Goal: Task Accomplishment & Management: Manage account settings

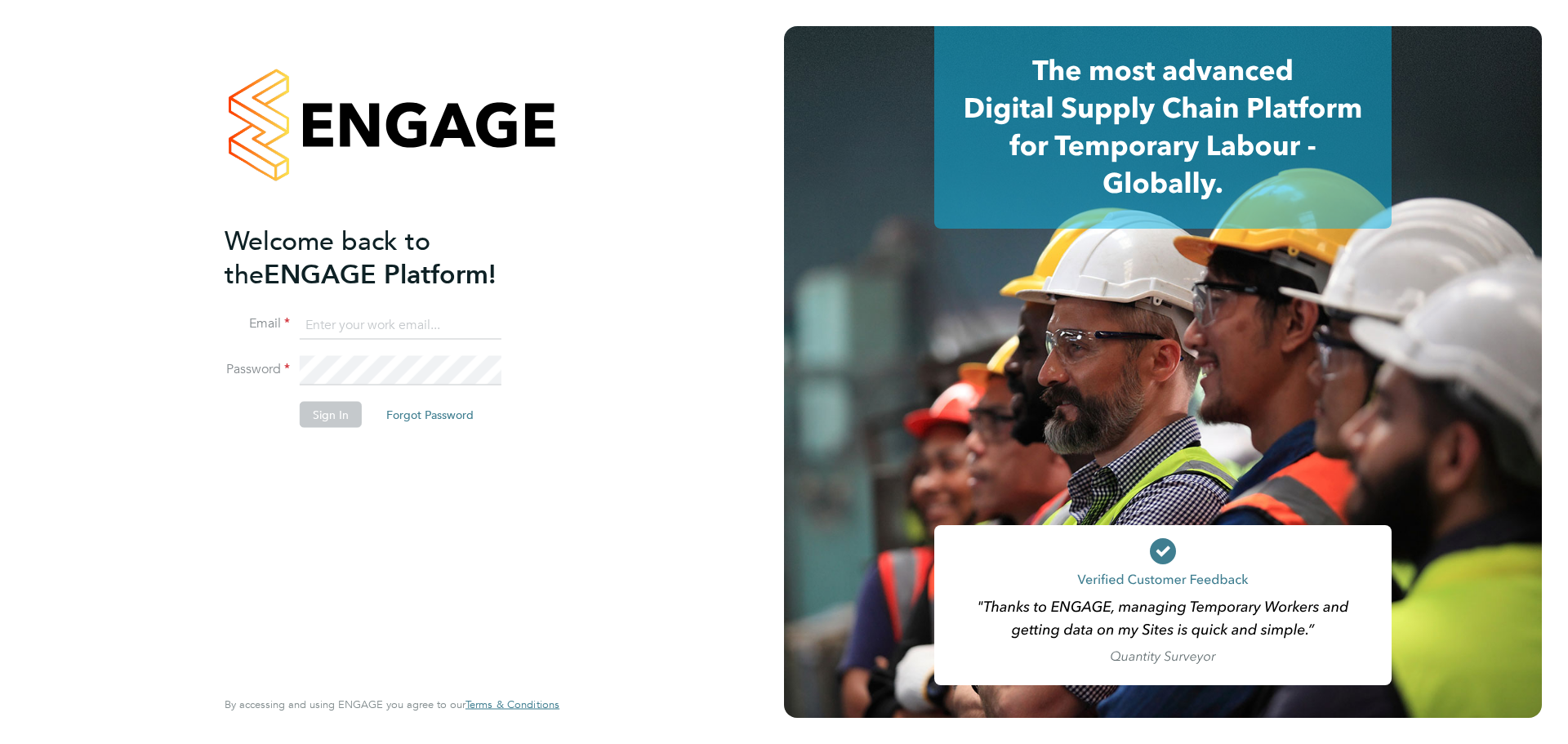
type input "jerin.aktar@morganhunt.com"
click at [344, 405] on button "Sign In" at bounding box center [330, 414] width 62 height 26
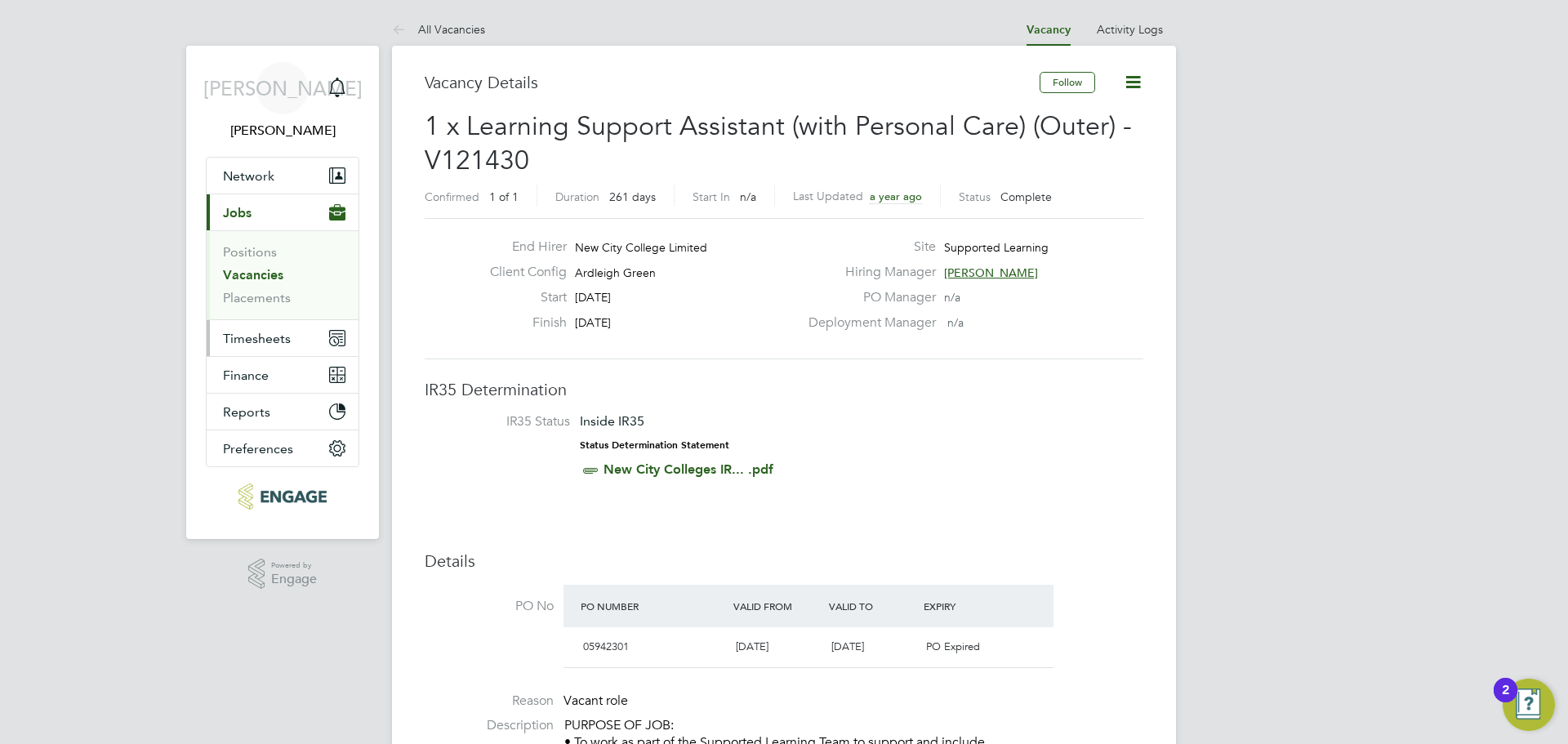
click at [293, 322] on button "Timesheets" at bounding box center [283, 339] width 152 height 36
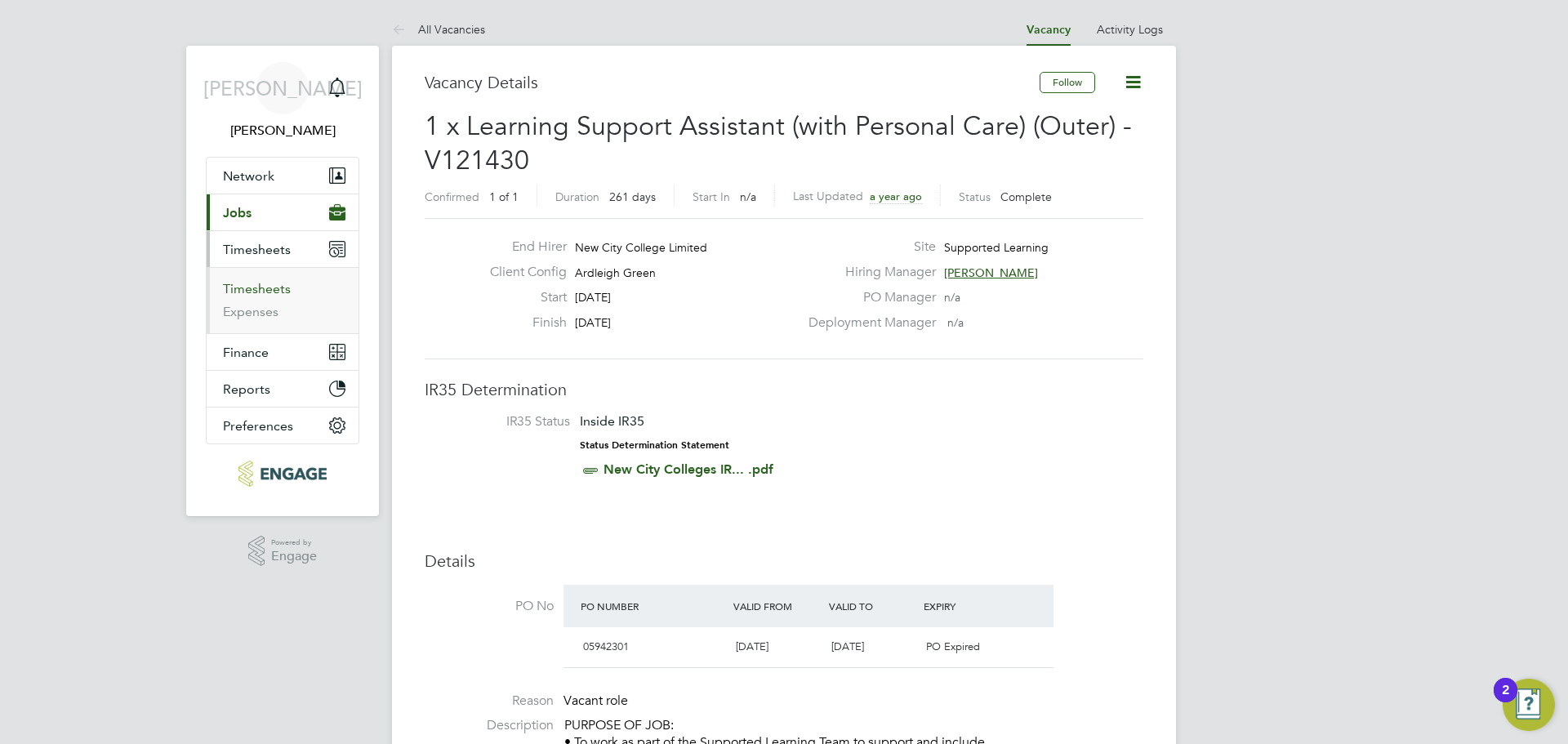
click at [283, 292] on link "Timesheets" at bounding box center [257, 288] width 68 height 16
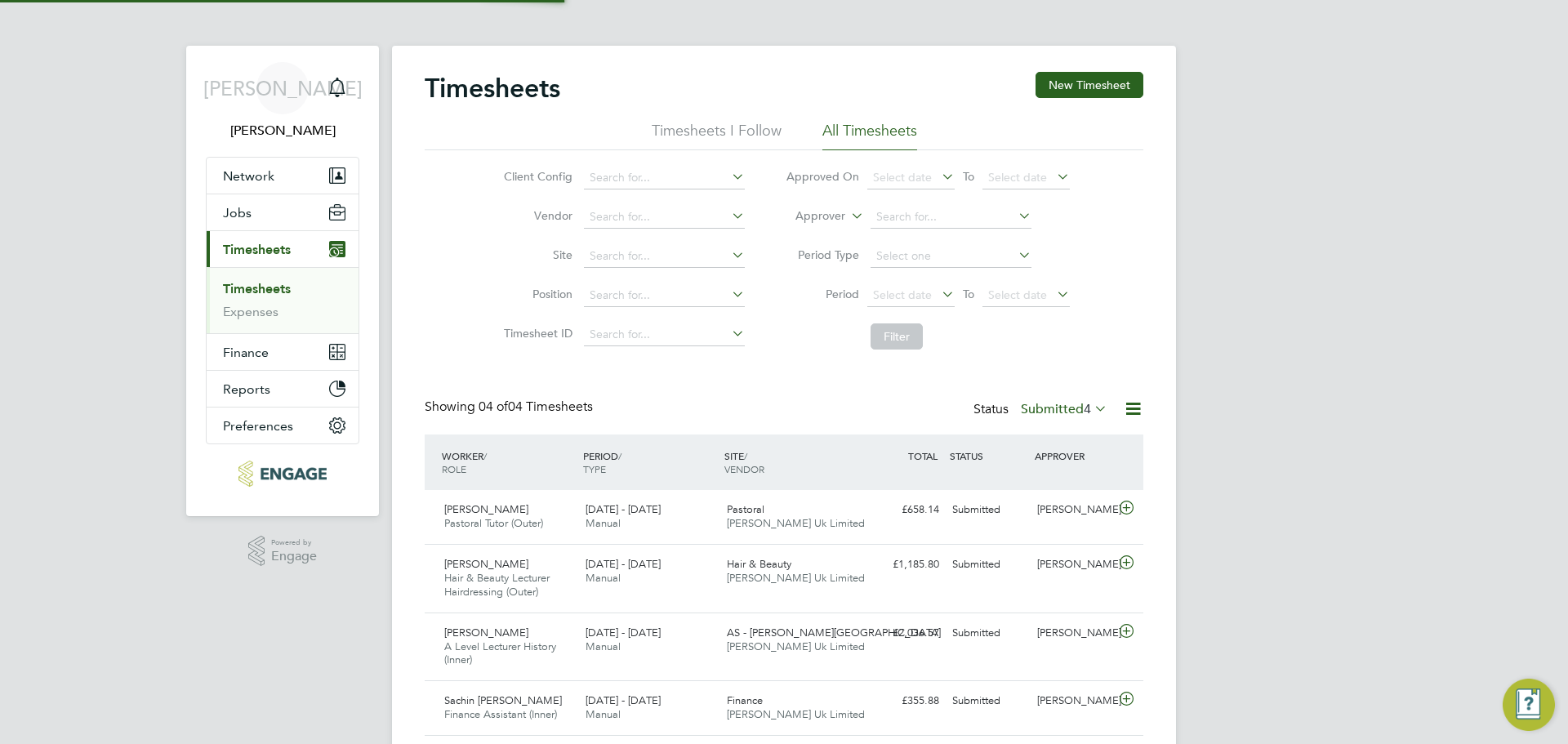
scroll to position [54, 142]
click at [1060, 410] on label "Submitted 4" at bounding box center [1064, 409] width 87 height 16
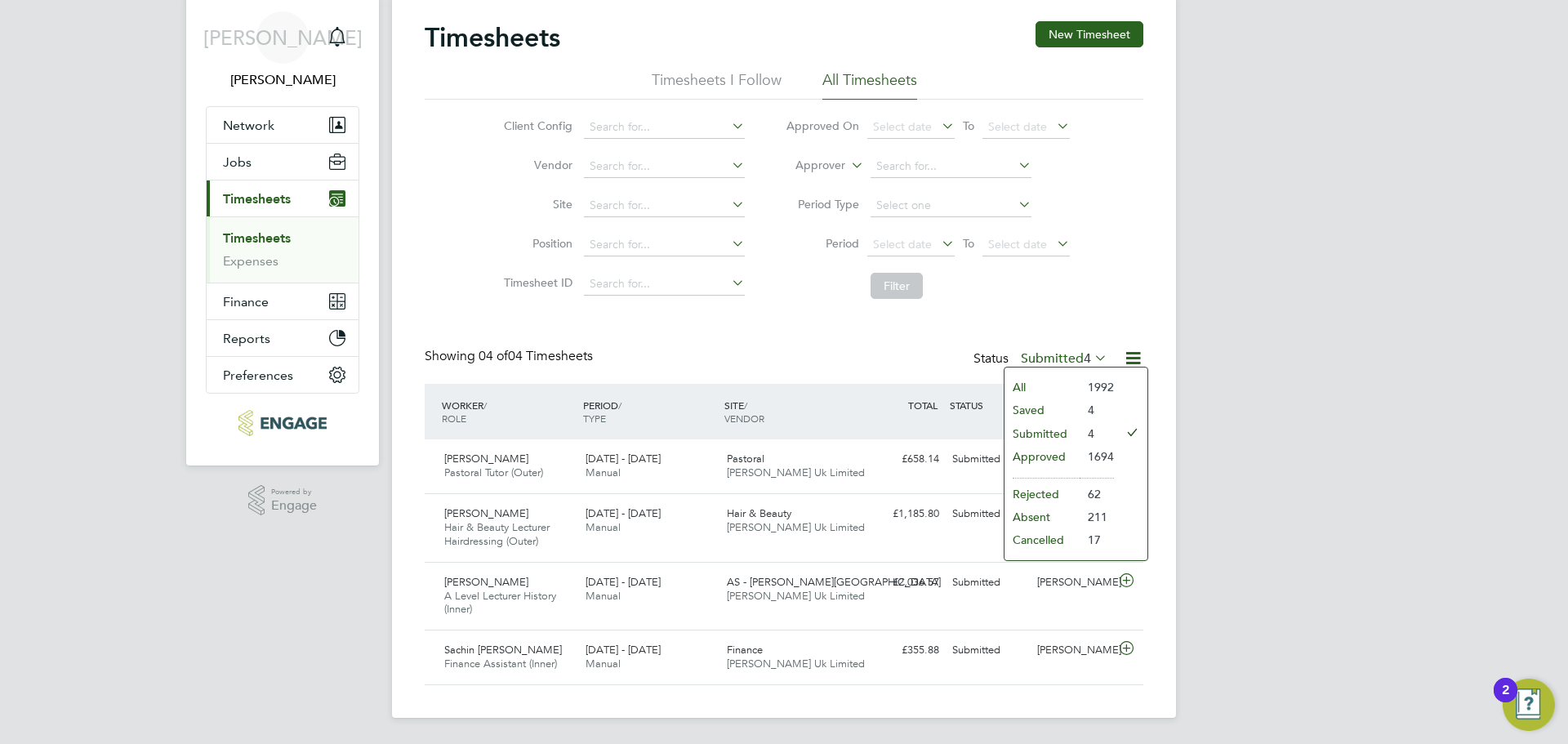
click at [1343, 327] on div "JA Jerin Aktar Notifications Applications: Network Team Members Businesses Site…" at bounding box center [784, 347] width 1568 height 794
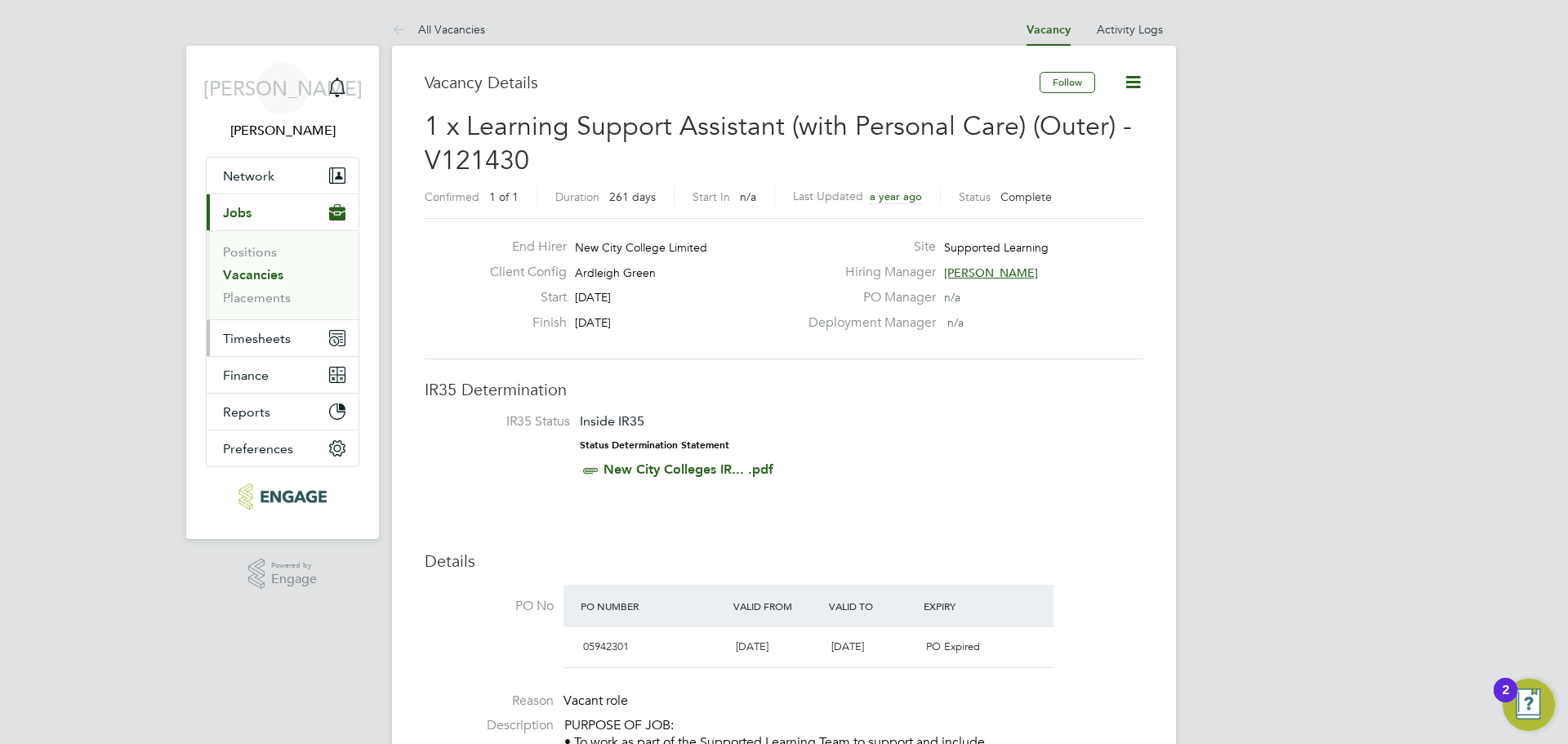
click at [267, 331] on span "Timesheets" at bounding box center [257, 338] width 68 height 16
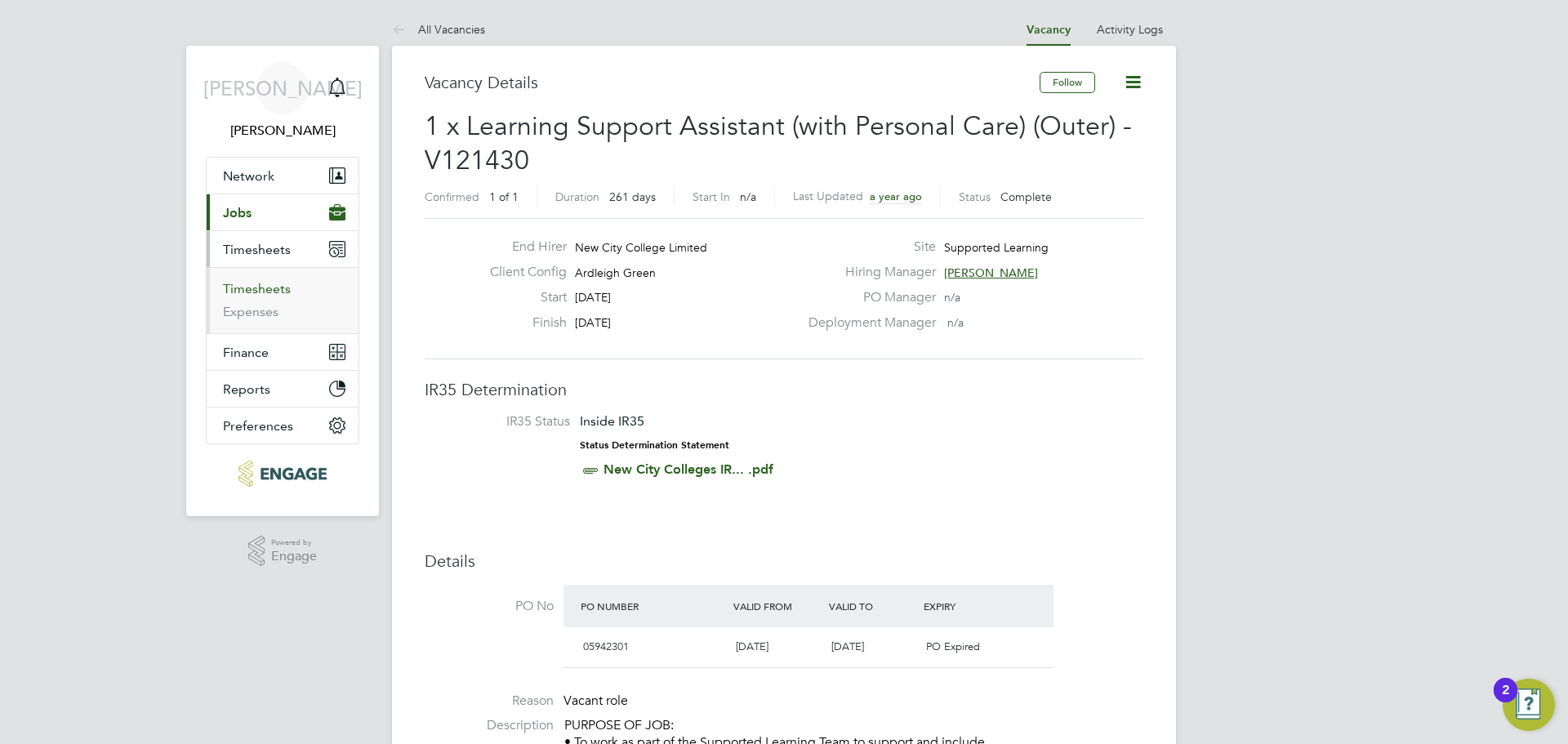
drag, startPoint x: 265, startPoint y: 284, endPoint x: 292, endPoint y: 287, distance: 27.2
click at [266, 283] on link "Timesheets" at bounding box center [257, 288] width 68 height 16
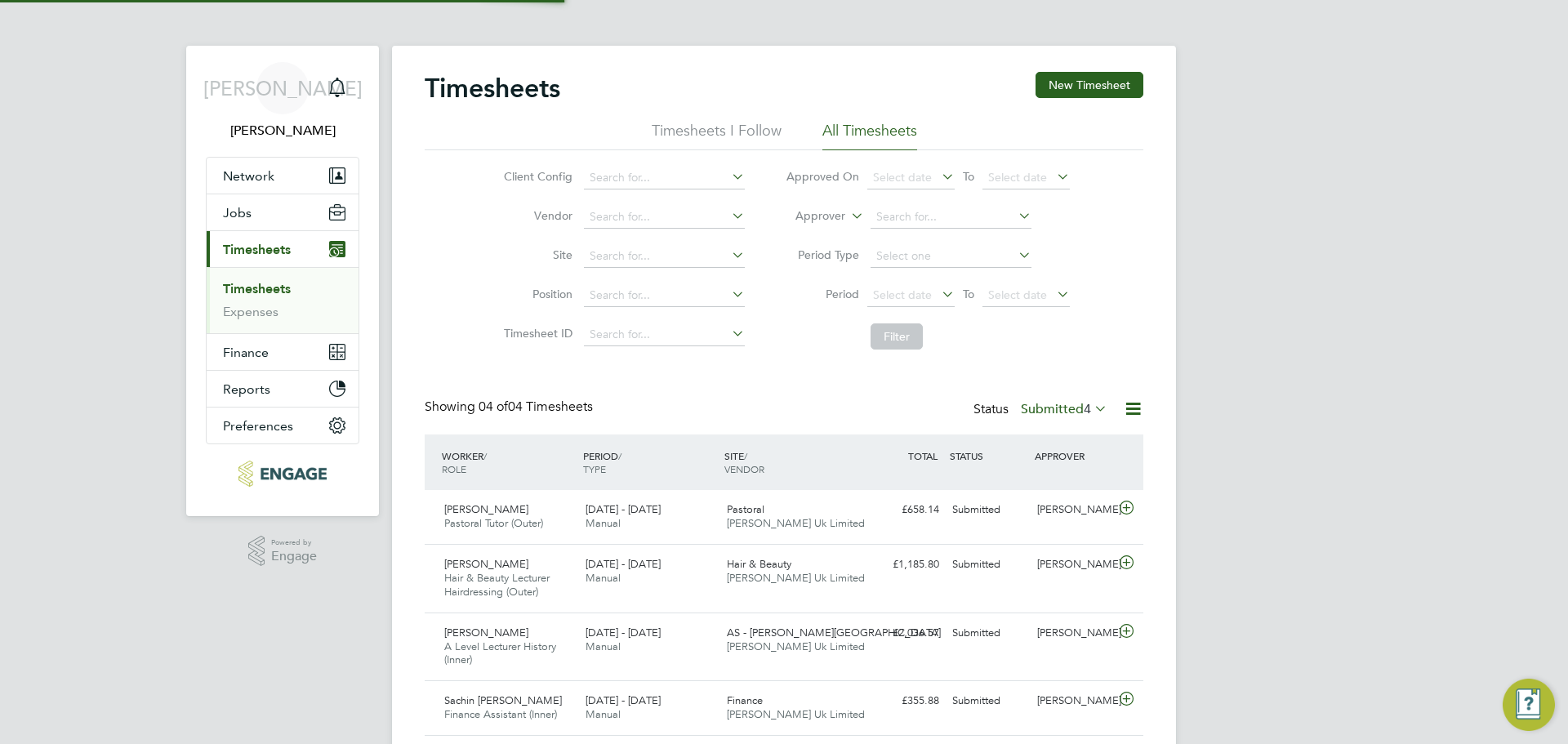
scroll to position [54, 142]
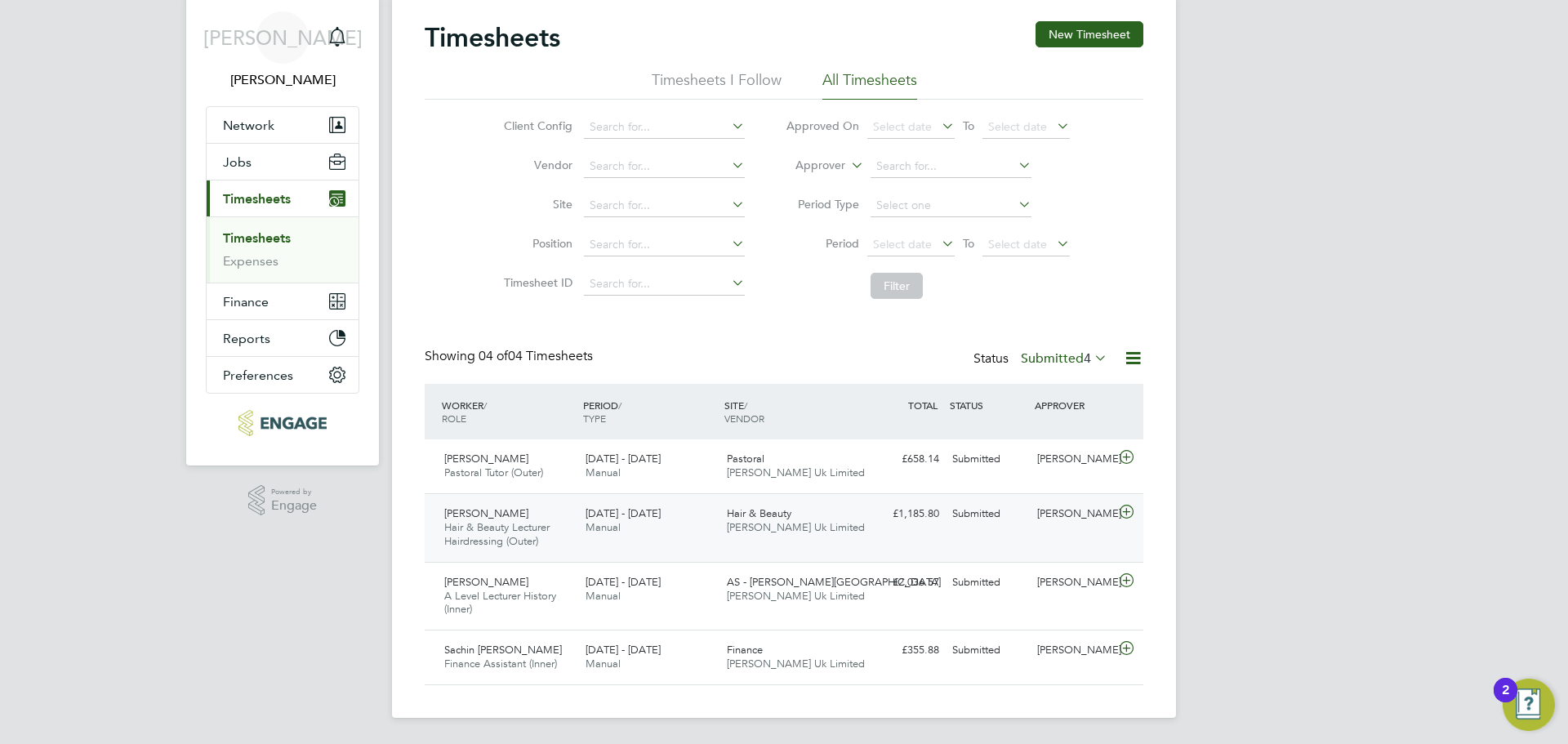
click at [495, 526] on span "Hair & Beauty Lecturer Hairdressing (Outer)" at bounding box center [497, 534] width 105 height 28
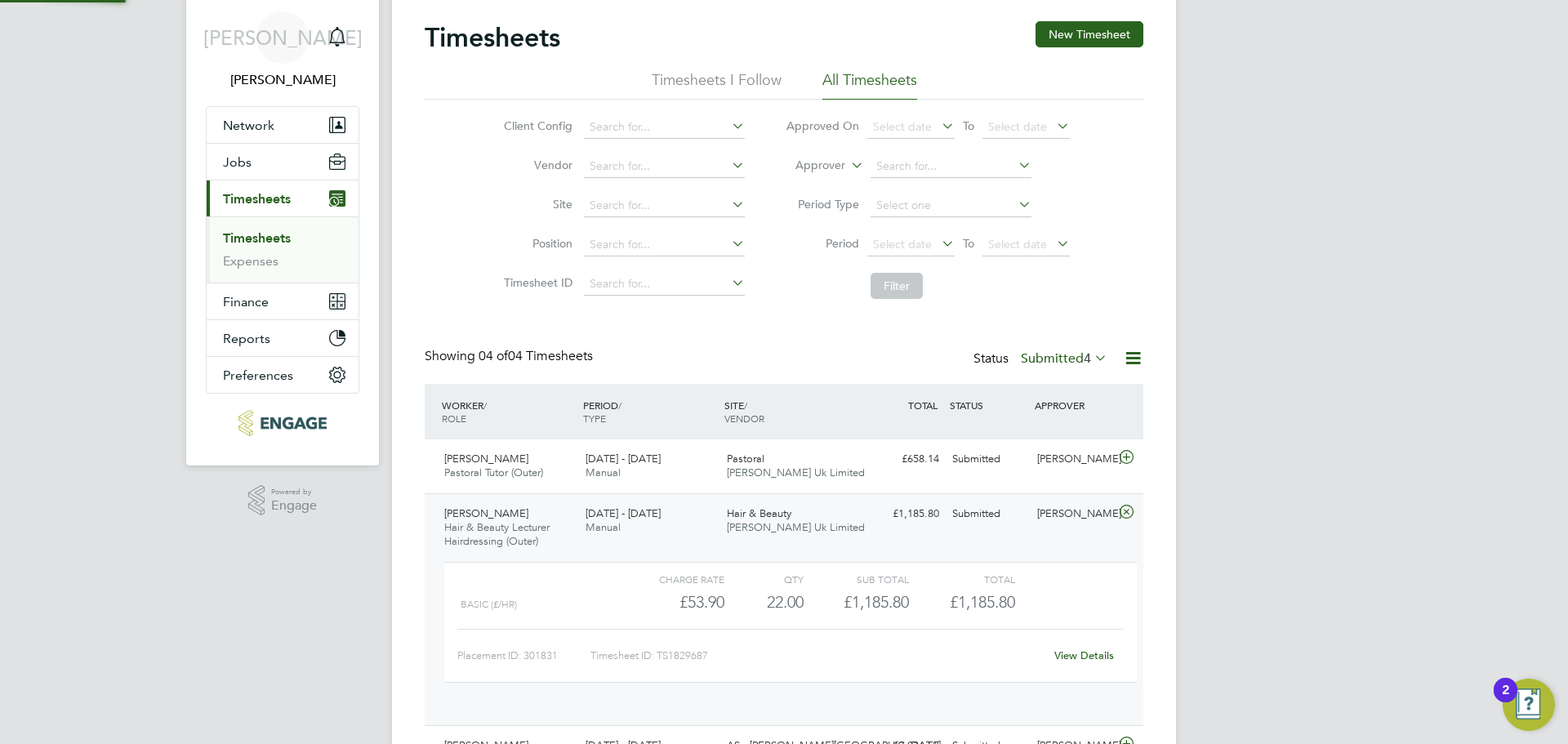
scroll to position [28, 159]
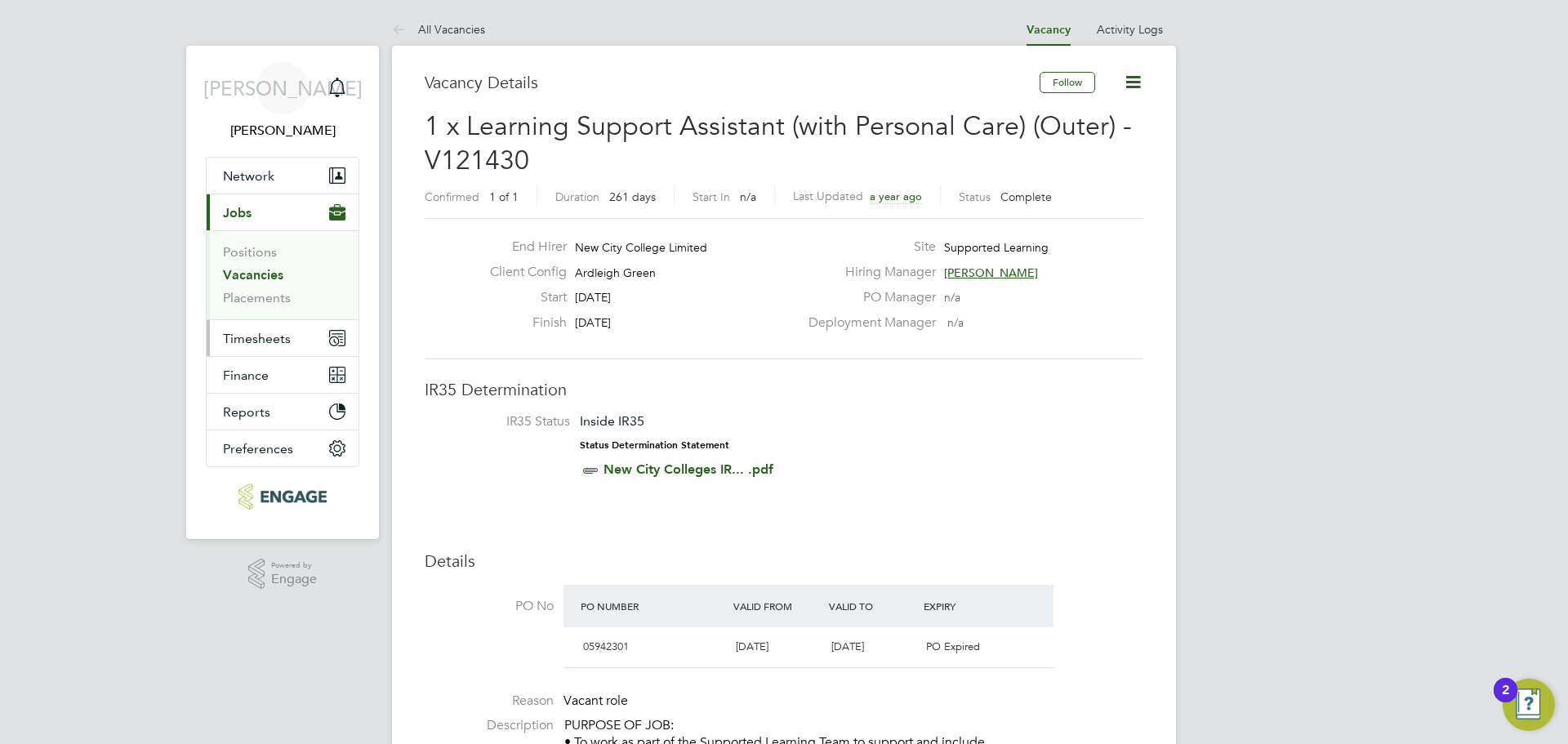
click at [270, 339] on span "Timesheets" at bounding box center [257, 338] width 68 height 16
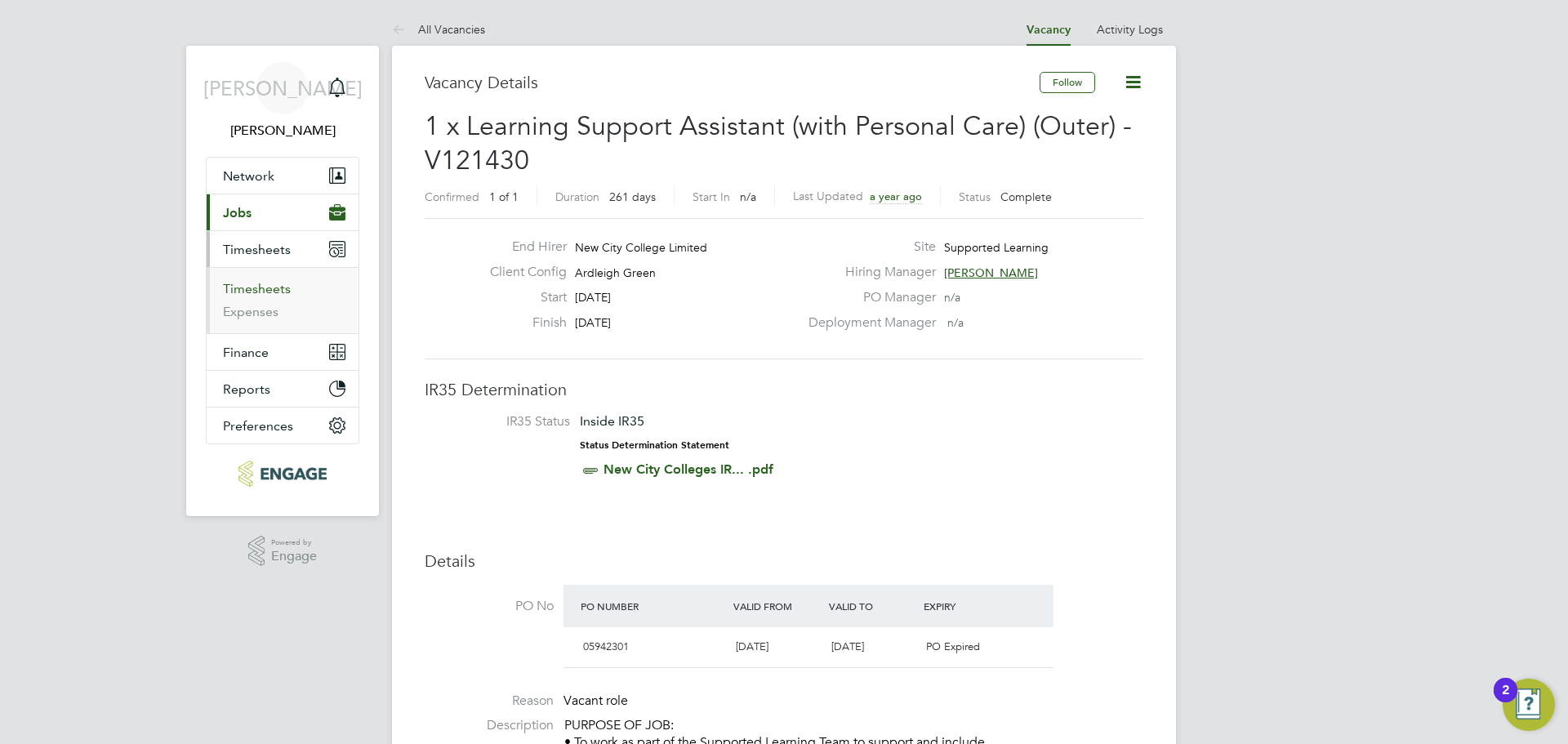
click at [244, 291] on link "Timesheets" at bounding box center [257, 288] width 68 height 16
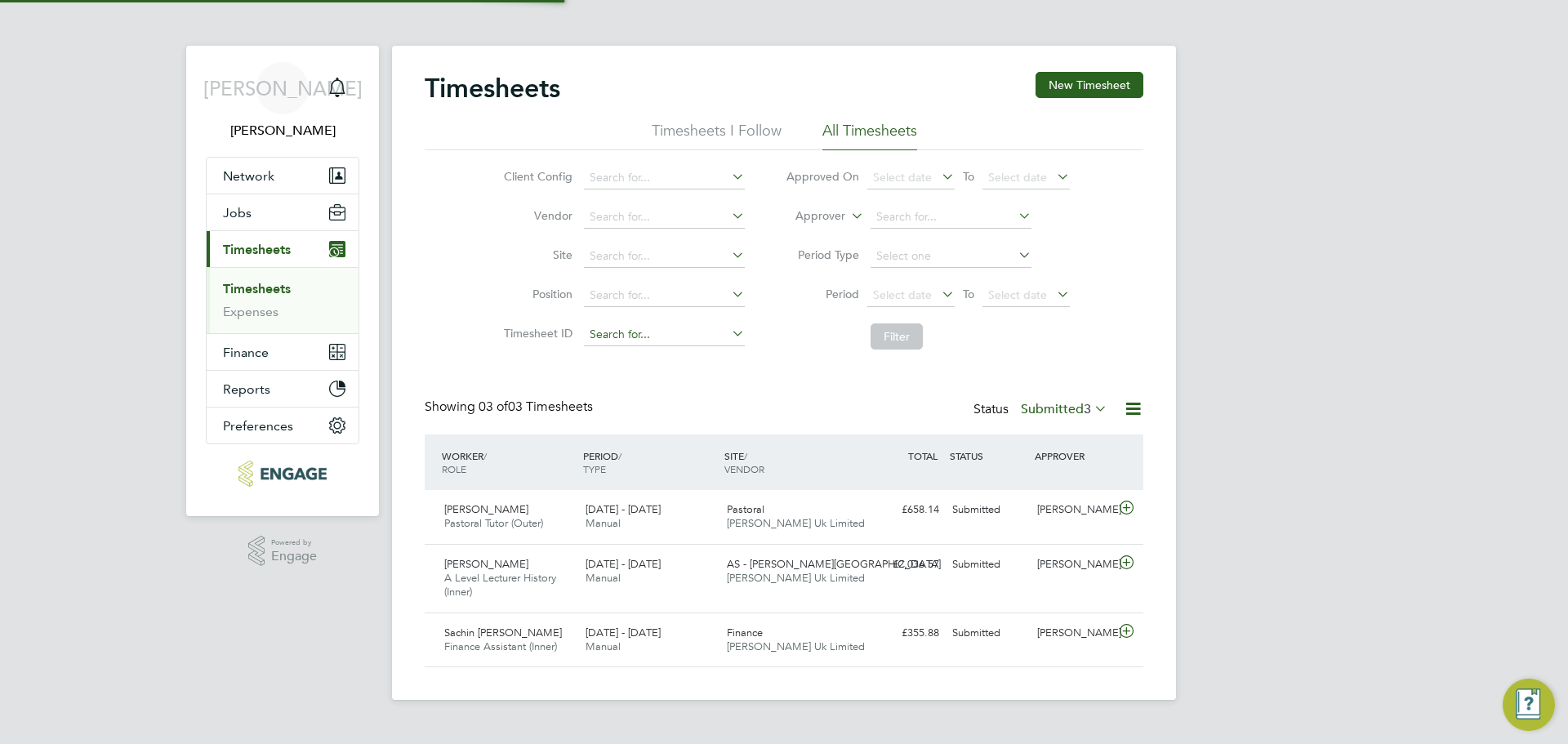
scroll to position [42, 142]
click at [1051, 571] on div "Joanne Perils" at bounding box center [1073, 564] width 85 height 27
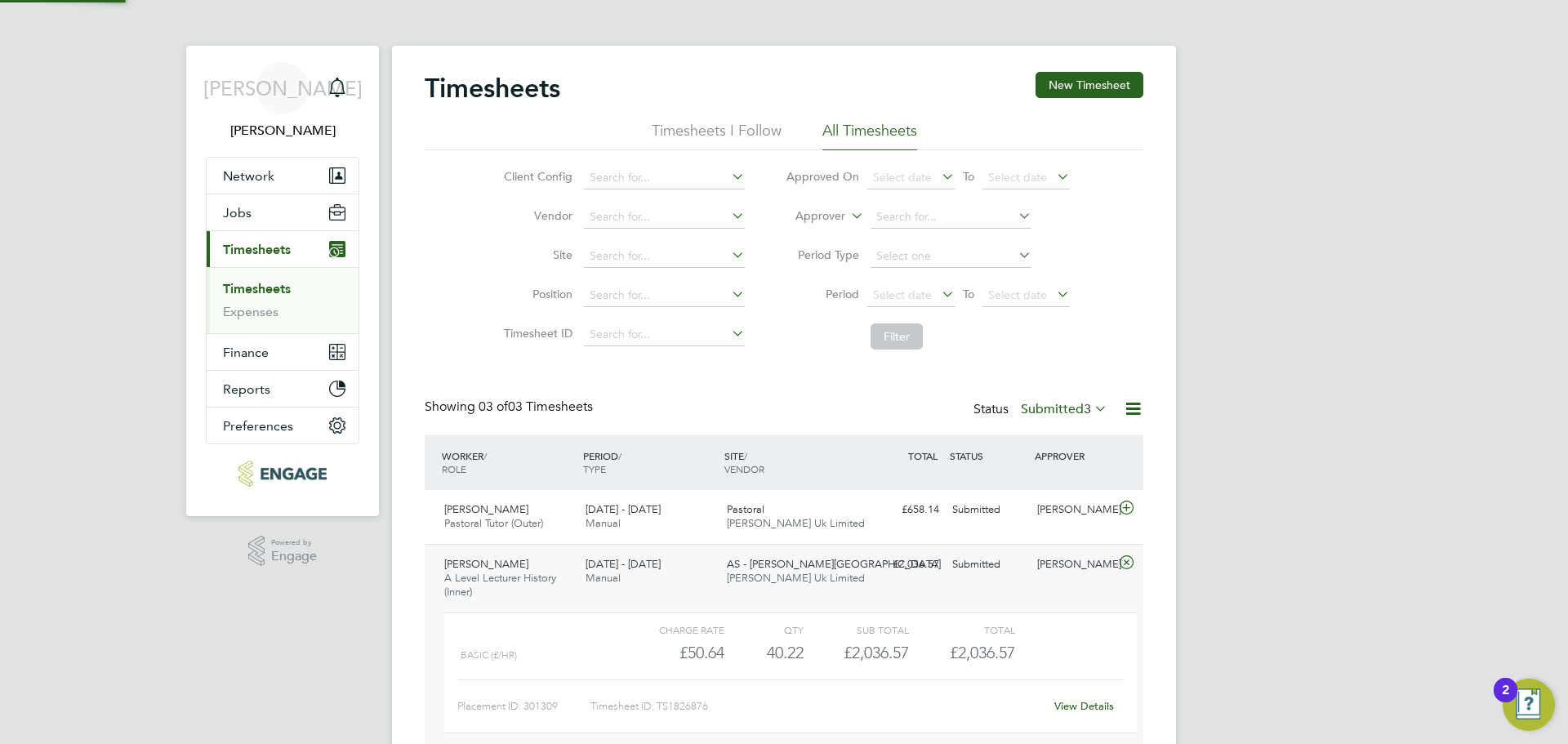
scroll to position [28, 159]
click at [1101, 718] on div "View Details" at bounding box center [1084, 706] width 80 height 26
click at [1105, 713] on div "View Details" at bounding box center [1084, 706] width 80 height 26
click at [1023, 684] on div "Placement ID: 301309 Timesheet ID: TS1826876 View Details" at bounding box center [790, 700] width 667 height 40
click at [1076, 712] on link "View Details" at bounding box center [1084, 705] width 59 height 14
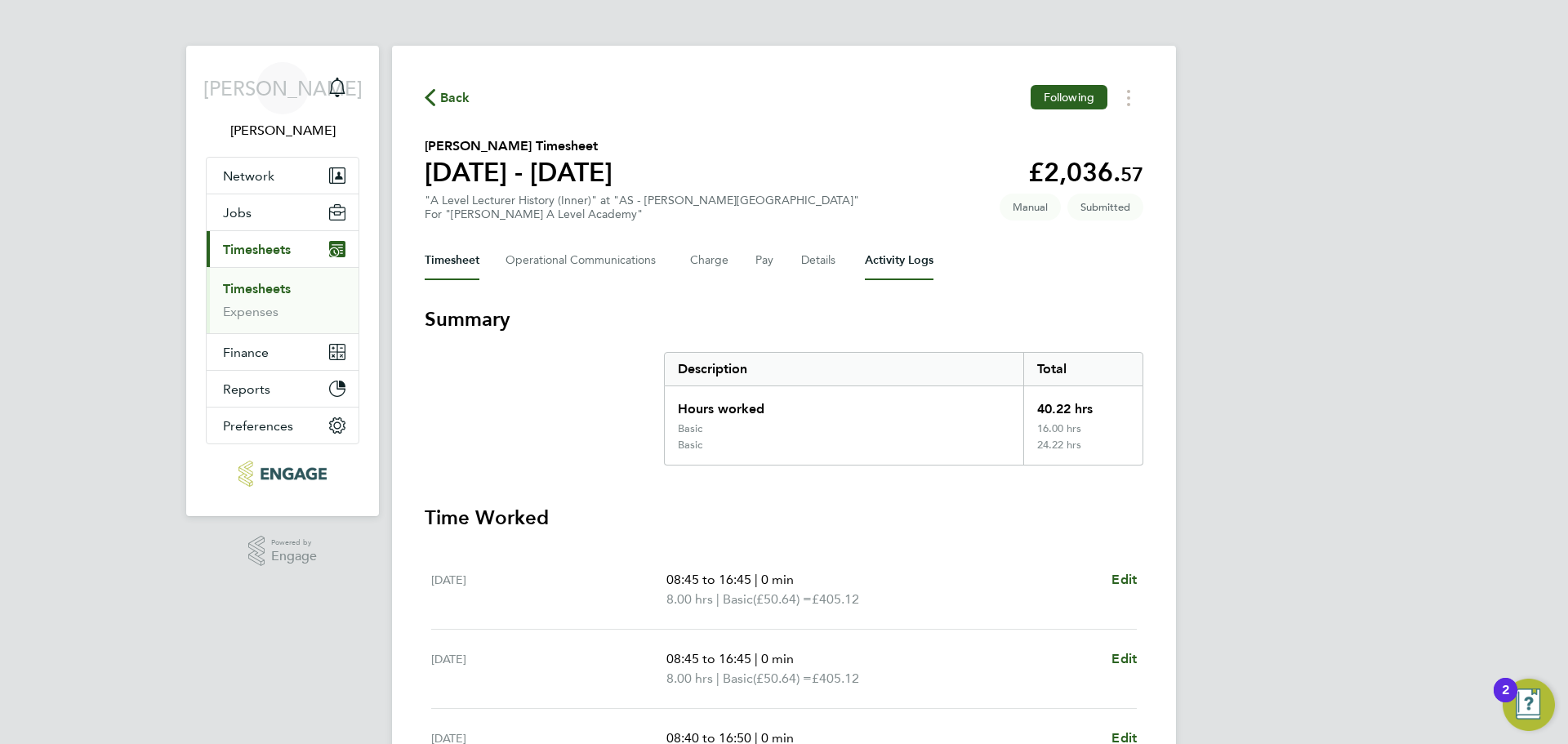
click at [880, 260] on Logs-tab "Activity Logs" at bounding box center [899, 260] width 68 height 40
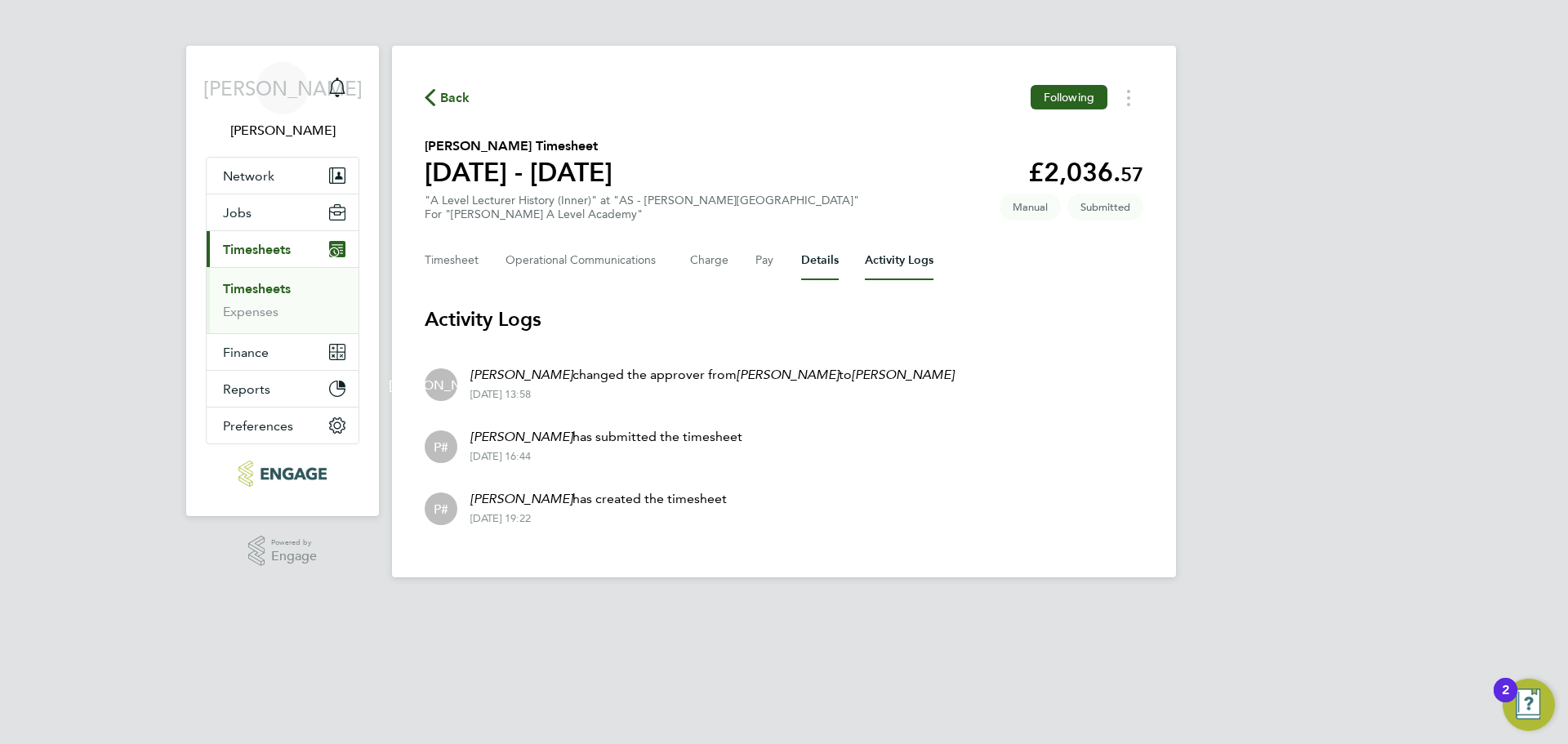
click at [829, 253] on button "Details" at bounding box center [820, 260] width 38 height 40
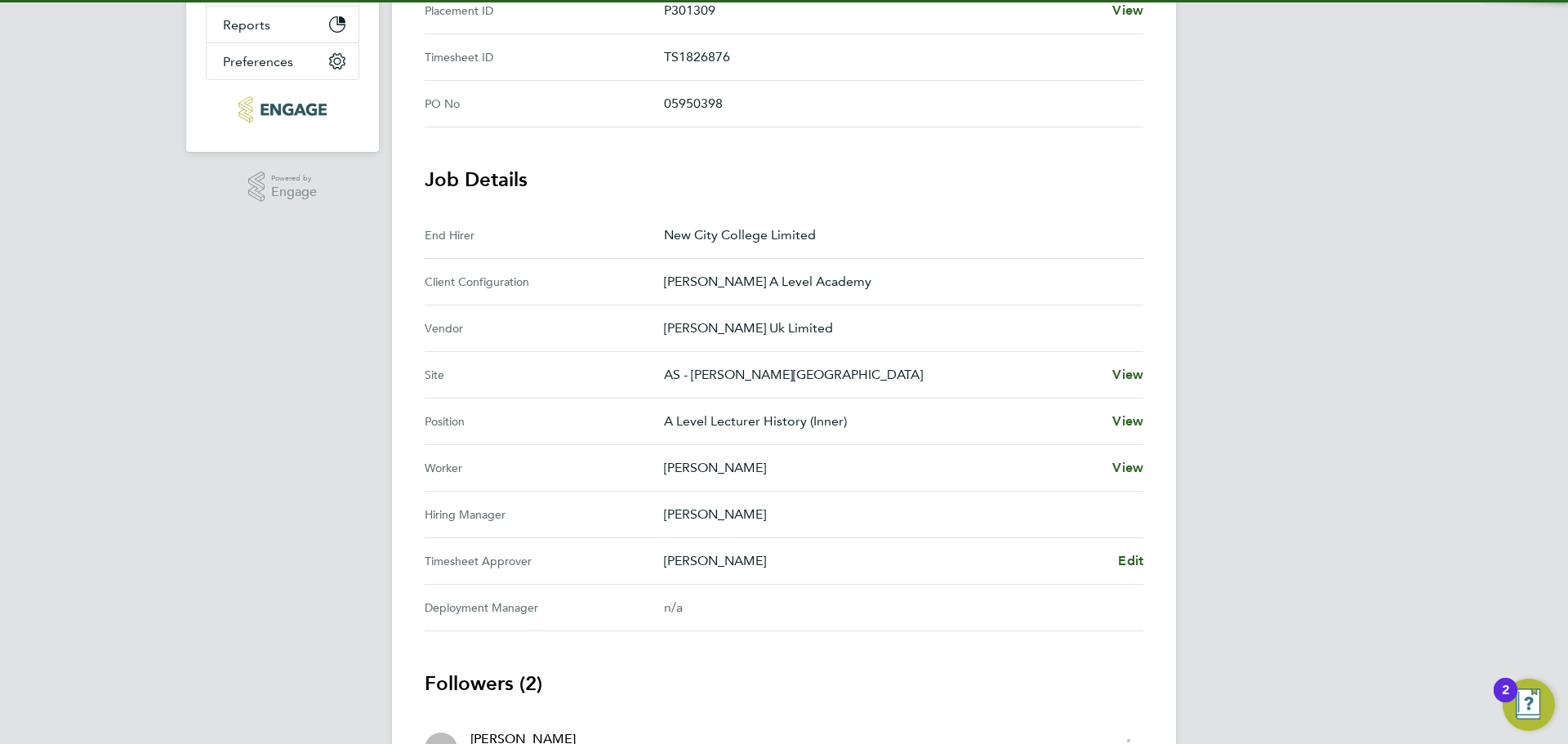
scroll to position [409, 0]
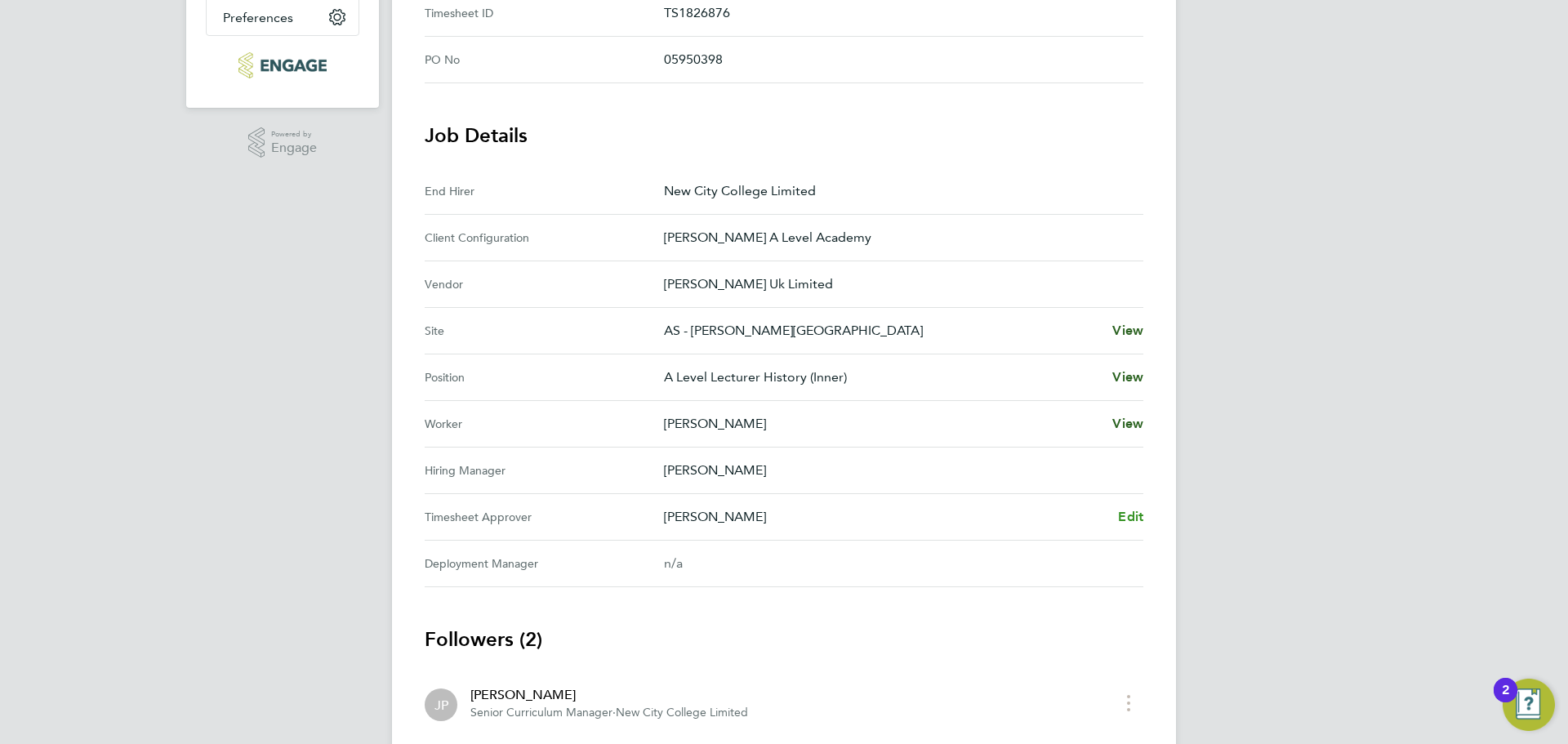
click at [1135, 512] on span "Edit" at bounding box center [1130, 516] width 26 height 16
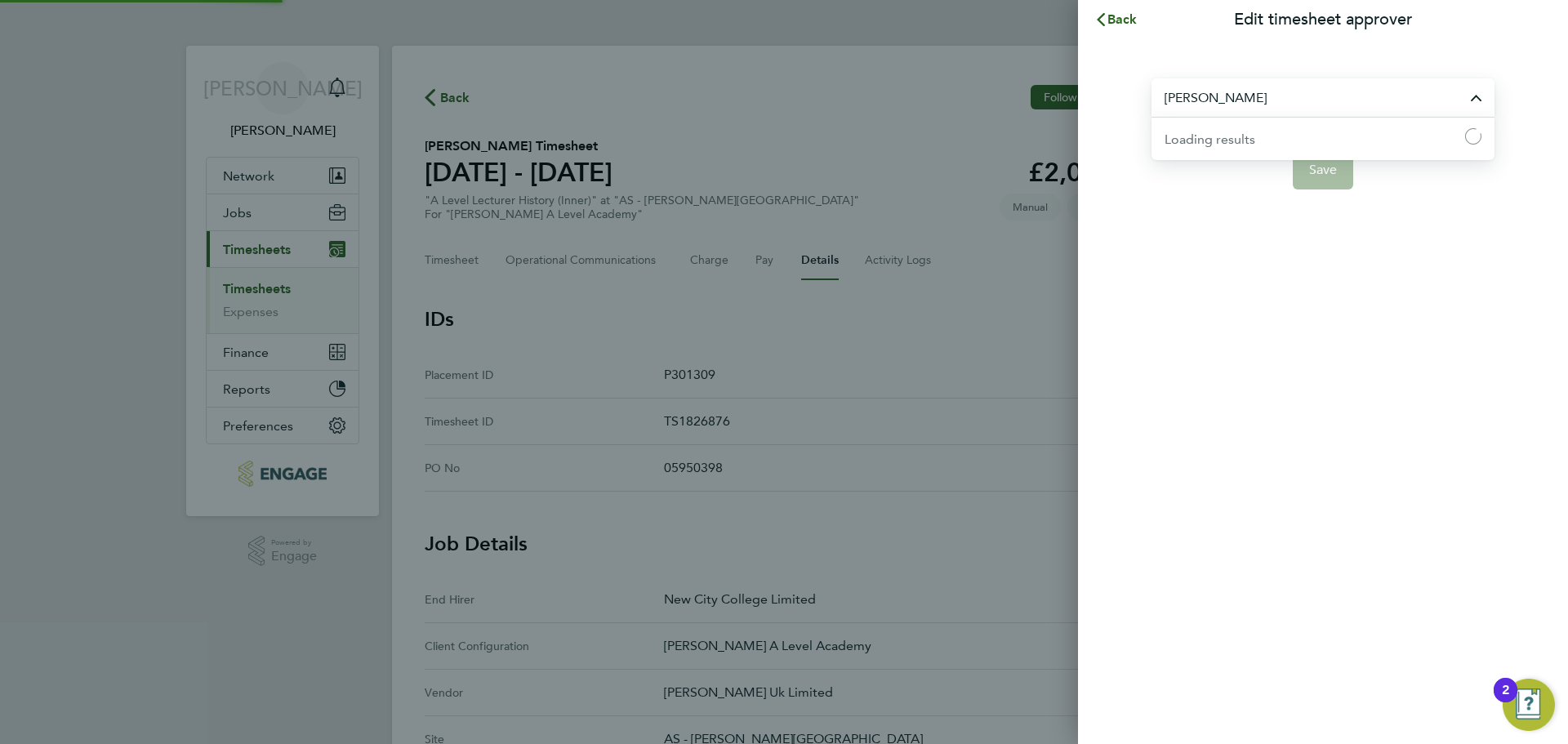
click at [1293, 102] on input "Joanne Perils" at bounding box center [1322, 97] width 343 height 39
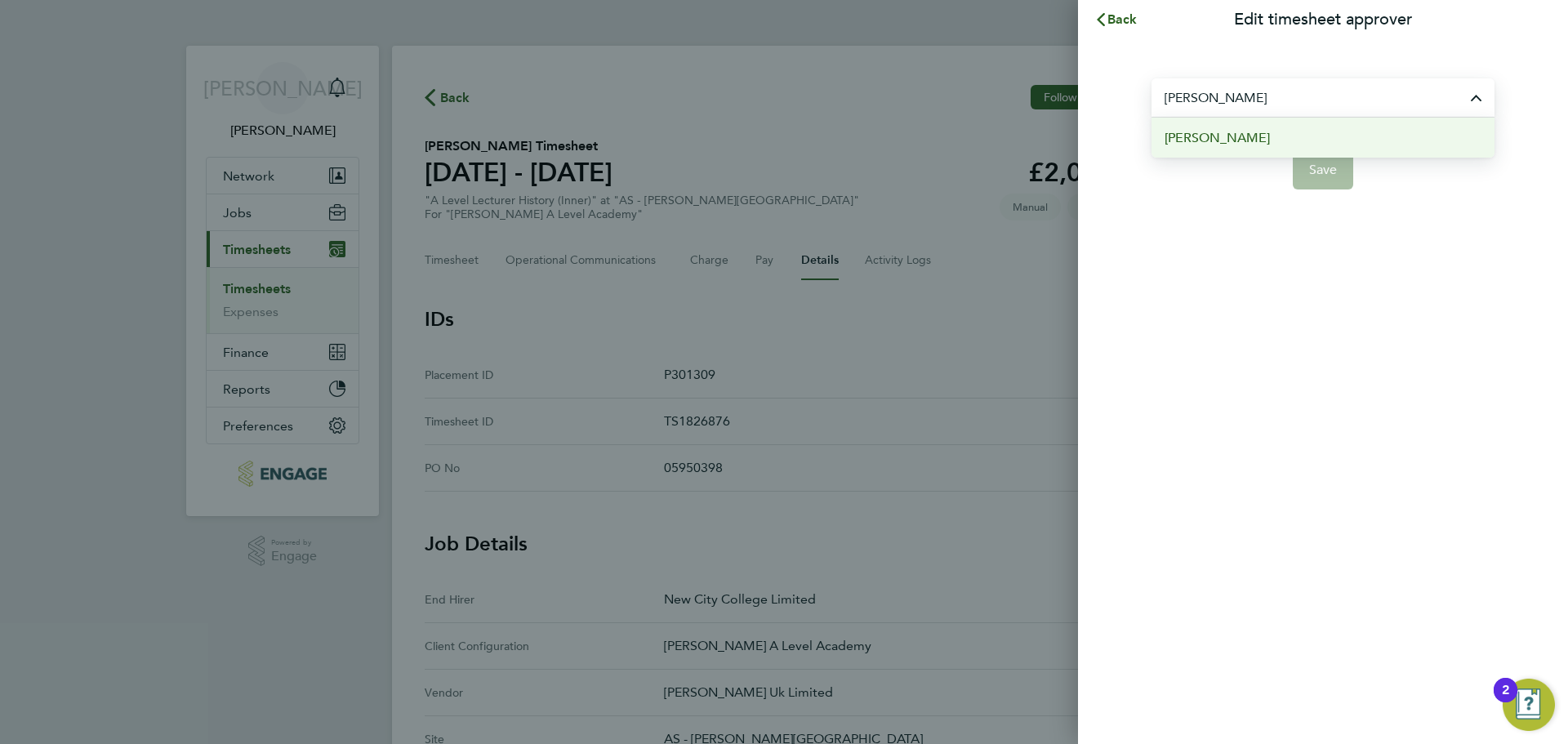
click at [1208, 148] on li "Mohon Miah" at bounding box center [1322, 138] width 343 height 40
type input "Mohon Miah"
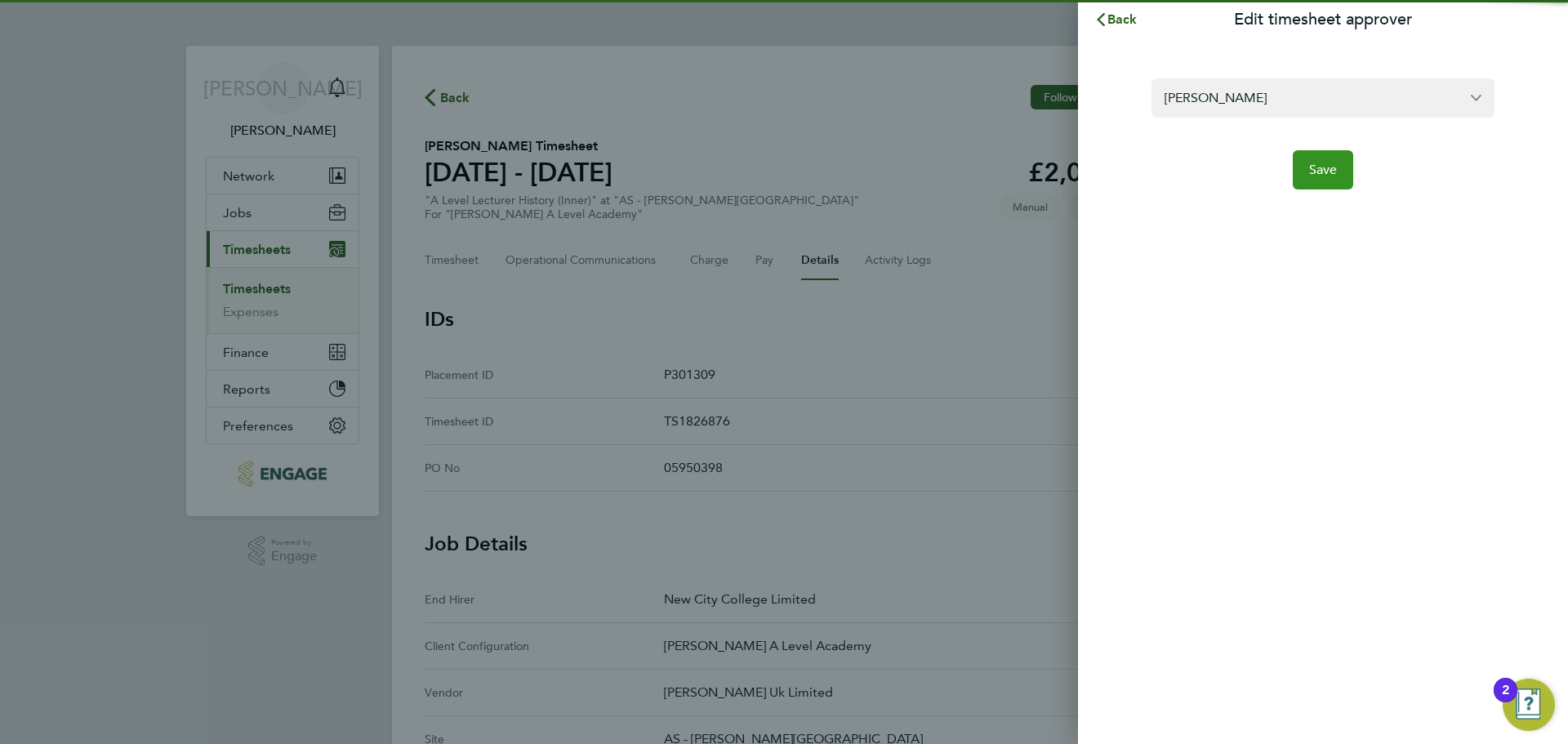
click at [1350, 171] on button "Save" at bounding box center [1323, 170] width 61 height 40
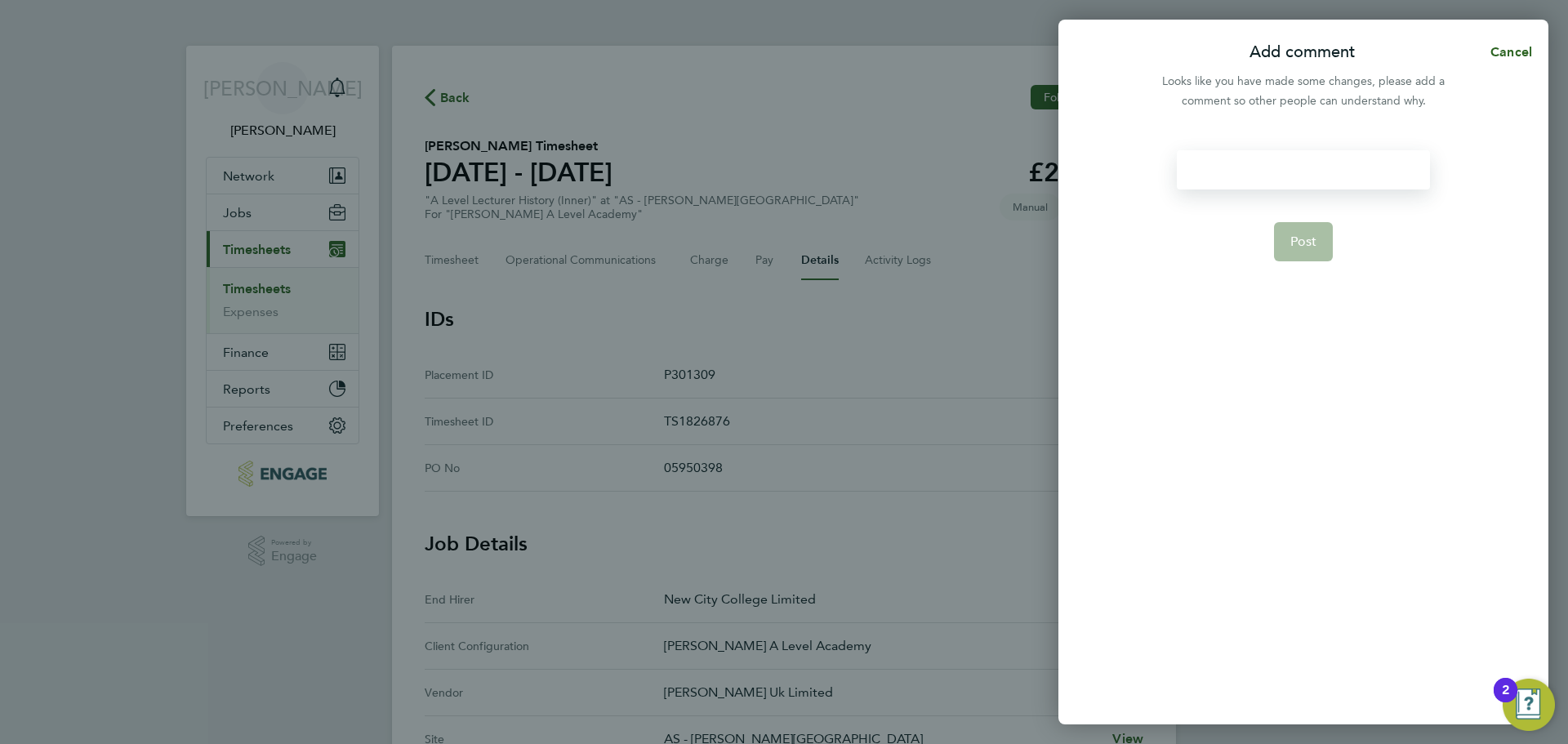
click at [1290, 171] on div at bounding box center [1303, 170] width 252 height 40
click at [1299, 180] on div at bounding box center [1303, 170] width 252 height 40
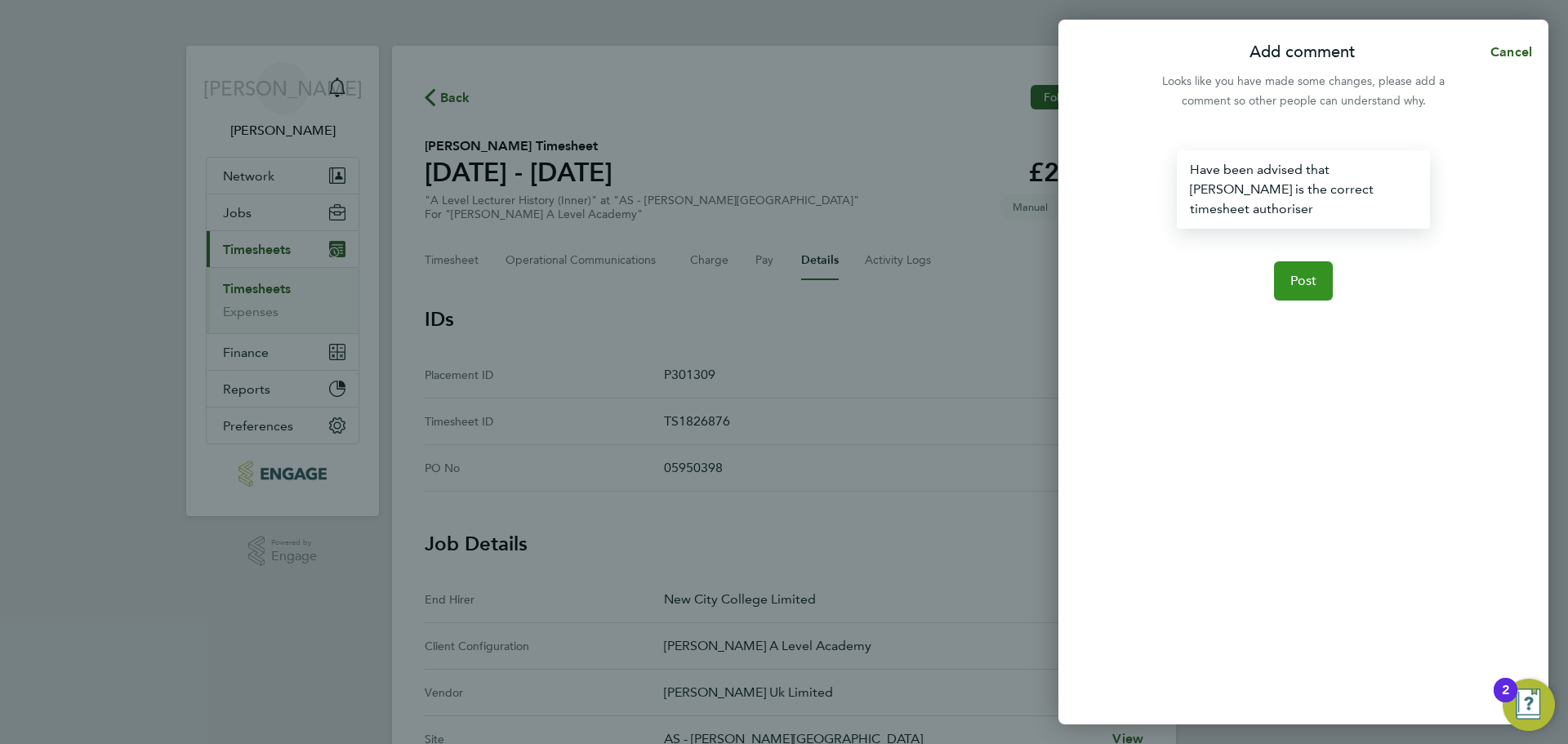
click at [1313, 273] on span "Post" at bounding box center [1304, 281] width 27 height 16
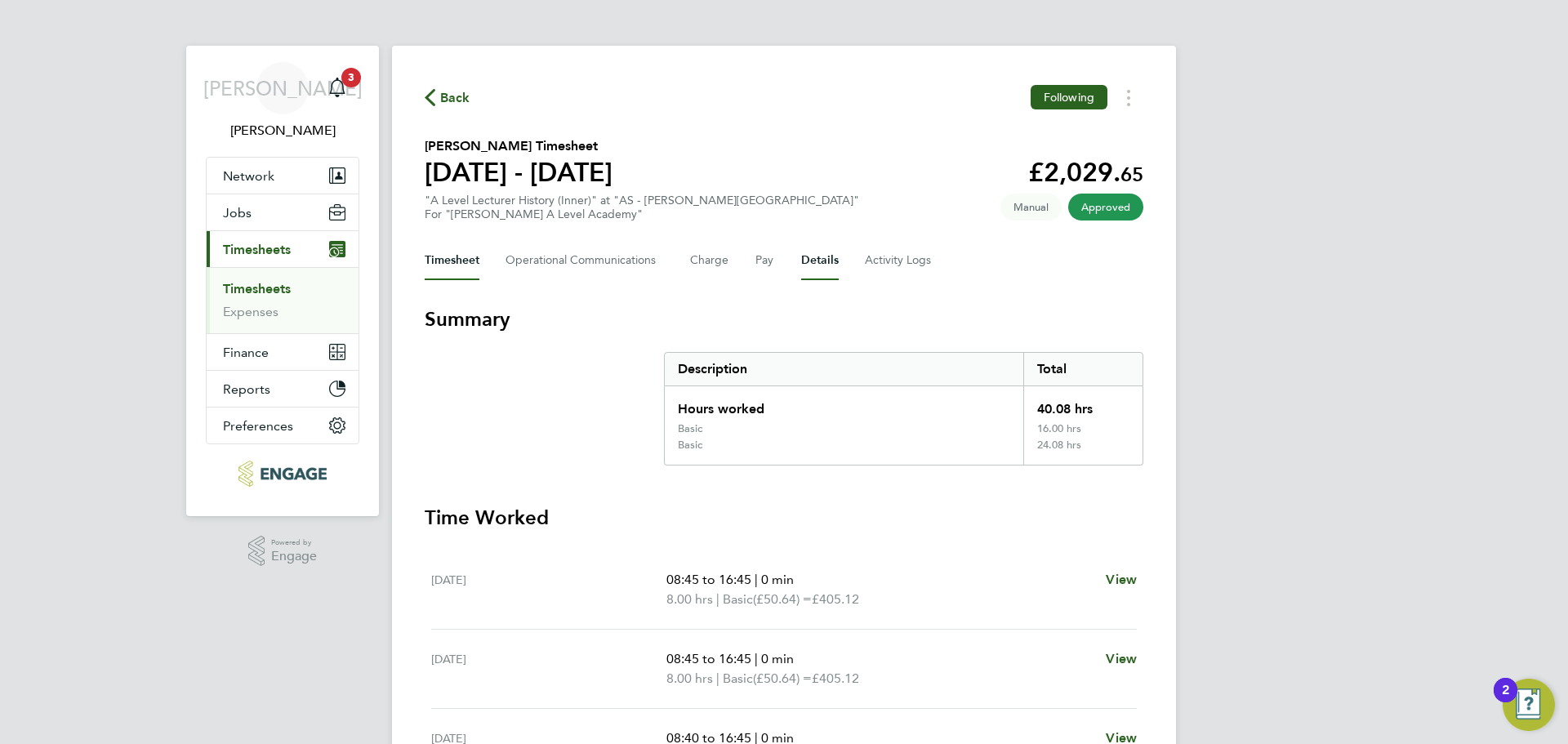
click at [817, 263] on button "Details" at bounding box center [820, 260] width 38 height 40
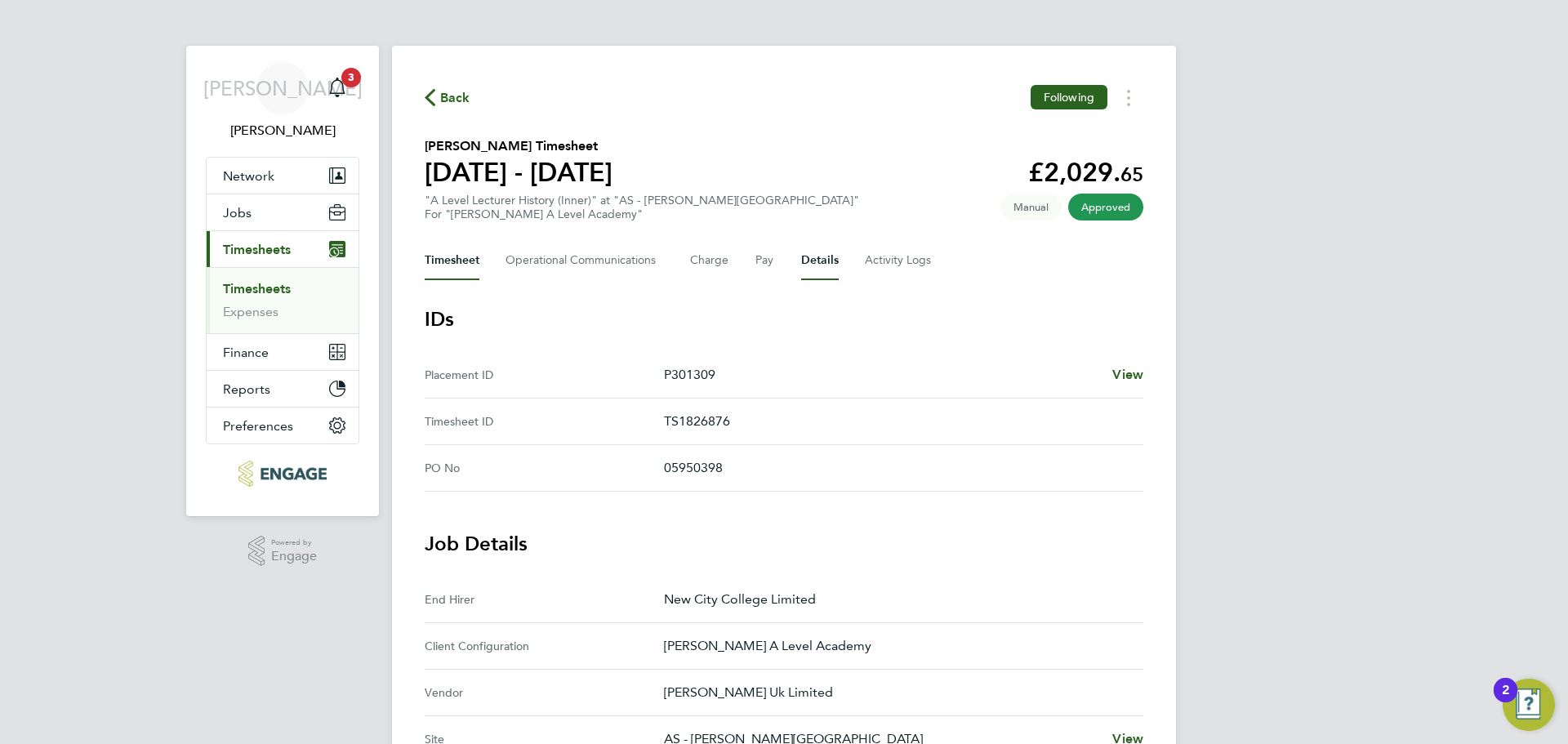
click at [476, 255] on div "Timesheet Operational Communications Charge Pay Details Activity Logs" at bounding box center [784, 260] width 718 height 40
click at [472, 258] on button "Timesheet" at bounding box center [452, 260] width 54 height 40
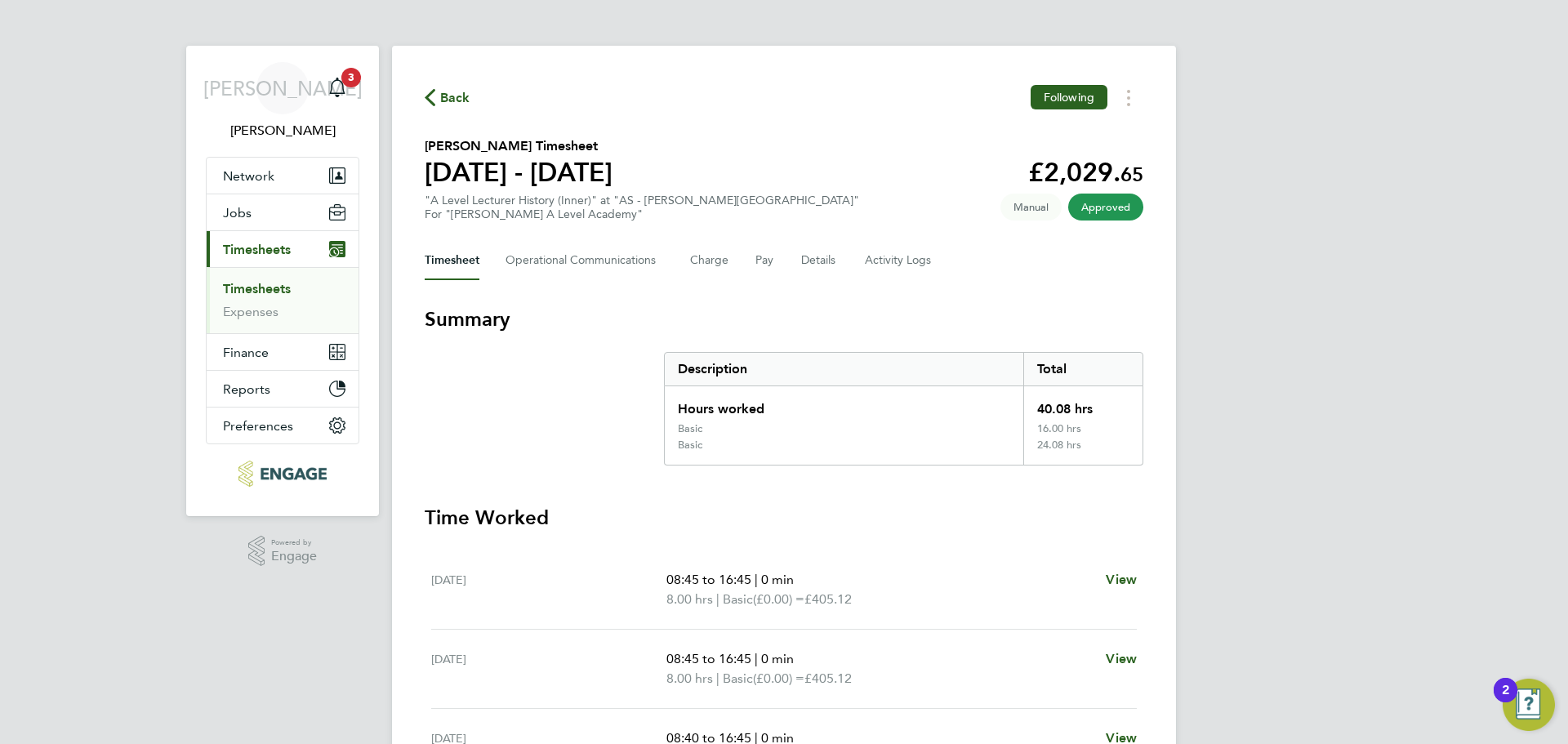
drag, startPoint x: 416, startPoint y: 66, endPoint x: 376, endPoint y: 105, distance: 55.9
click at [438, 76] on div "Back Following Peter Desmond Felix's Timesheet 22 - 28 Sept 2025 £2,029. 65 "A …" at bounding box center [784, 615] width 784 height 1138
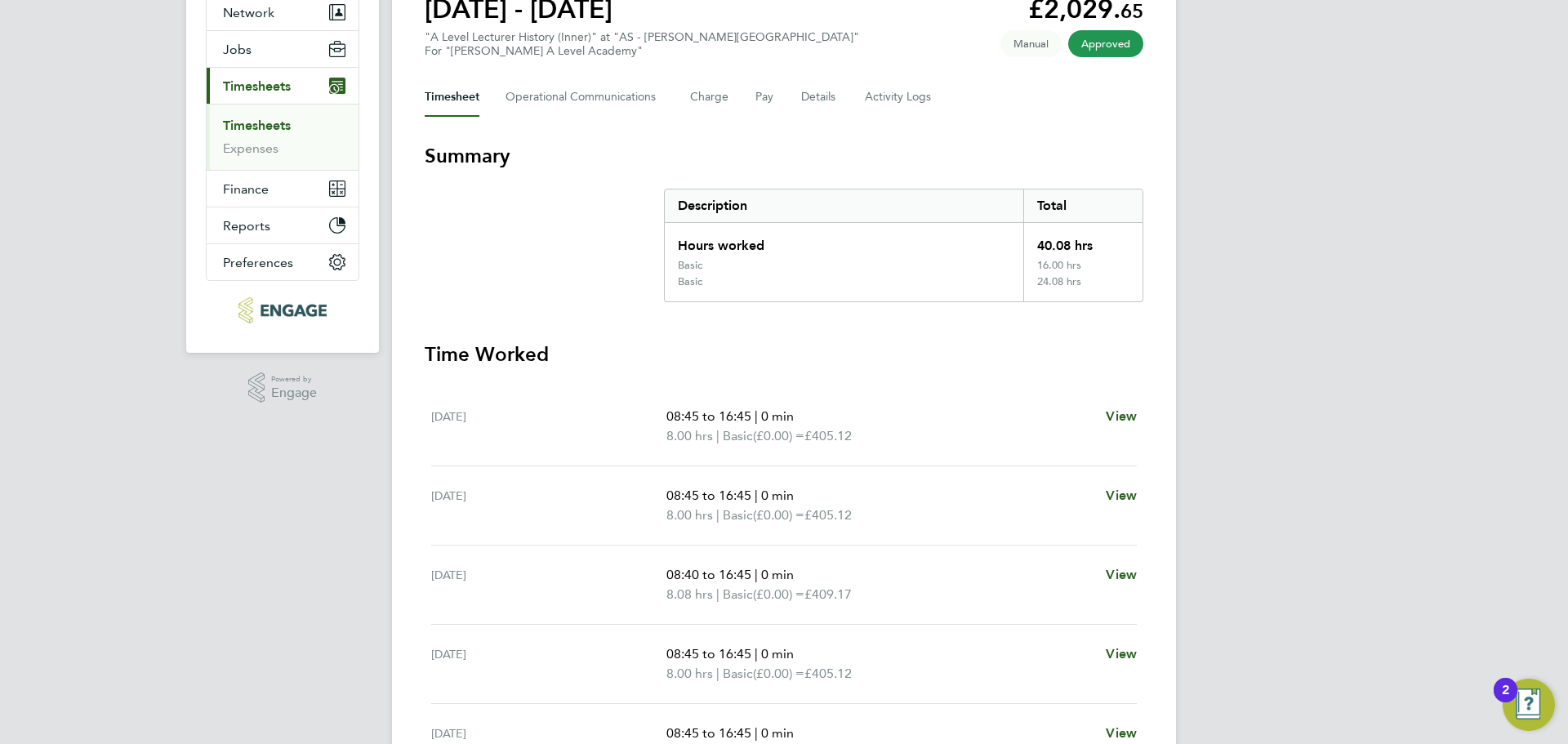
click at [249, 129] on link "Timesheets" at bounding box center [257, 125] width 68 height 16
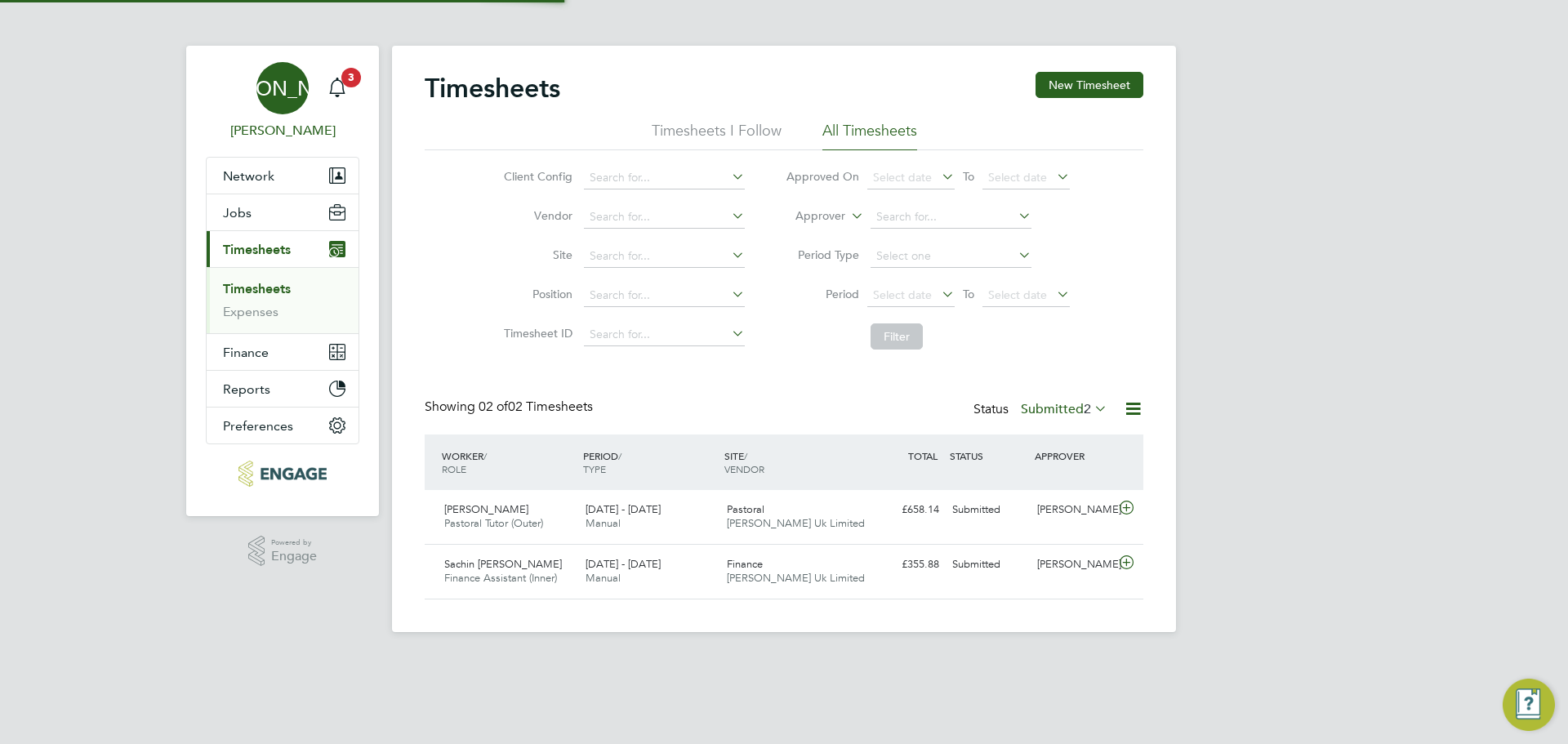
scroll to position [42, 142]
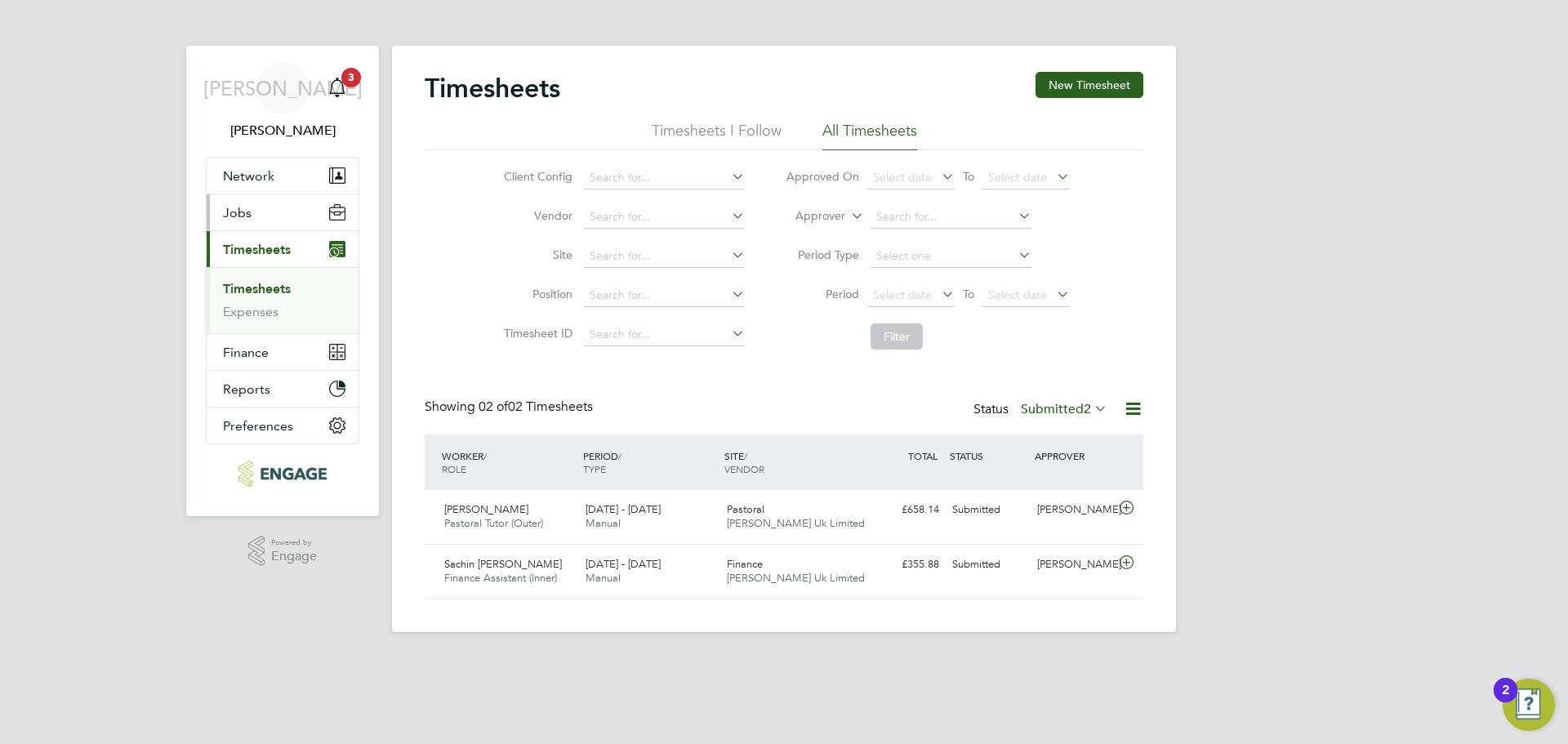
click at [253, 208] on button "Jobs" at bounding box center [283, 213] width 152 height 36
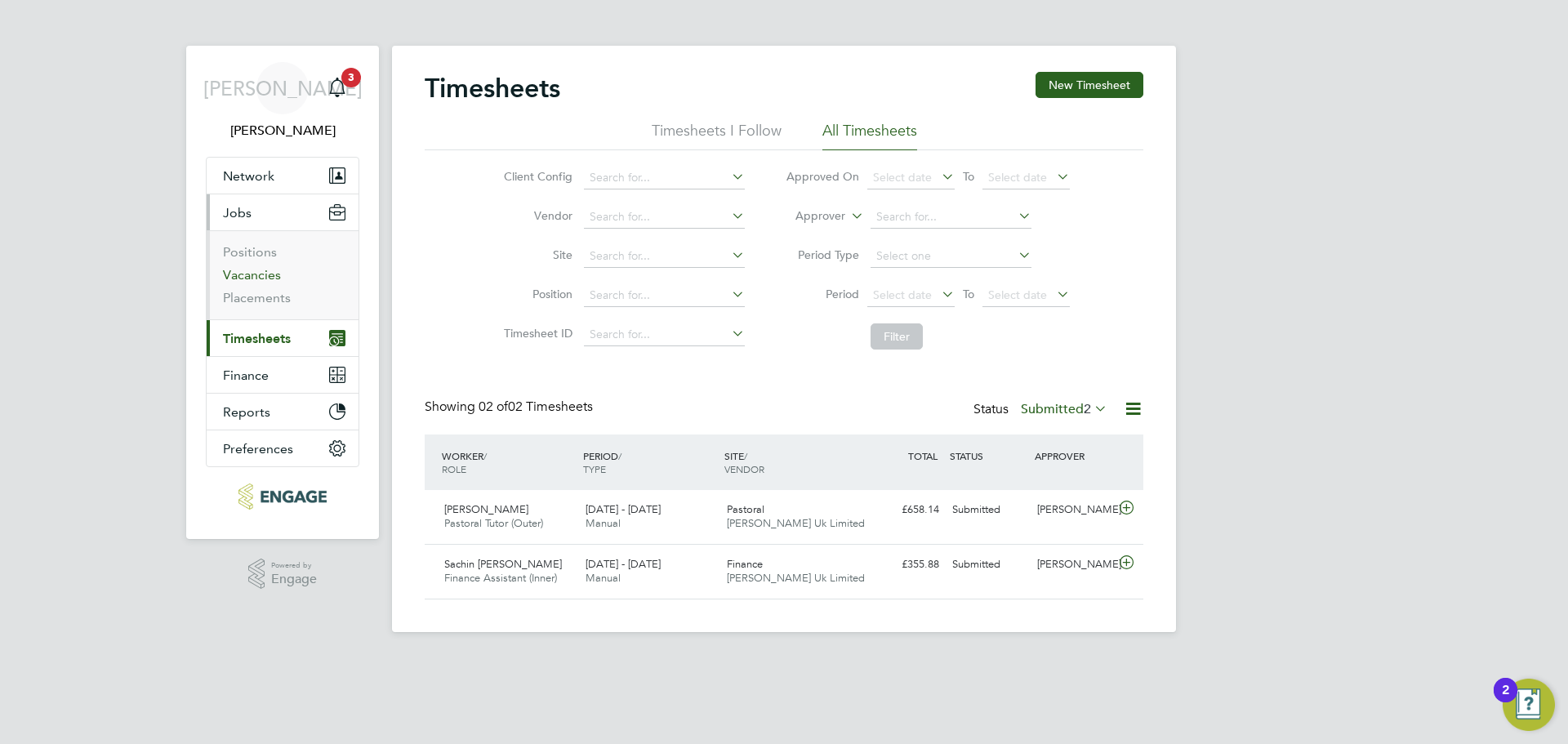
click at [256, 274] on link "Vacancies" at bounding box center [252, 274] width 58 height 16
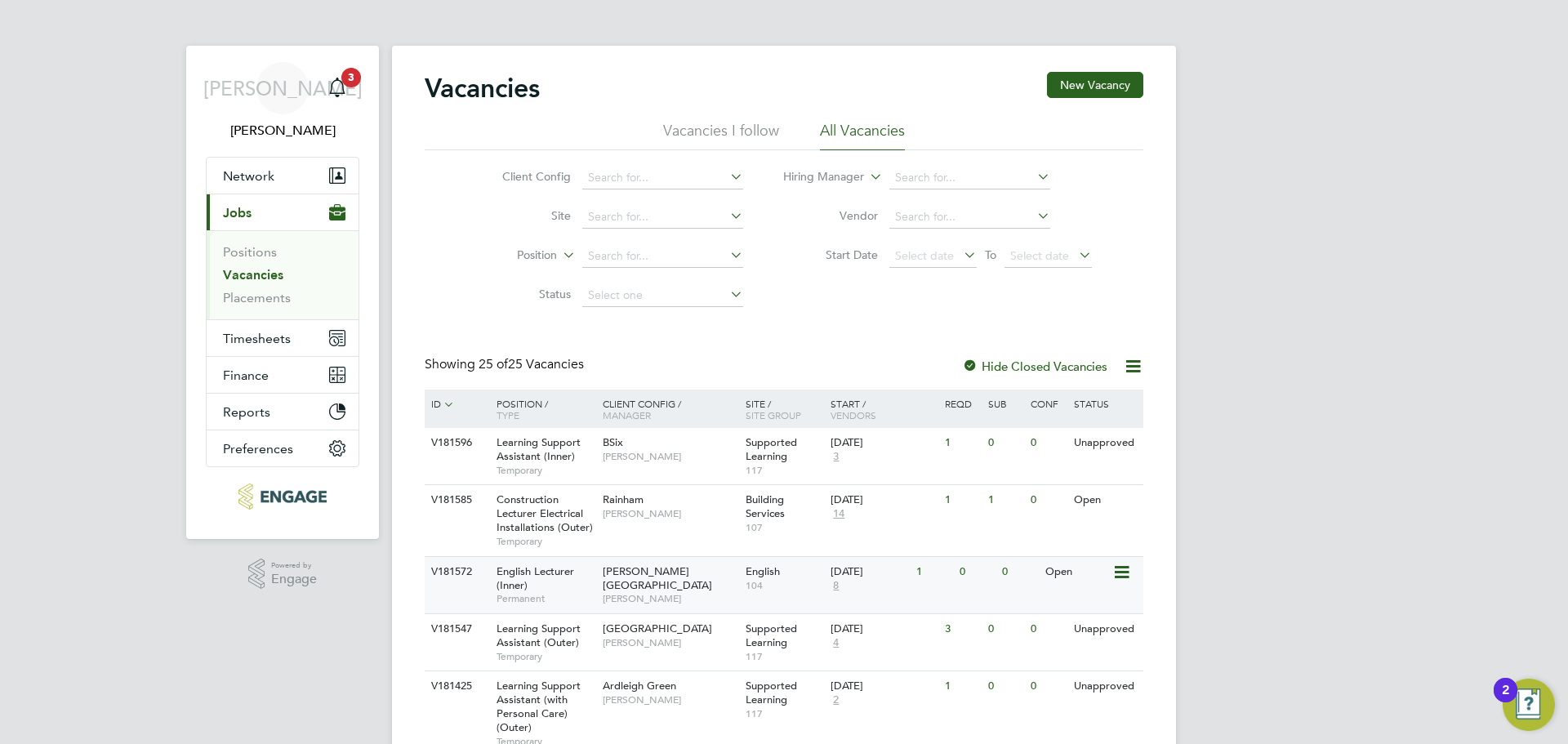
click at [835, 586] on span "8" at bounding box center [835, 586] width 11 height 14
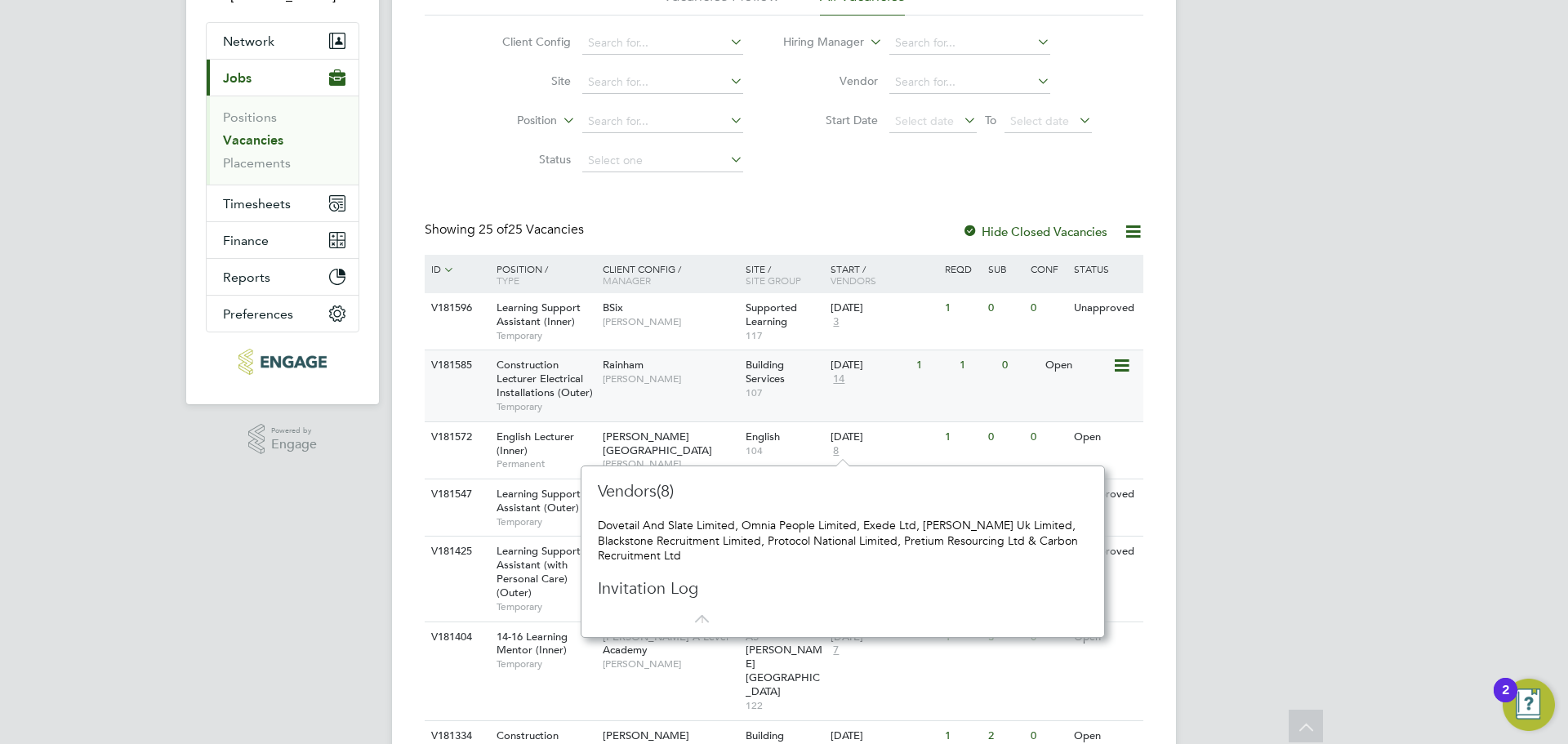
scroll to position [163, 0]
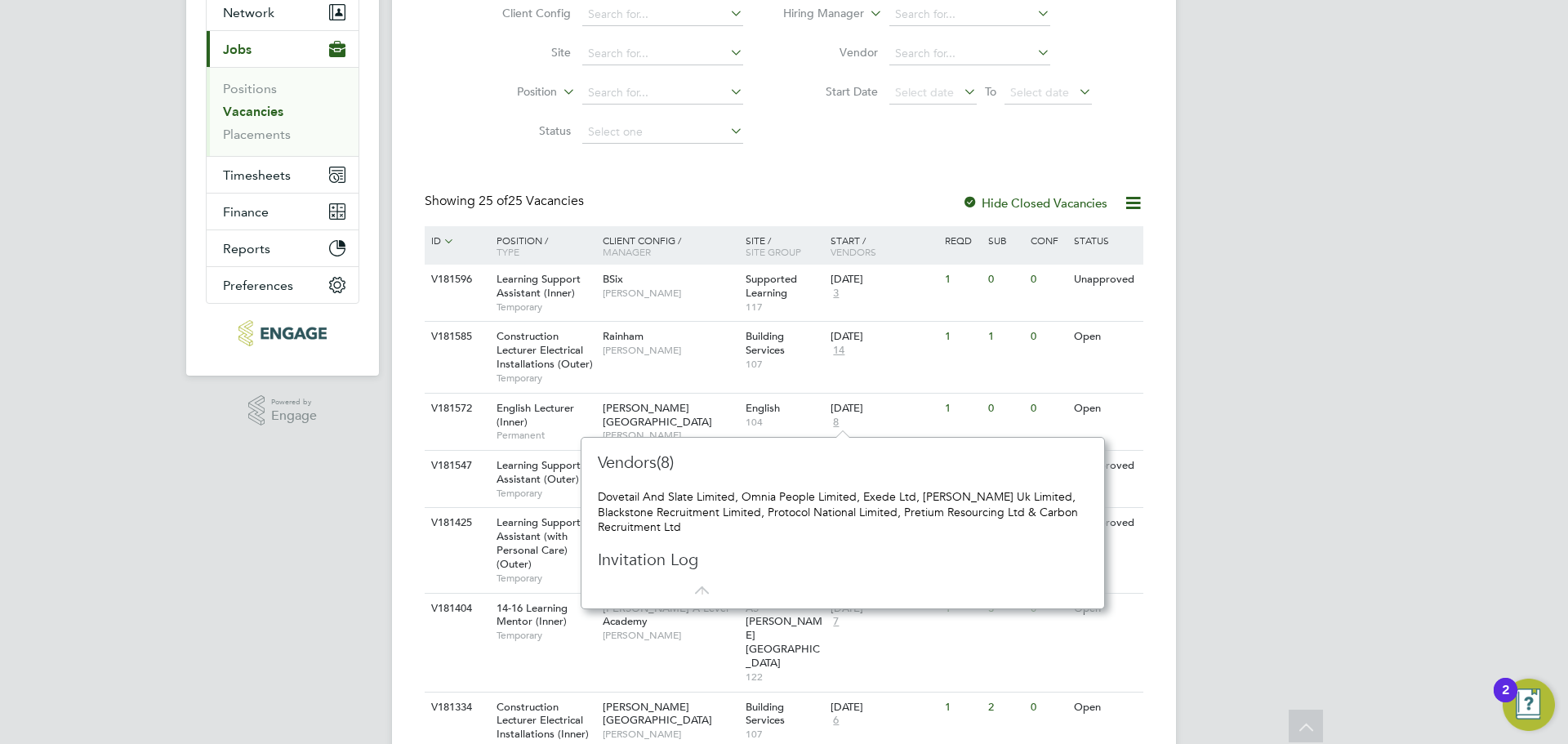
click at [612, 443] on div "Vendors(8) Dovetail And Slate Limited, Omnia People Limited, Exede Ltd, Morgan …" at bounding box center [843, 522] width 524 height 172
click at [621, 428] on span "Fiona Matthews" at bounding box center [670, 435] width 135 height 13
click at [251, 105] on link "Vacancies" at bounding box center [253, 111] width 60 height 16
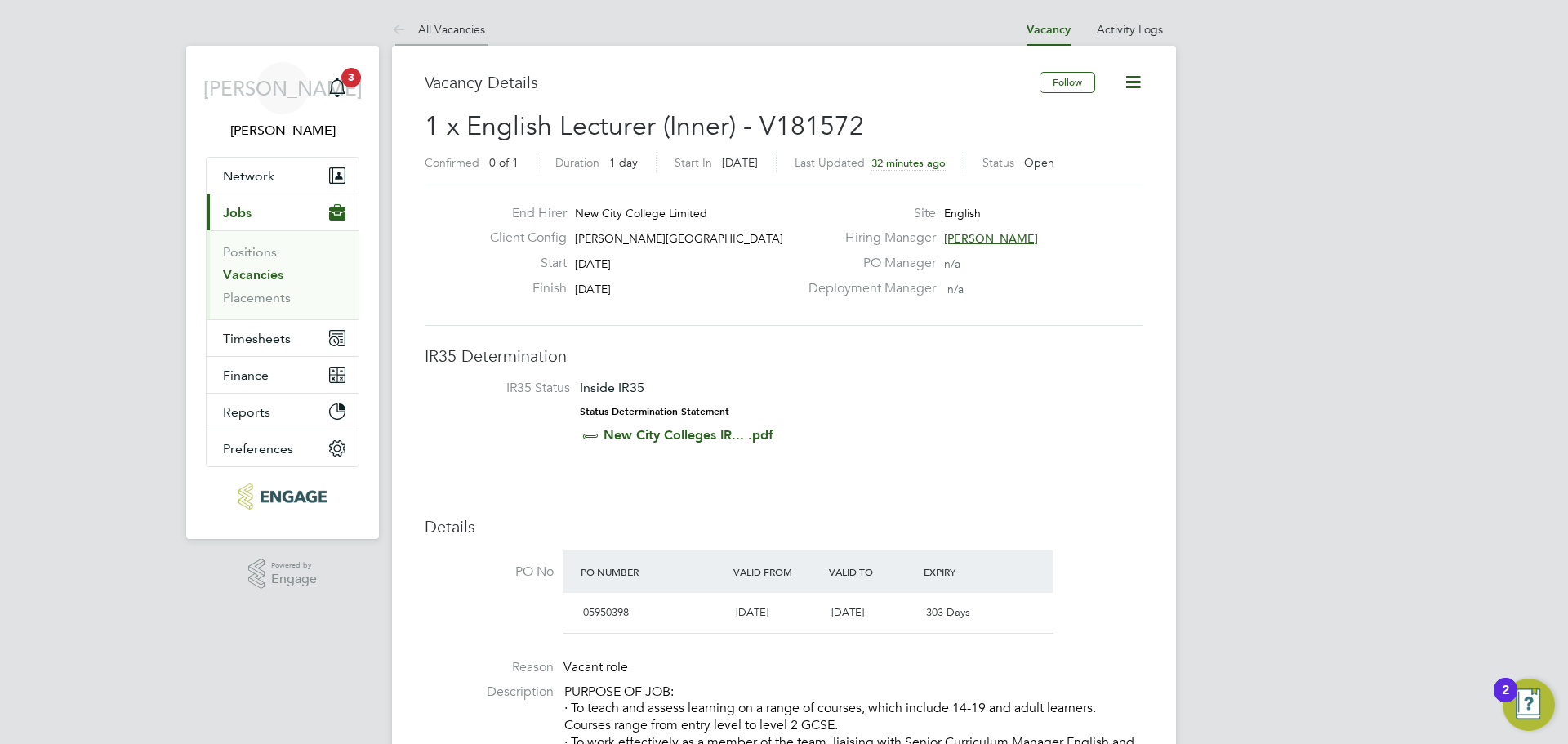
click at [470, 35] on link "All Vacancies" at bounding box center [438, 30] width 93 height 15
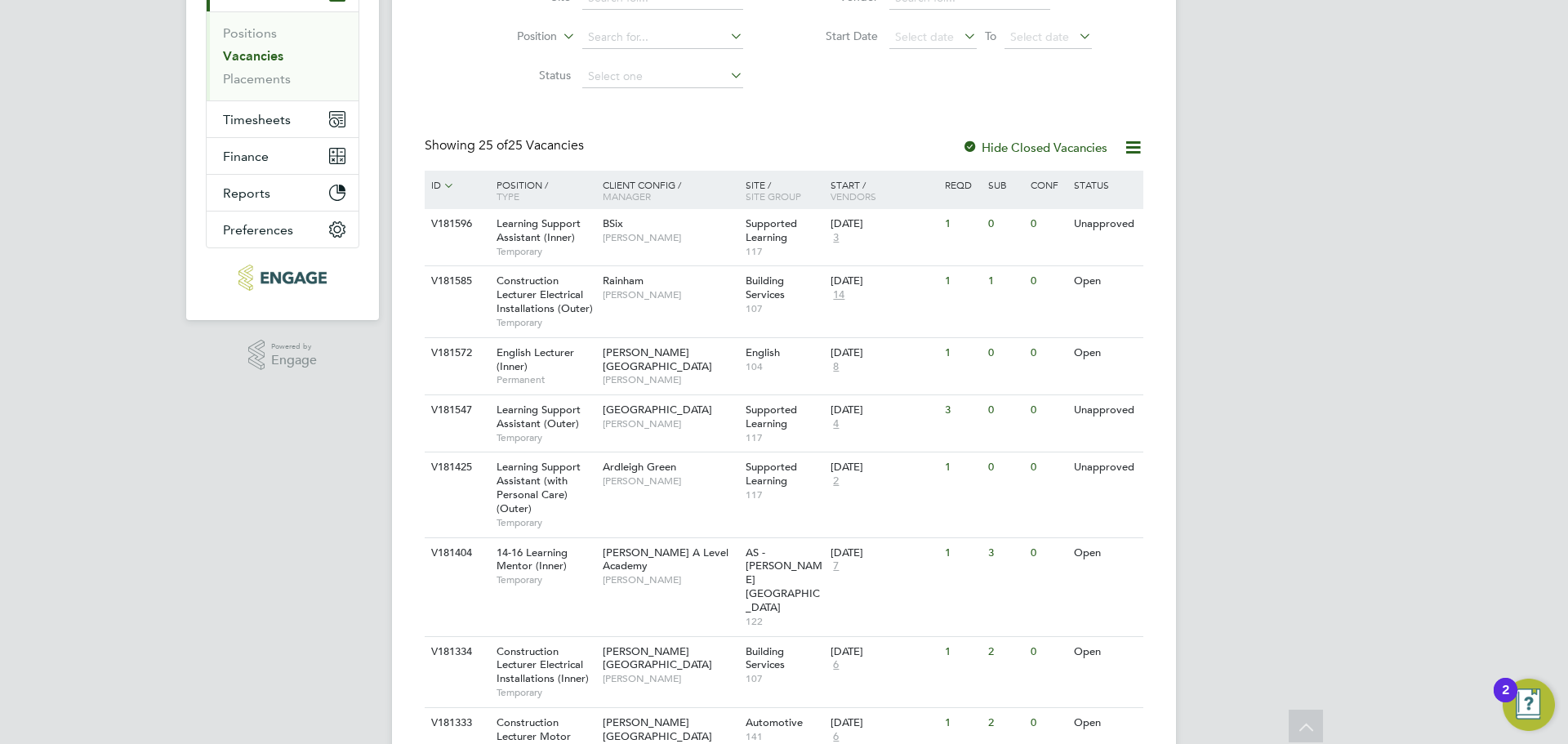
scroll to position [245, 0]
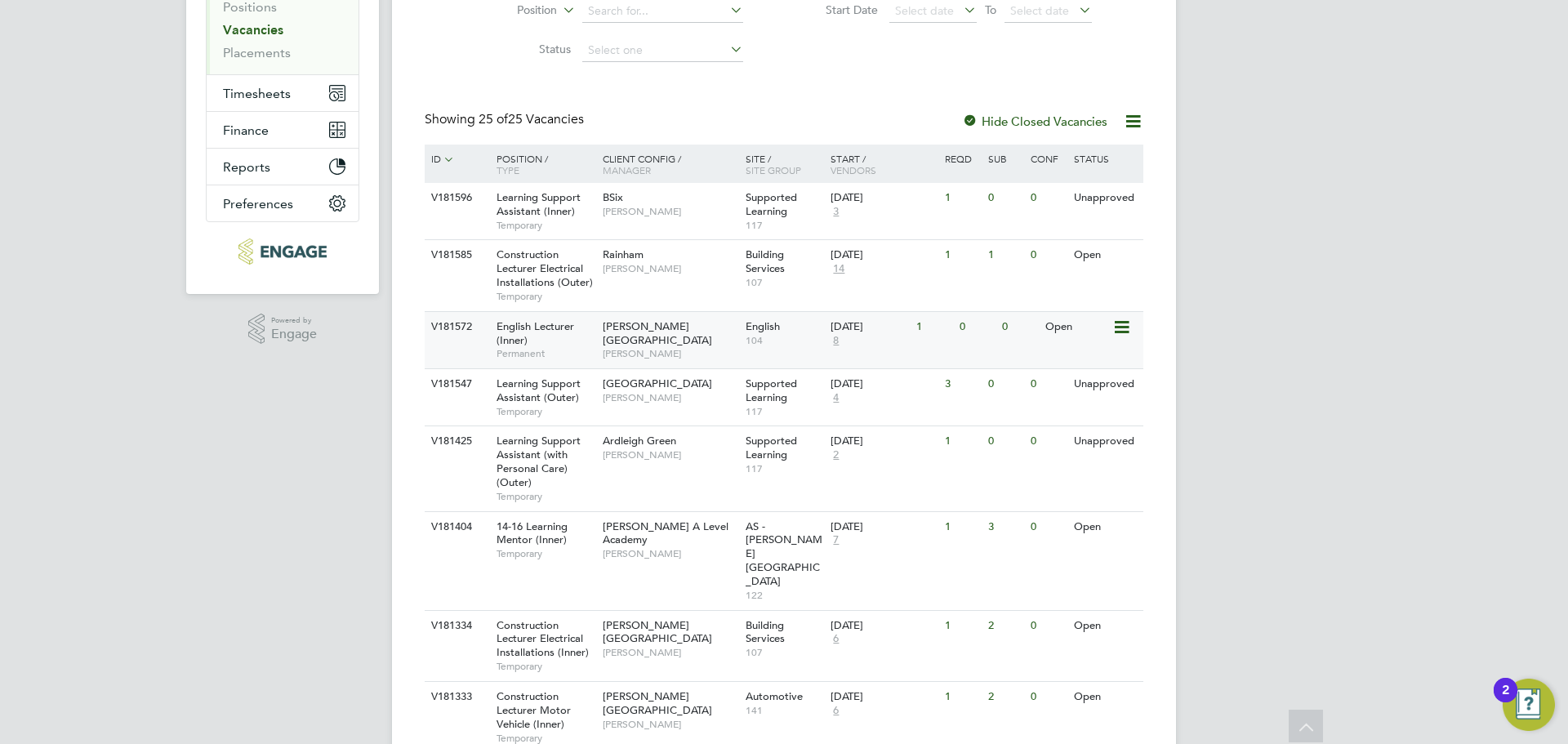
click at [835, 342] on span "8" at bounding box center [835, 340] width 11 height 14
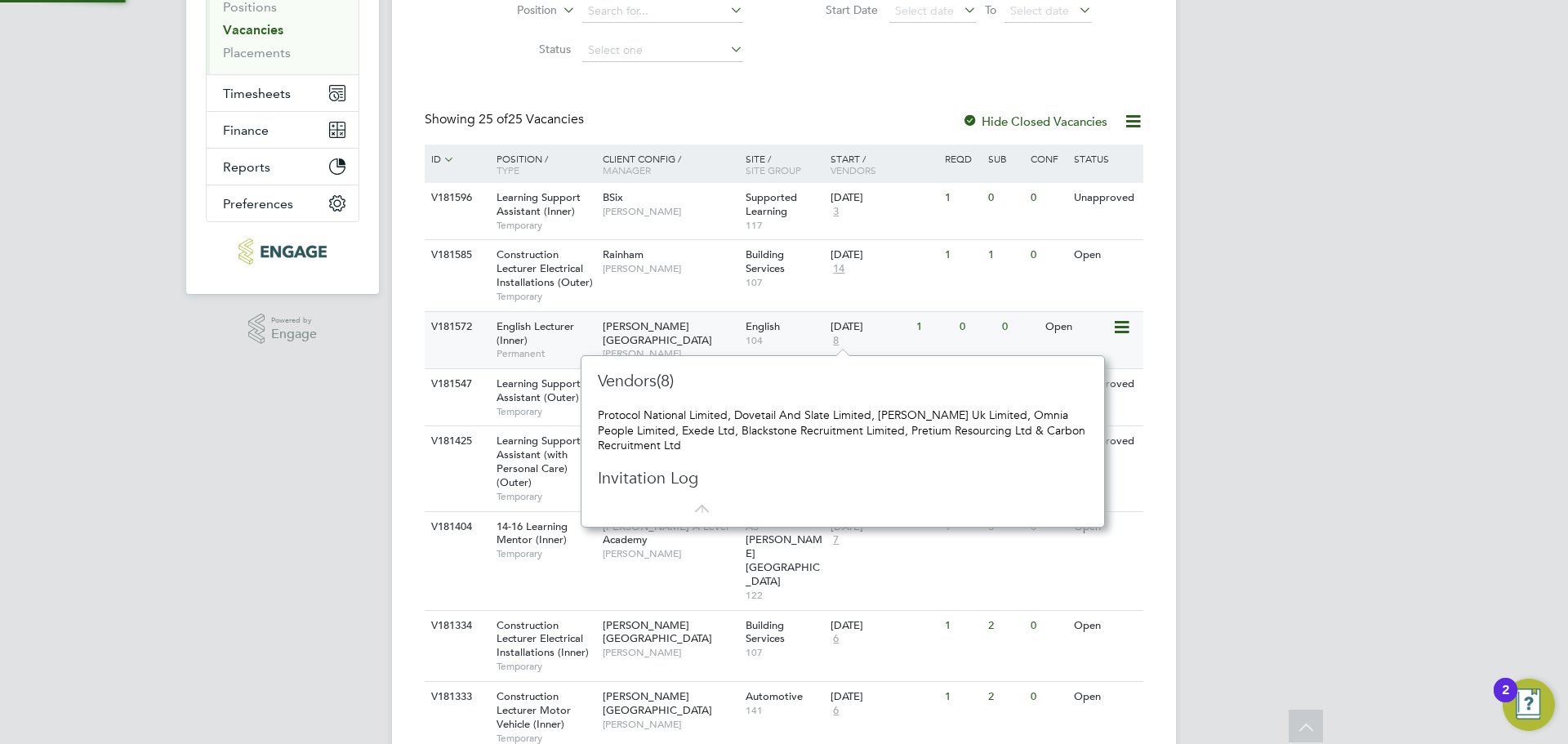
scroll to position [15, 12]
click at [568, 328] on span "English Lecturer (Inner)" at bounding box center [536, 334] width 77 height 28
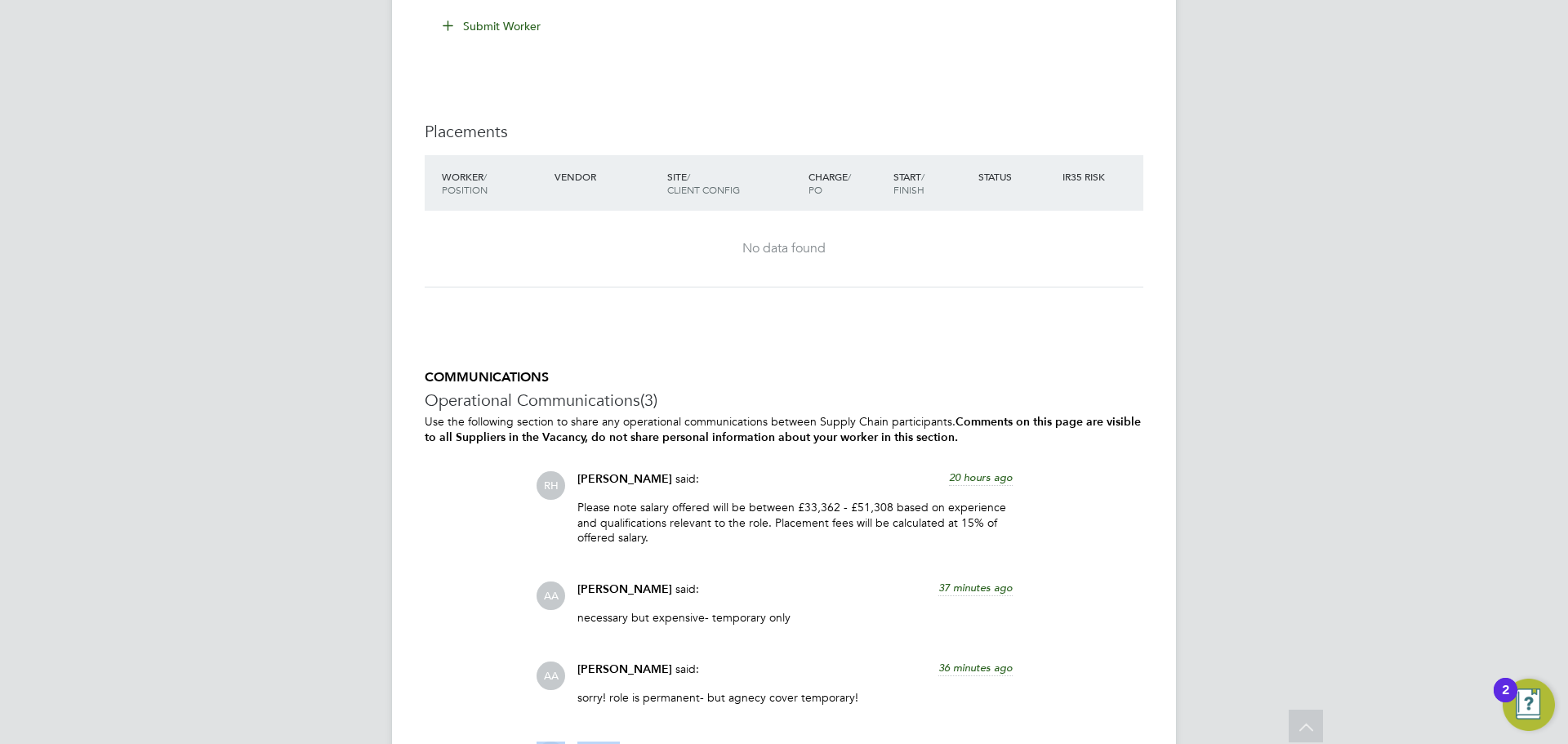
scroll to position [2762, 0]
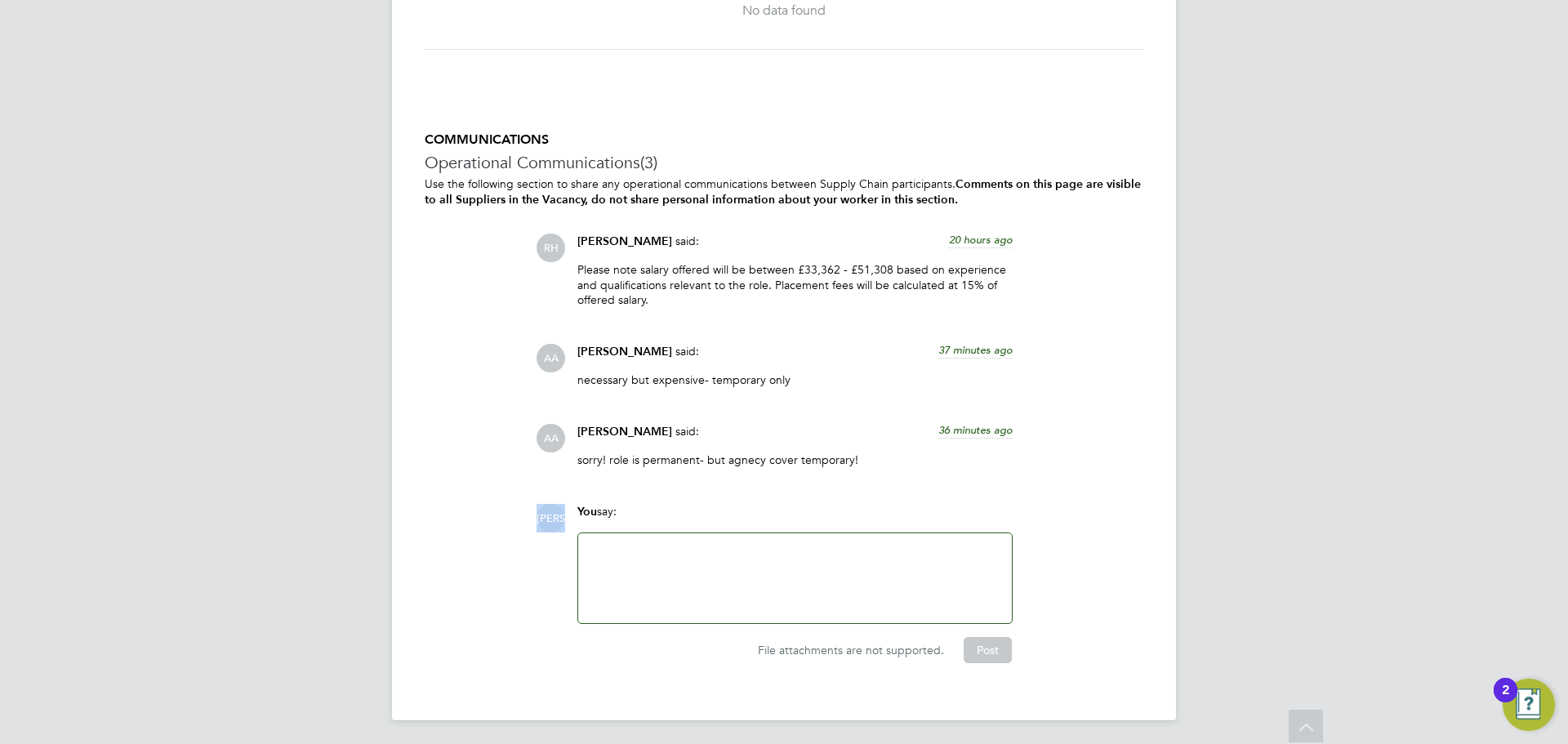
drag, startPoint x: 885, startPoint y: 461, endPoint x: 510, endPoint y: 502, distance: 377.2
click at [510, 502] on div "COMMUNICATIONS Operational Communications (3) Use the following section to shar…" at bounding box center [784, 397] width 718 height 531
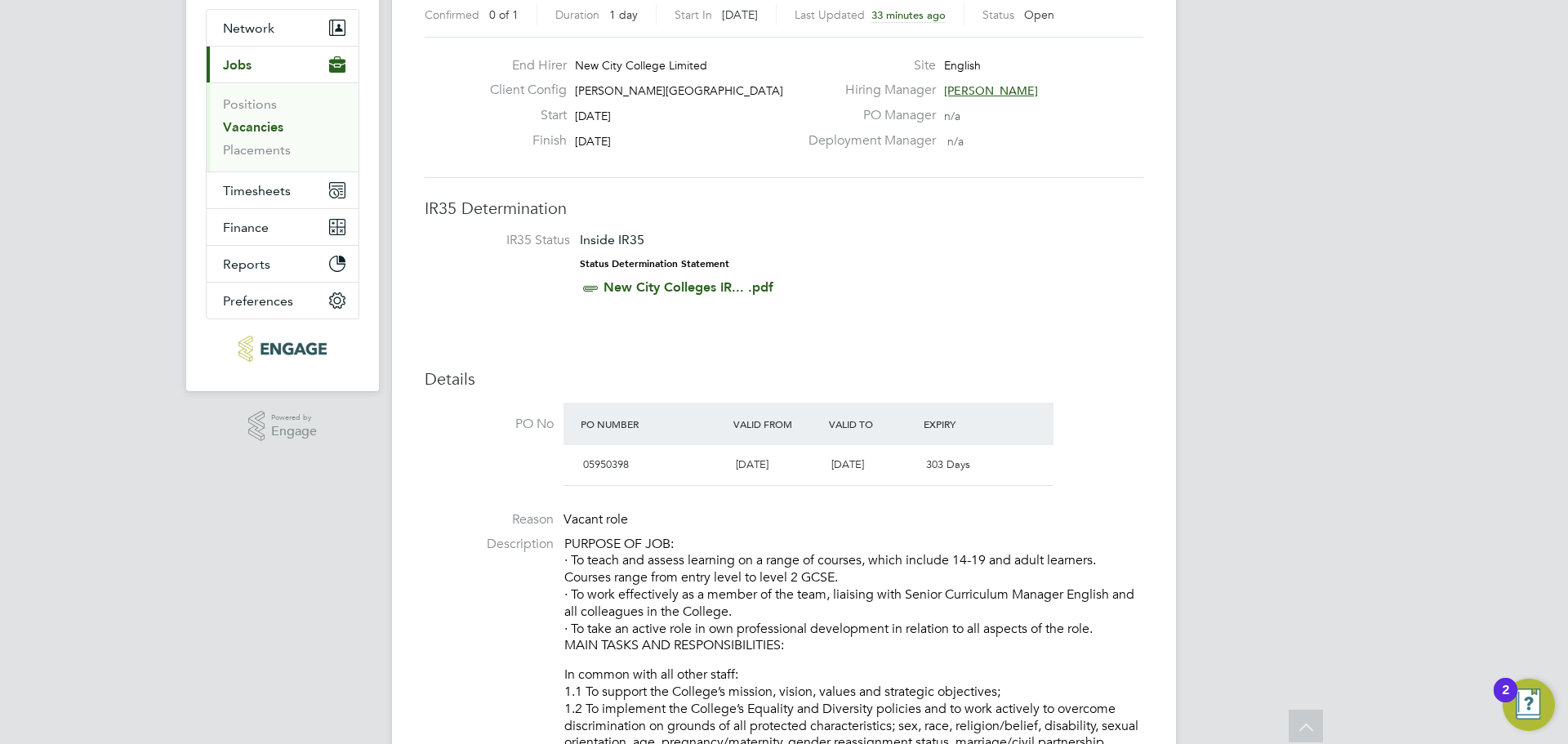
scroll to position [0, 0]
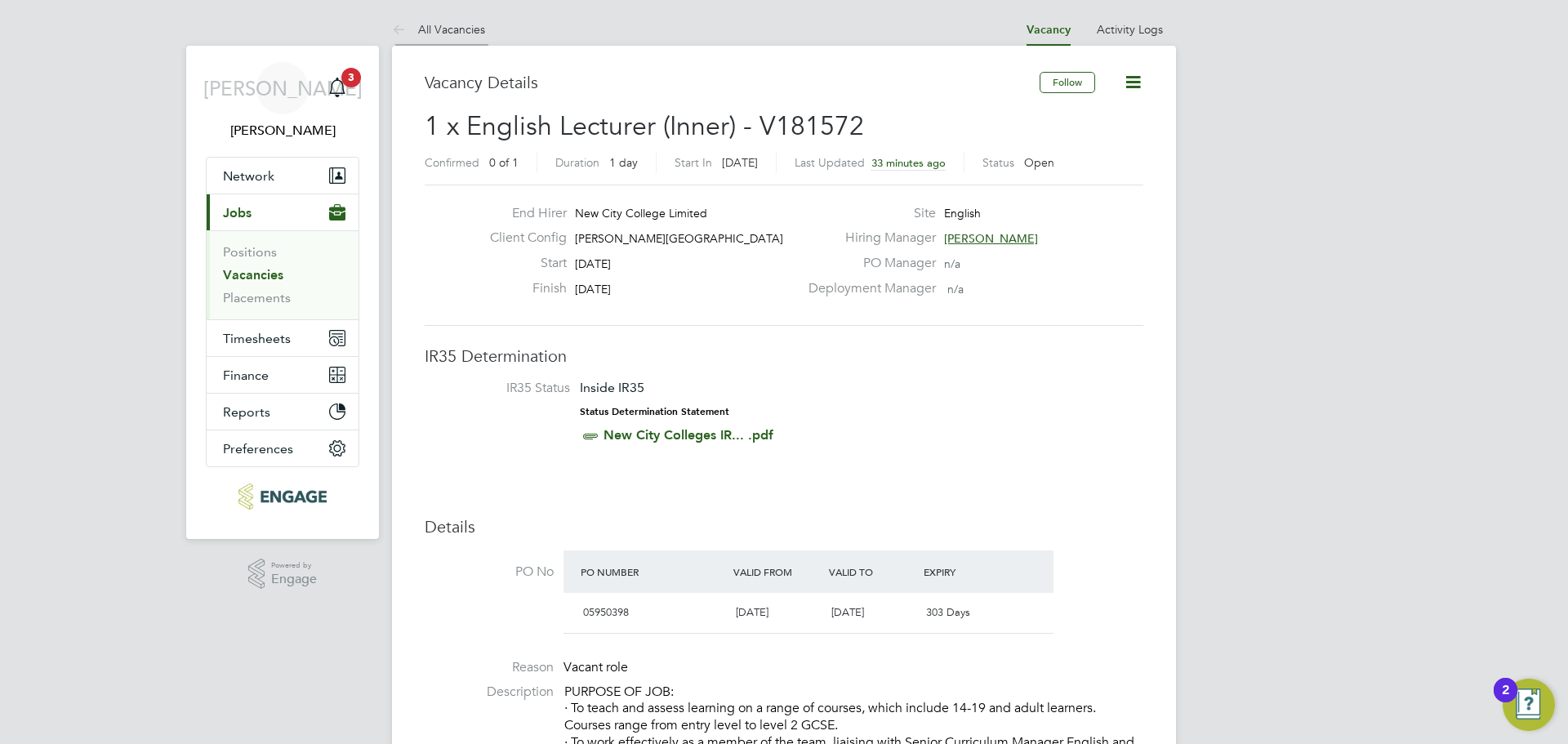
click at [454, 35] on link "All Vacancies" at bounding box center [438, 30] width 93 height 15
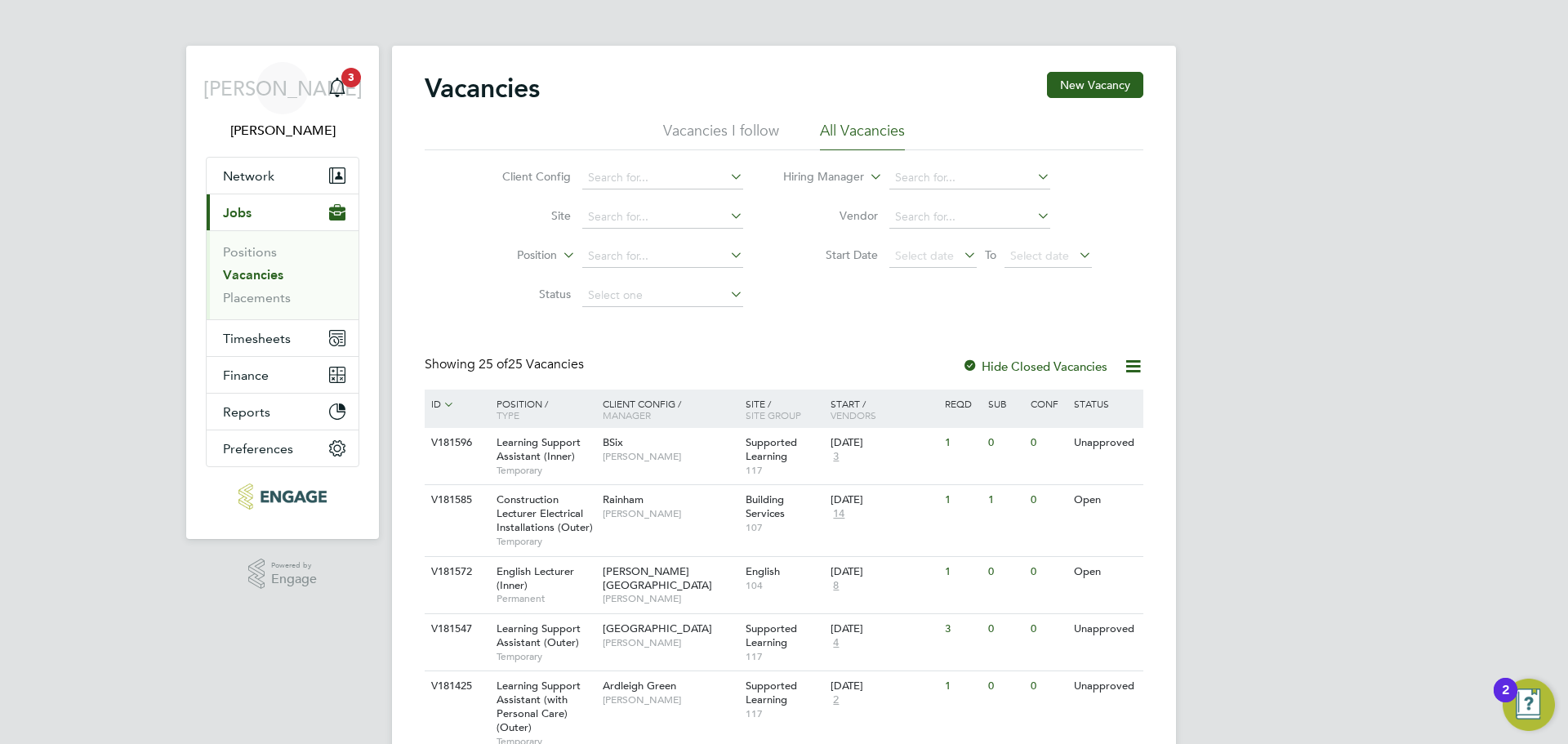
click at [1060, 362] on label "Hide Closed Vacancies" at bounding box center [1035, 366] width 145 height 16
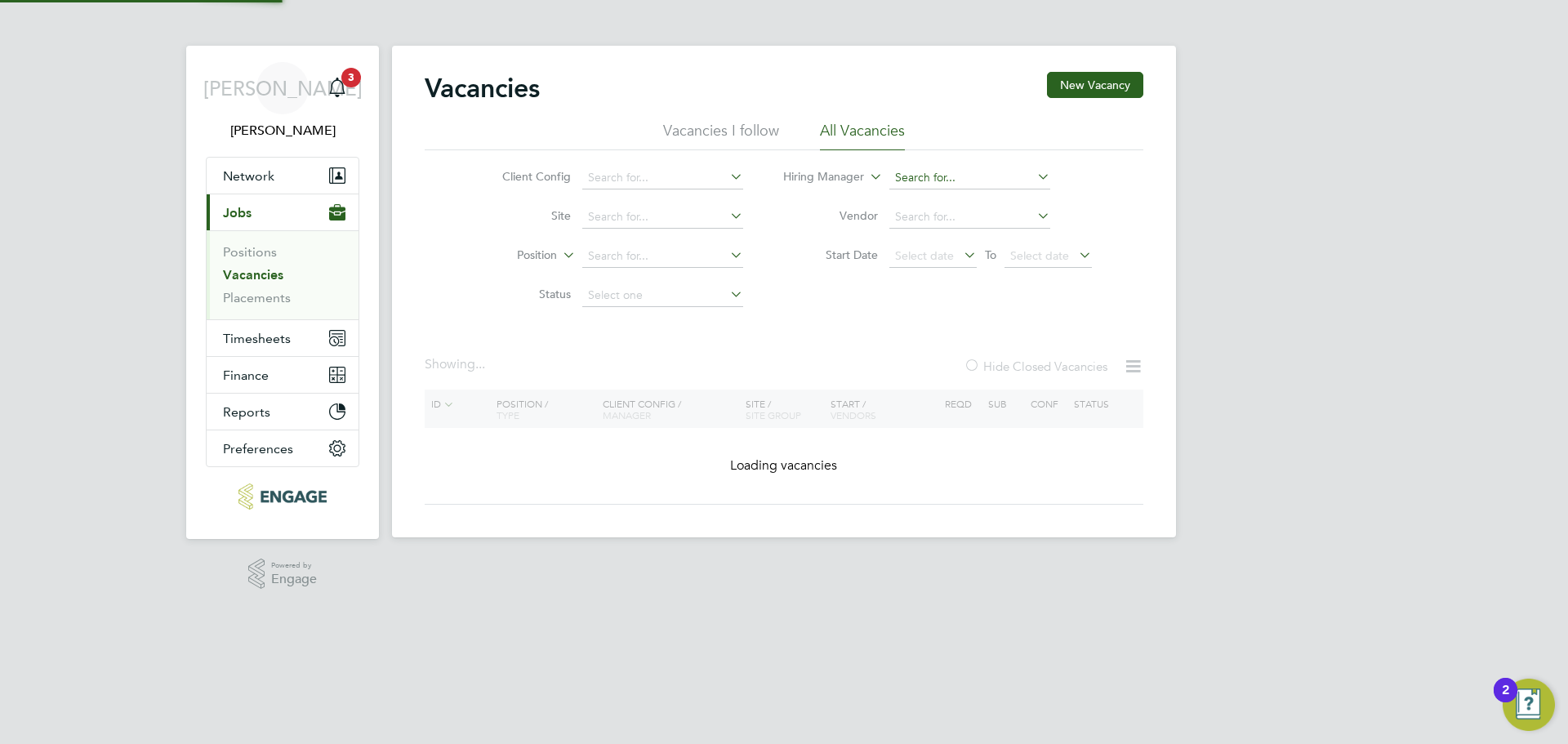
click at [975, 178] on input at bounding box center [969, 178] width 161 height 23
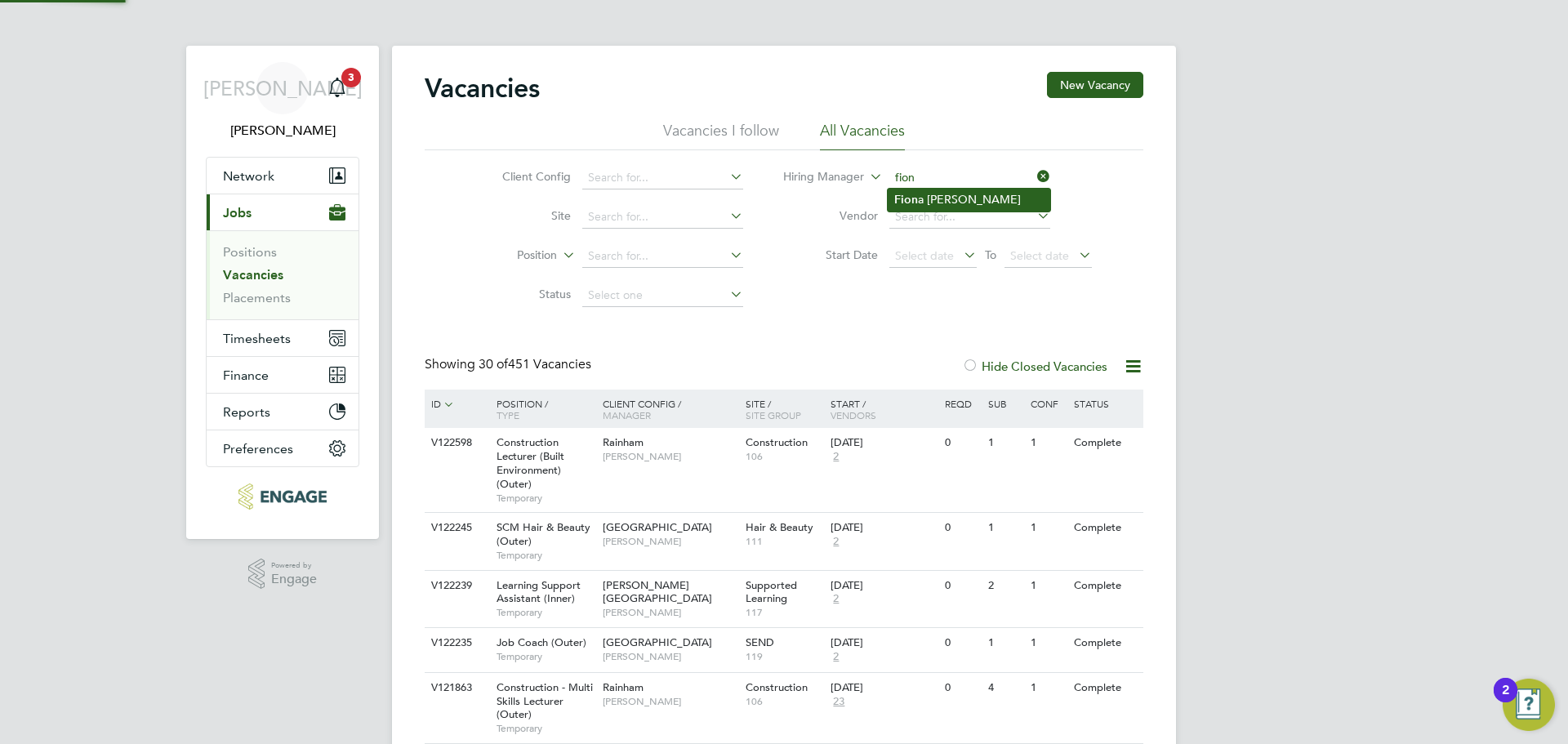
click at [961, 203] on li "Fion a Matthews" at bounding box center [968, 199] width 162 height 22
type input "Fiona Matthews"
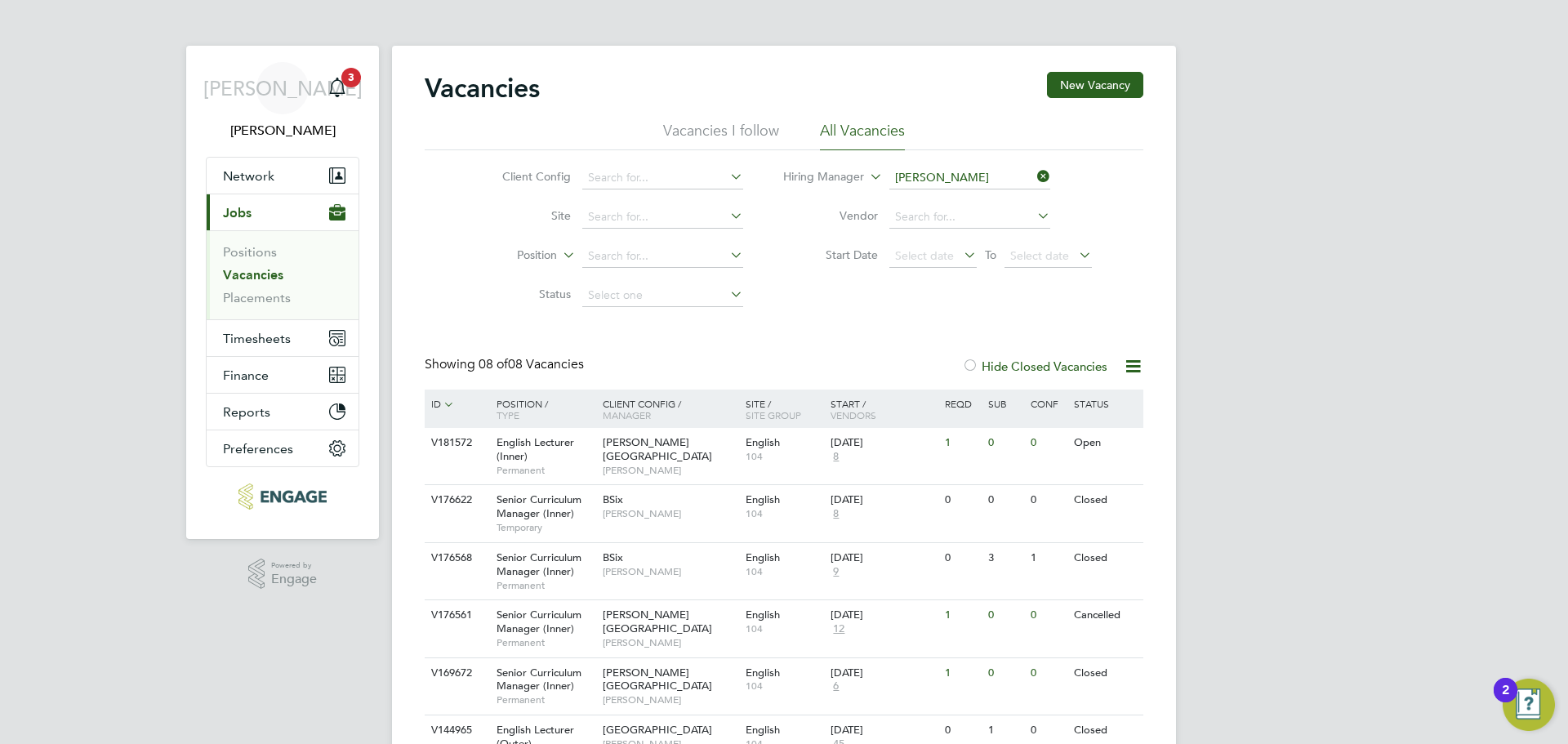
click at [1037, 370] on label "Hide Closed Vacancies" at bounding box center [1035, 366] width 145 height 16
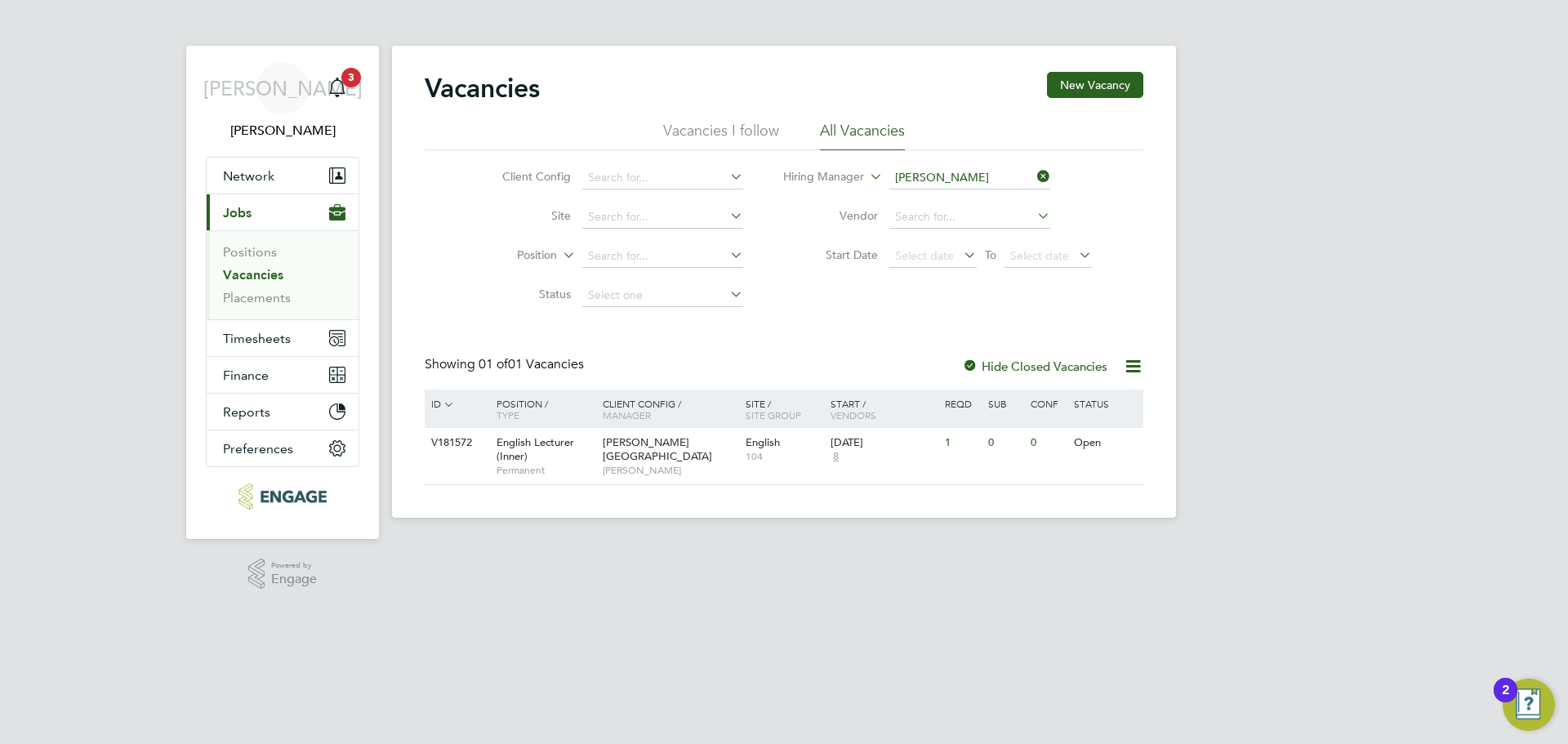
click at [1034, 180] on icon at bounding box center [1034, 176] width 0 height 23
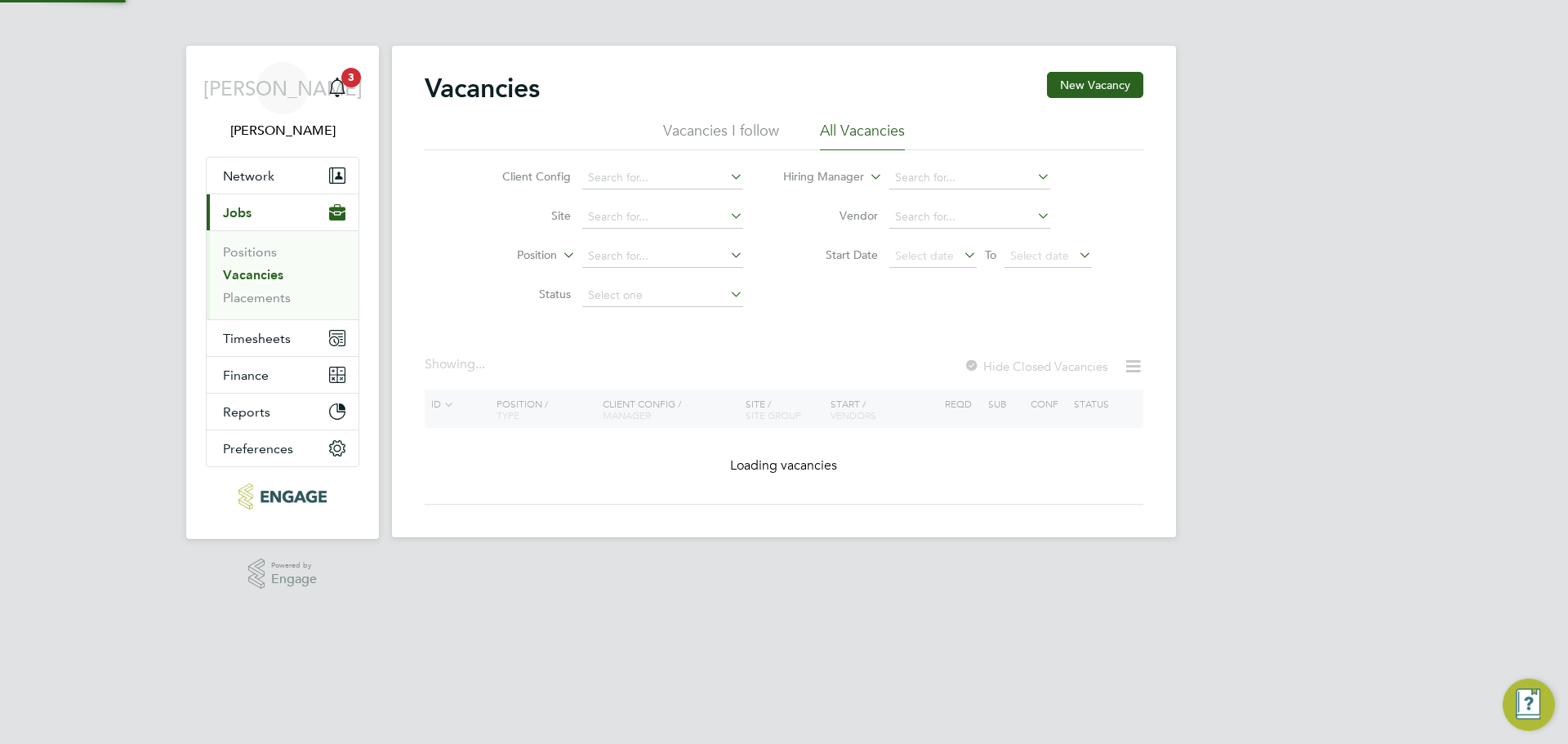
click at [1386, 252] on div "JA Jerin Aktar Notifications 3 Applications: Network Team Members Businesses Si…" at bounding box center [784, 282] width 1568 height 564
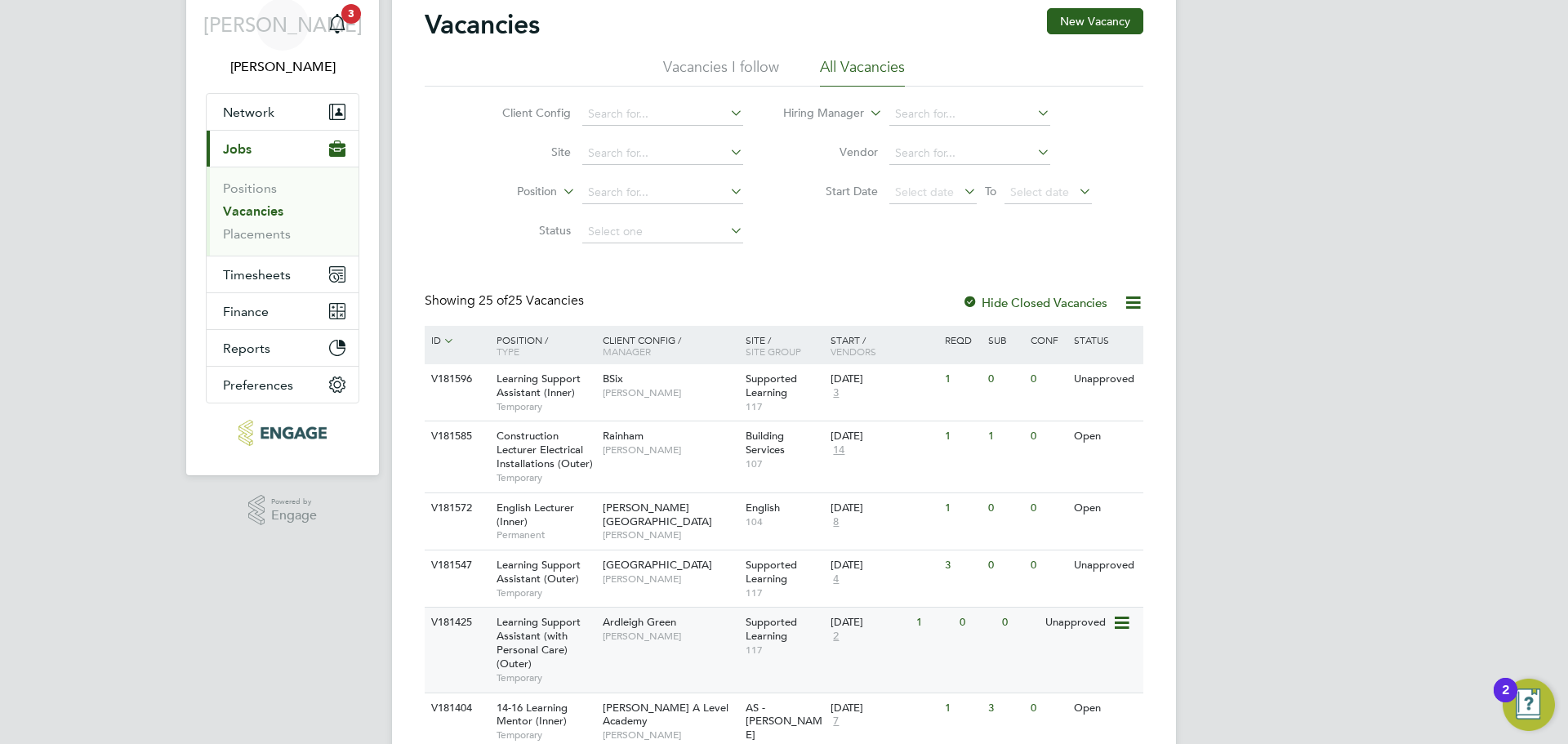
scroll to position [82, 0]
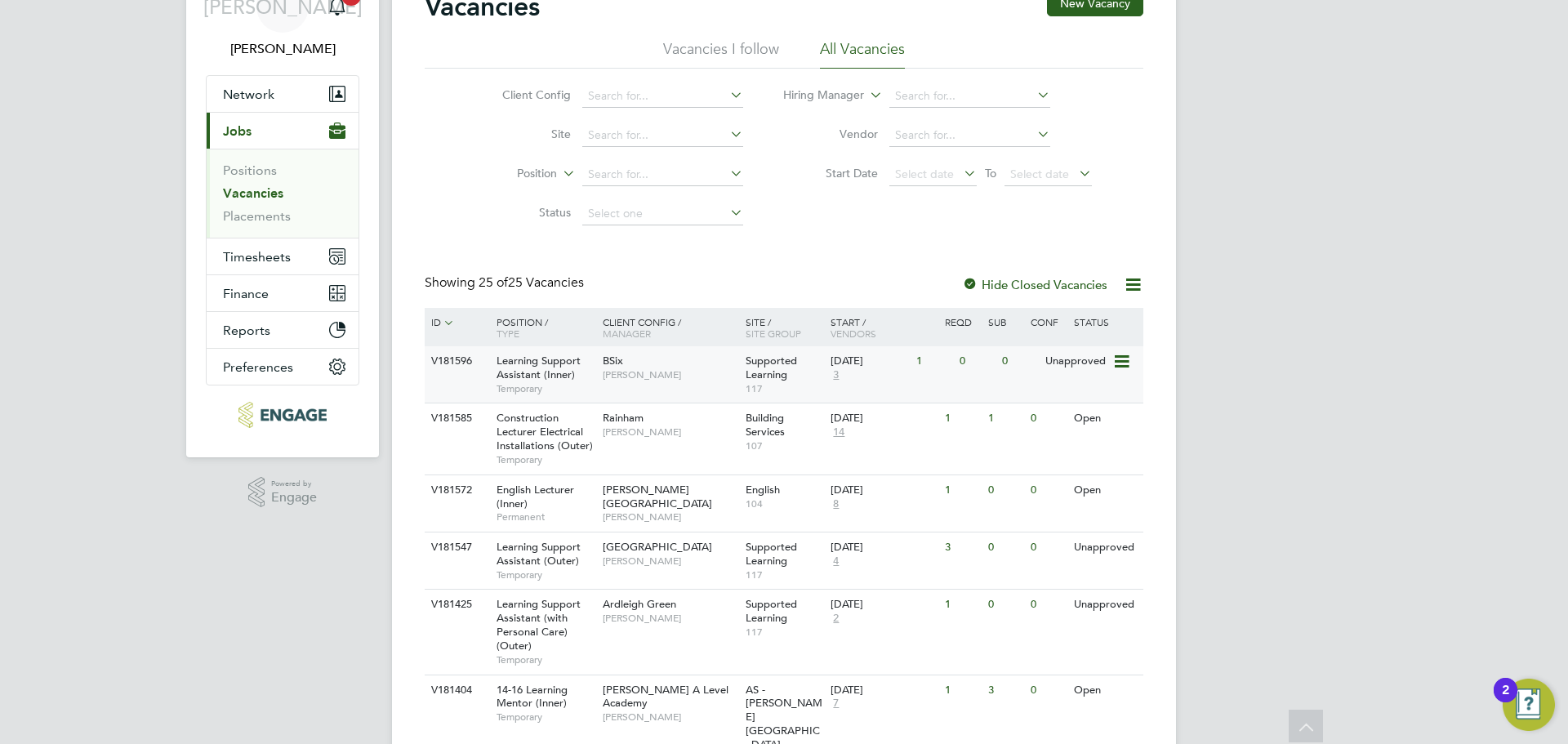
click at [838, 374] on span "3" at bounding box center [835, 375] width 11 height 14
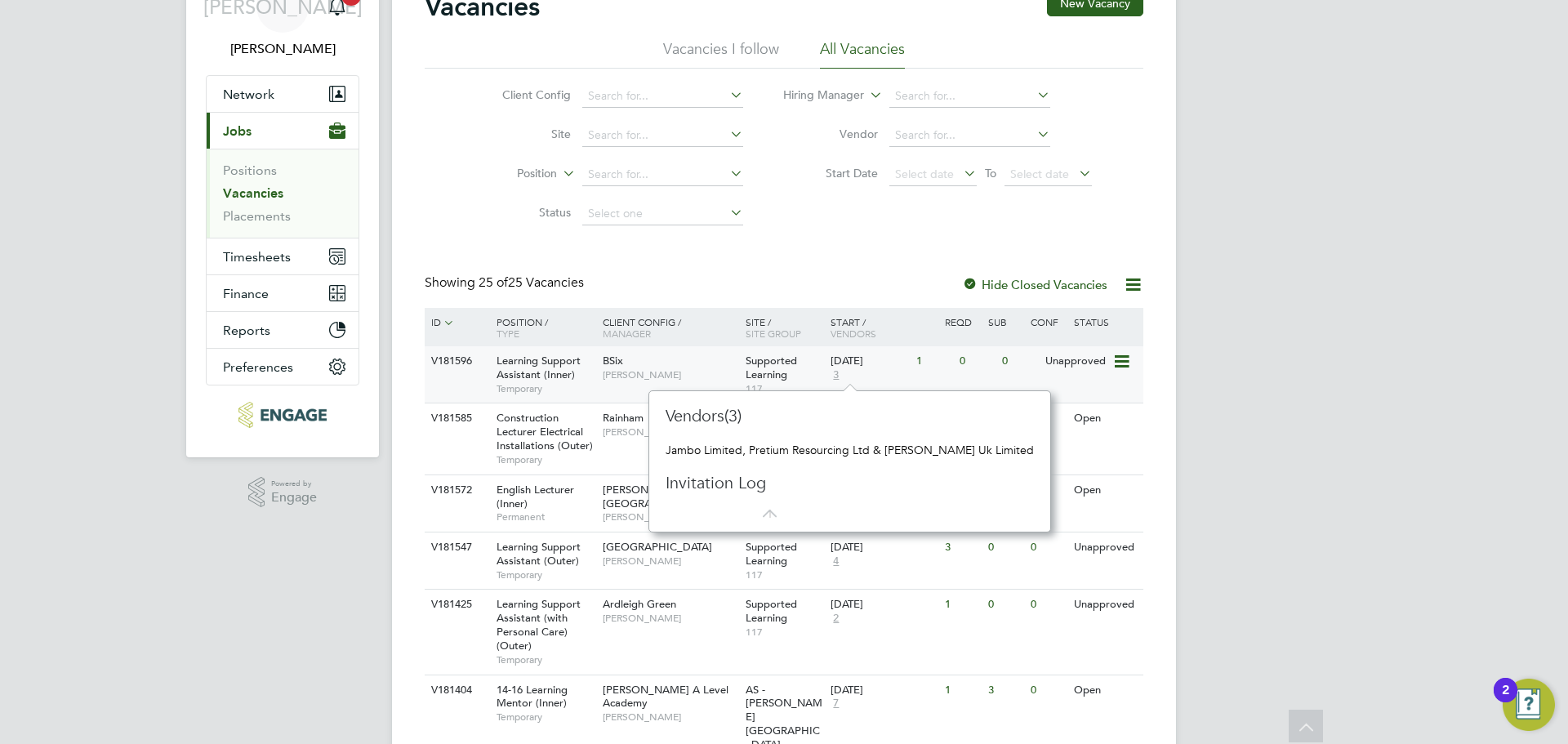
click at [613, 375] on span "Rachel Johnson" at bounding box center [670, 375] width 135 height 13
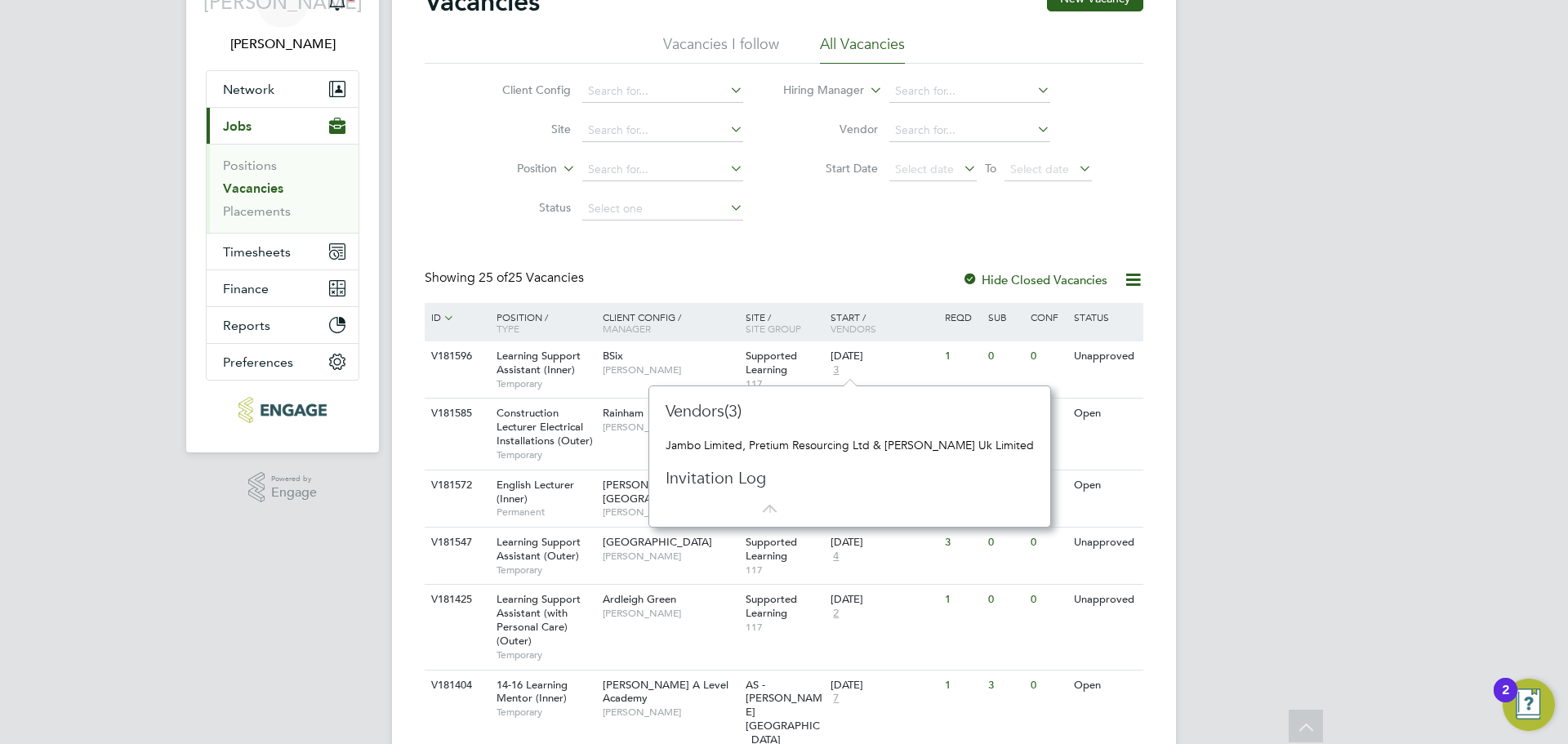
scroll to position [82, 0]
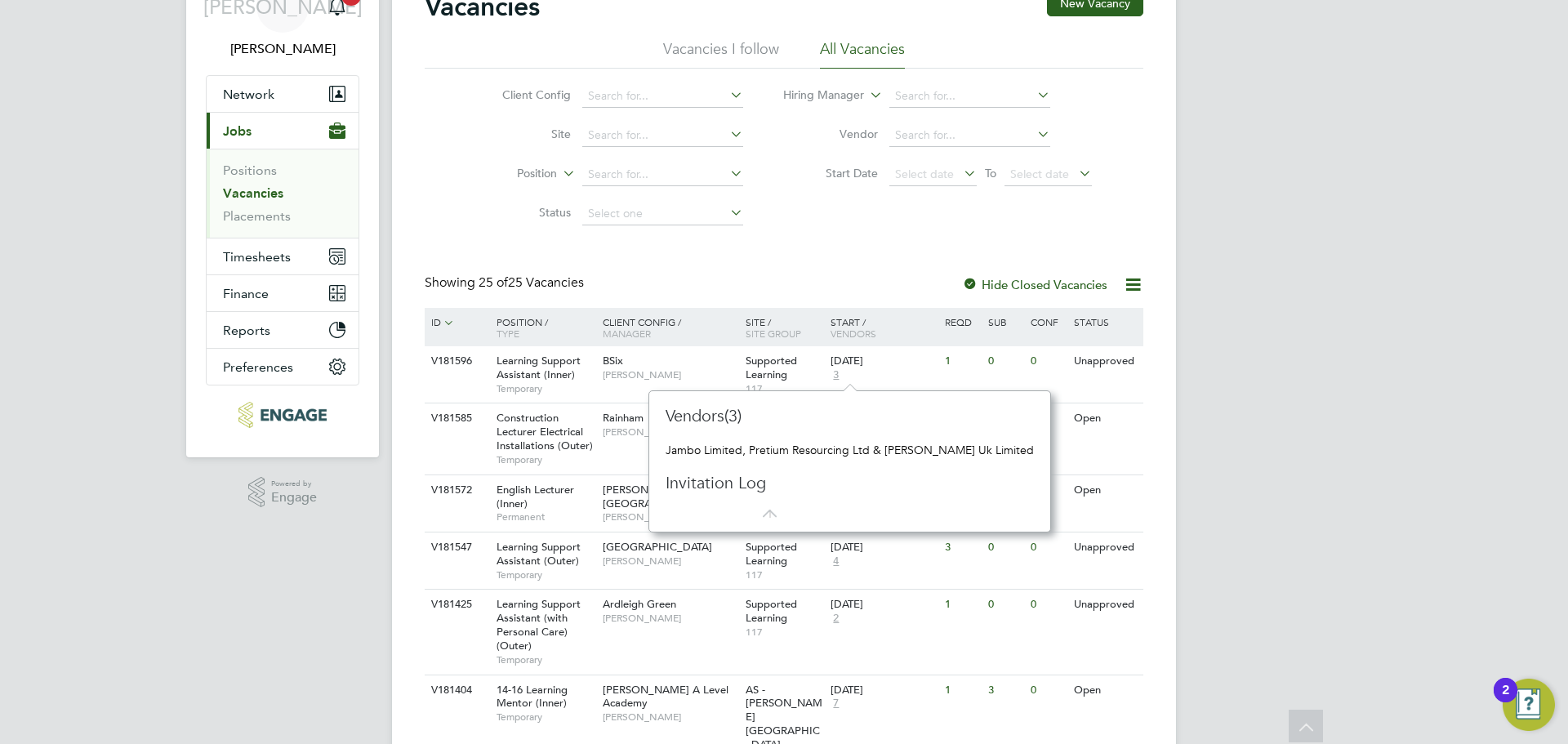
click at [605, 377] on span "Rachel Johnson" at bounding box center [670, 375] width 135 height 13
click at [836, 563] on span "4" at bounding box center [835, 561] width 11 height 14
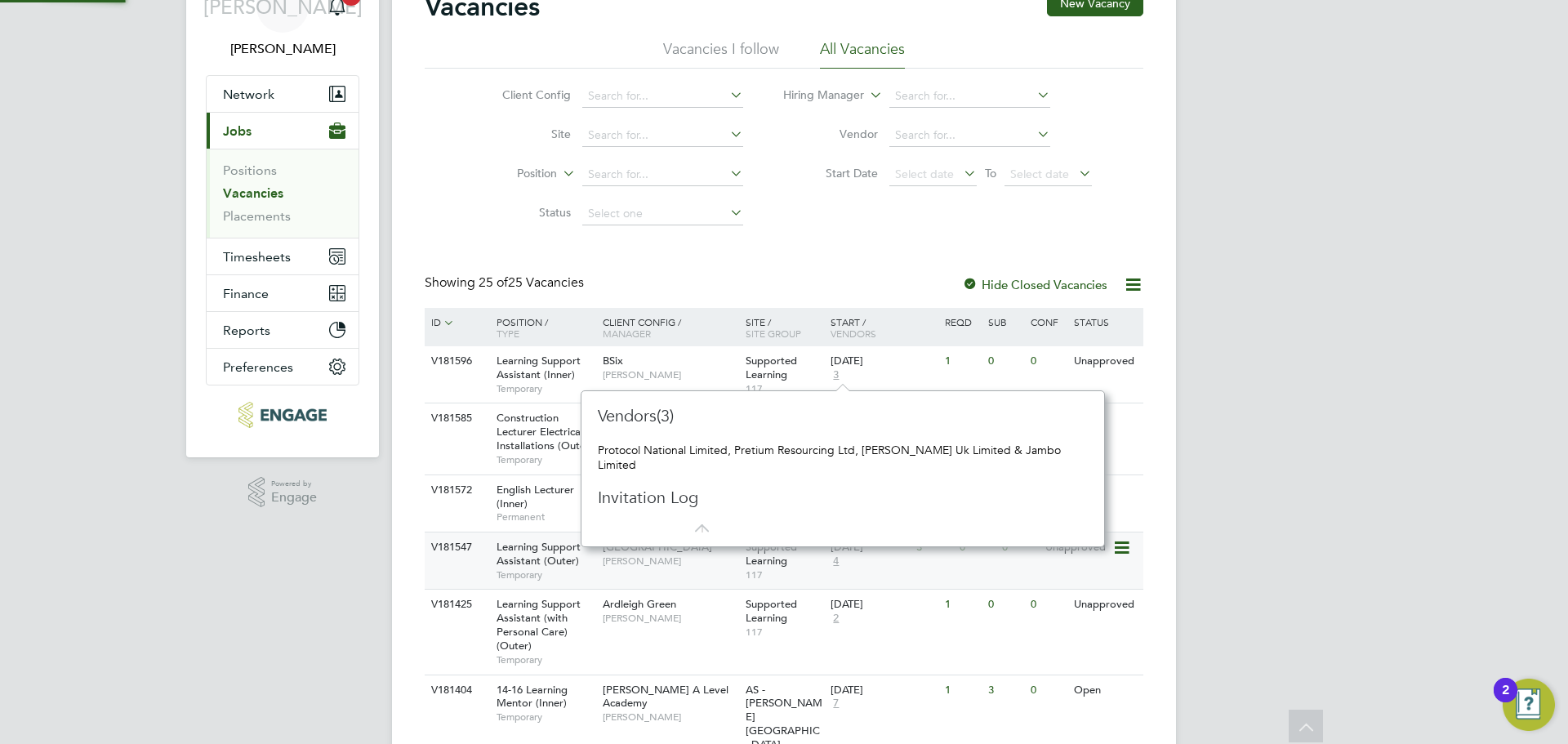
scroll to position [156, 510]
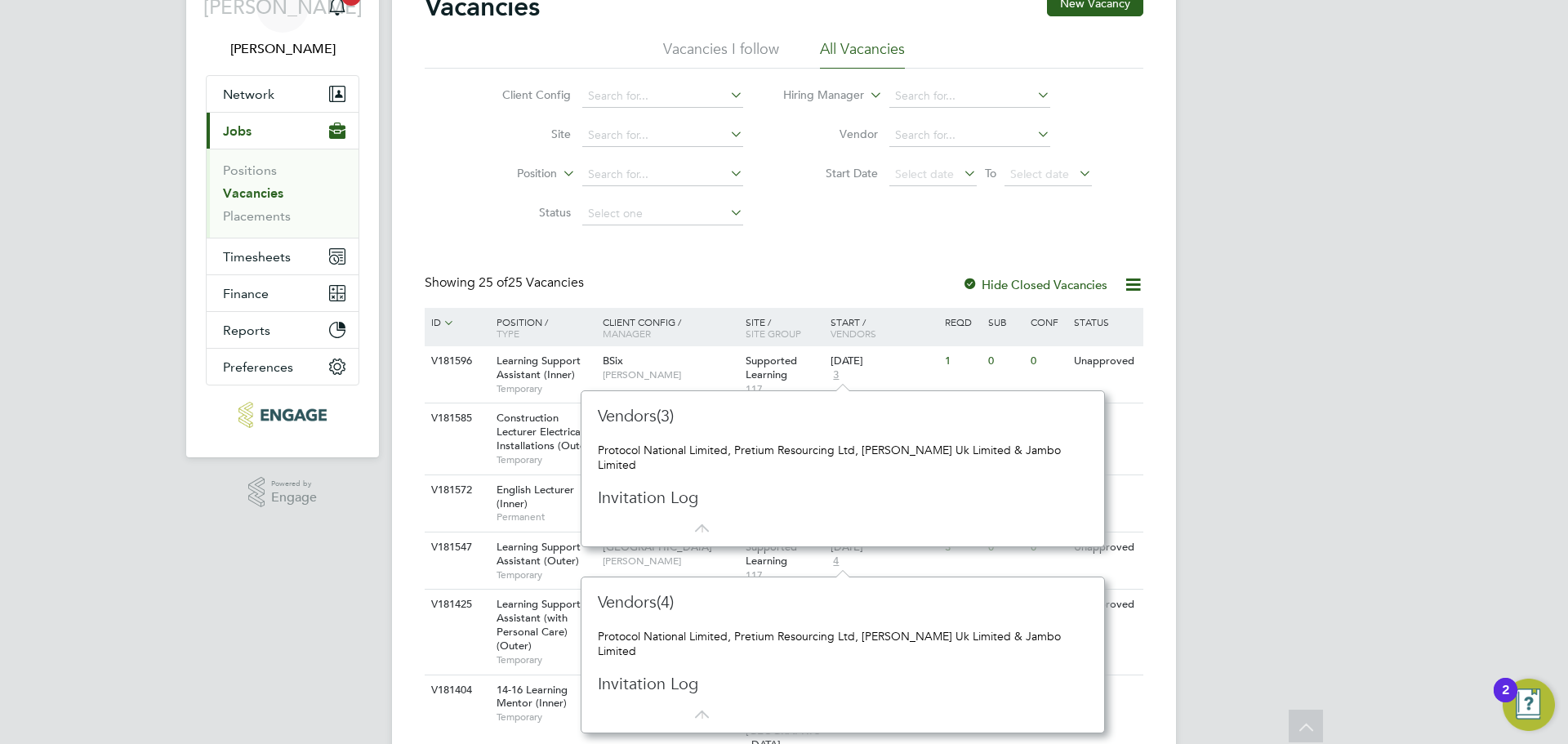
drag, startPoint x: 1284, startPoint y: 546, endPoint x: 1257, endPoint y: 550, distance: 27.3
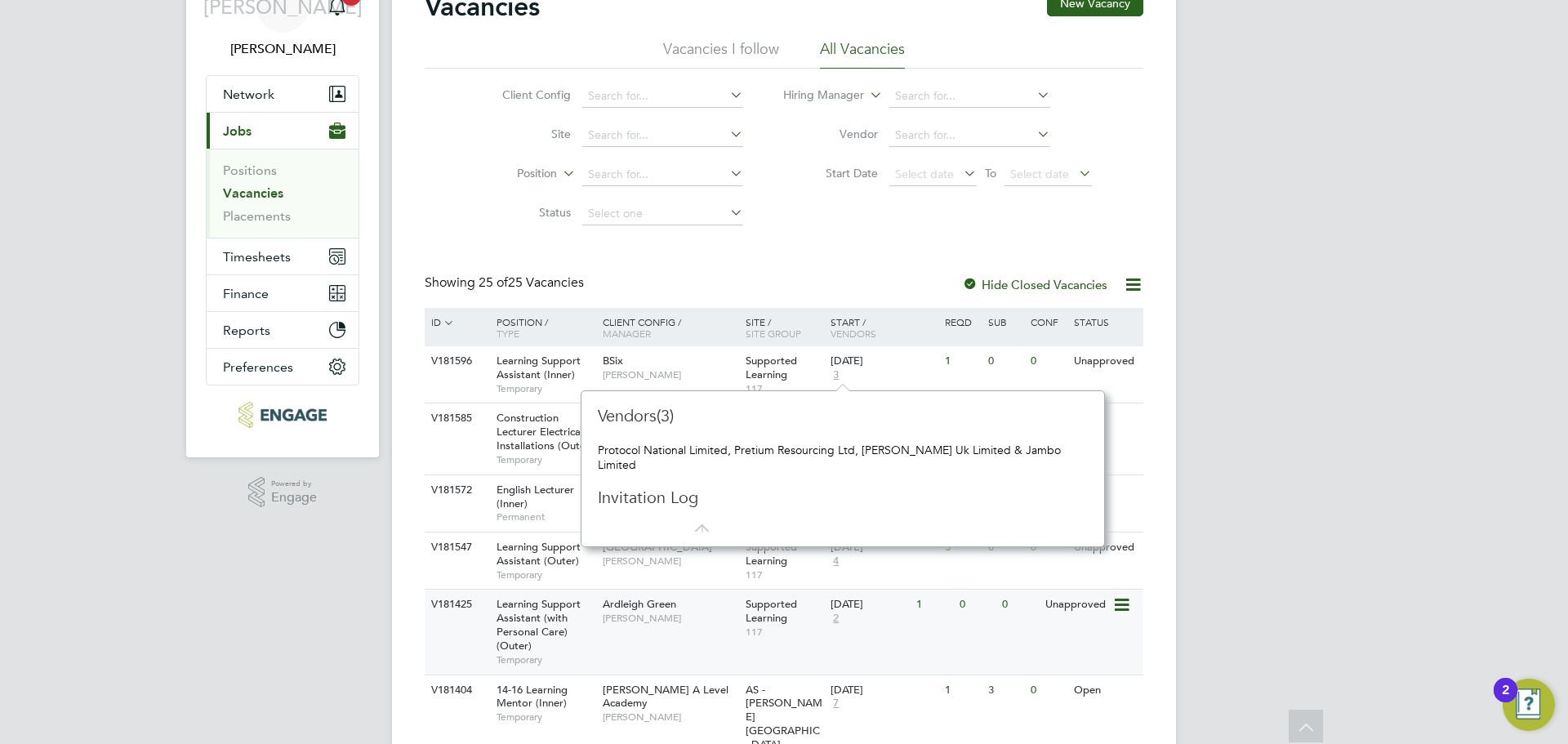
click at [841, 622] on span "2" at bounding box center [835, 618] width 11 height 14
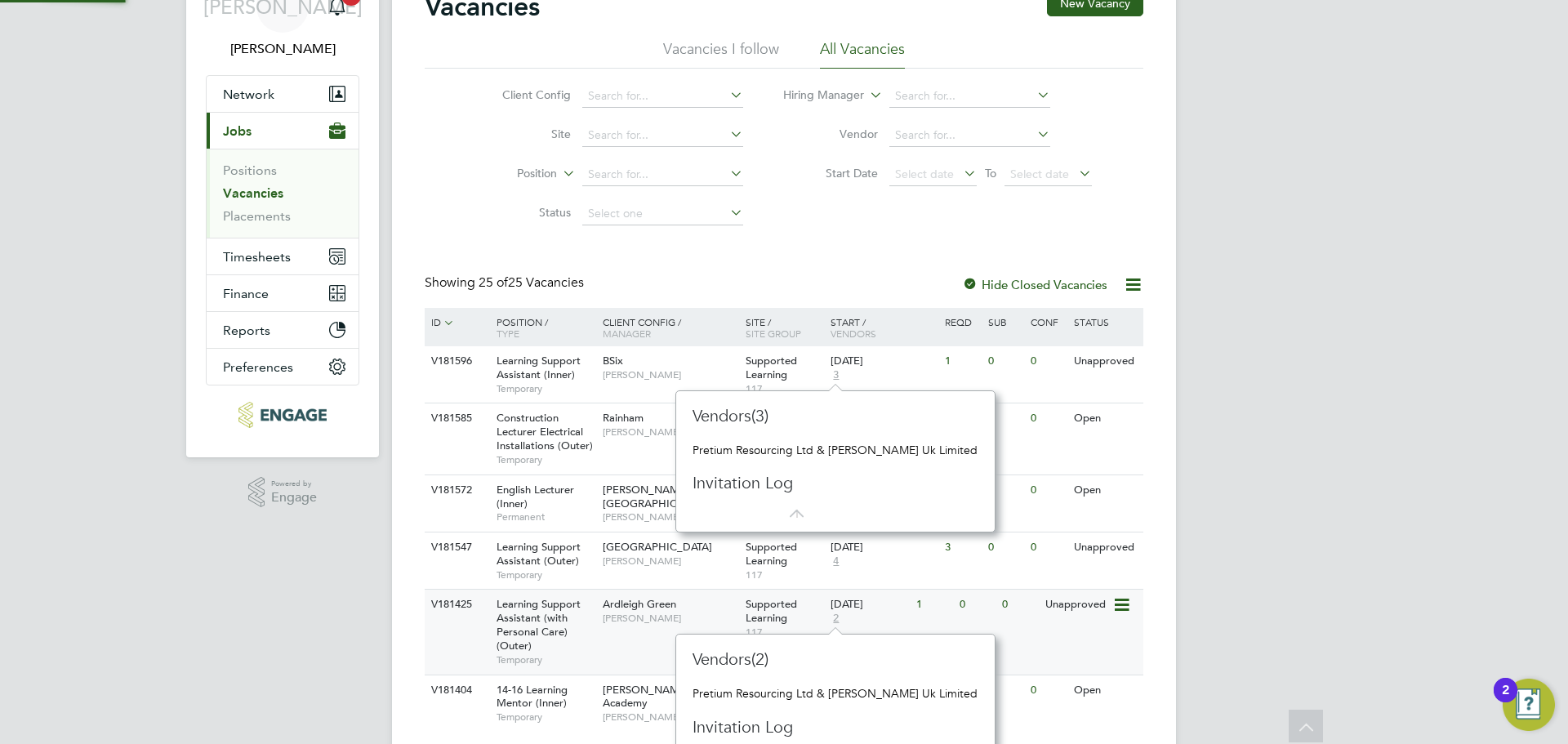
scroll to position [15, 12]
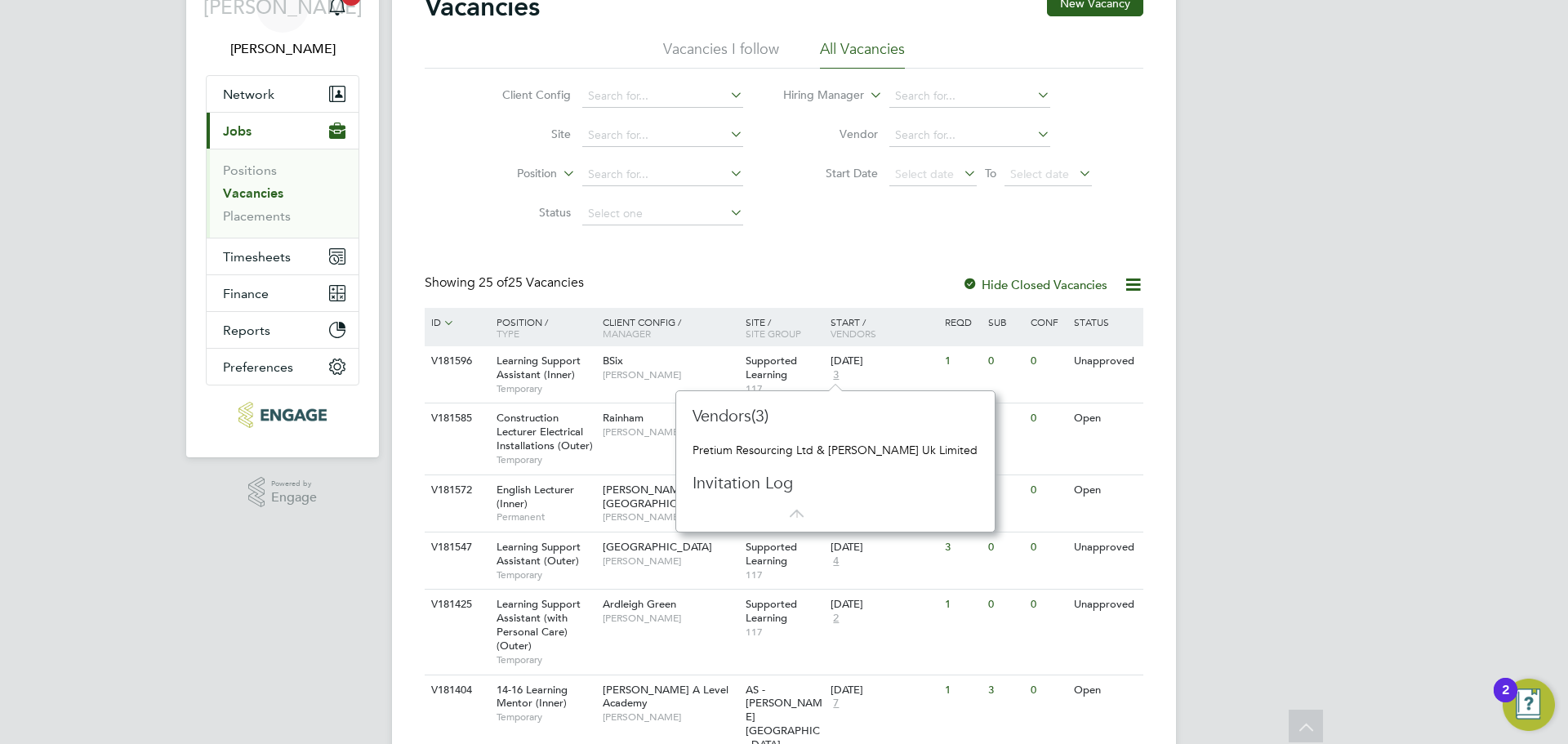
click at [519, 373] on span "Learning Support Assistant (Inner)" at bounding box center [539, 367] width 84 height 28
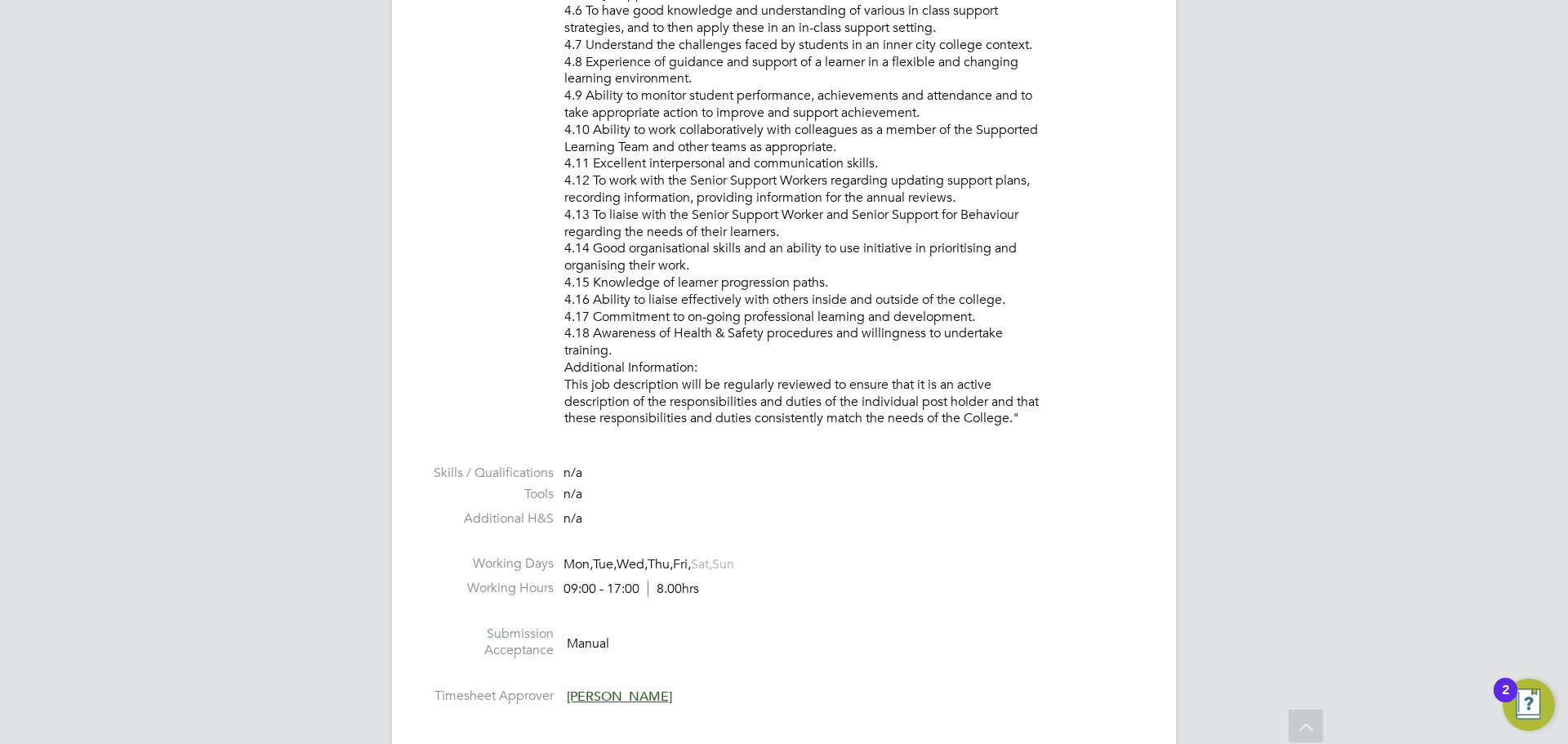
scroll to position [2393, 0]
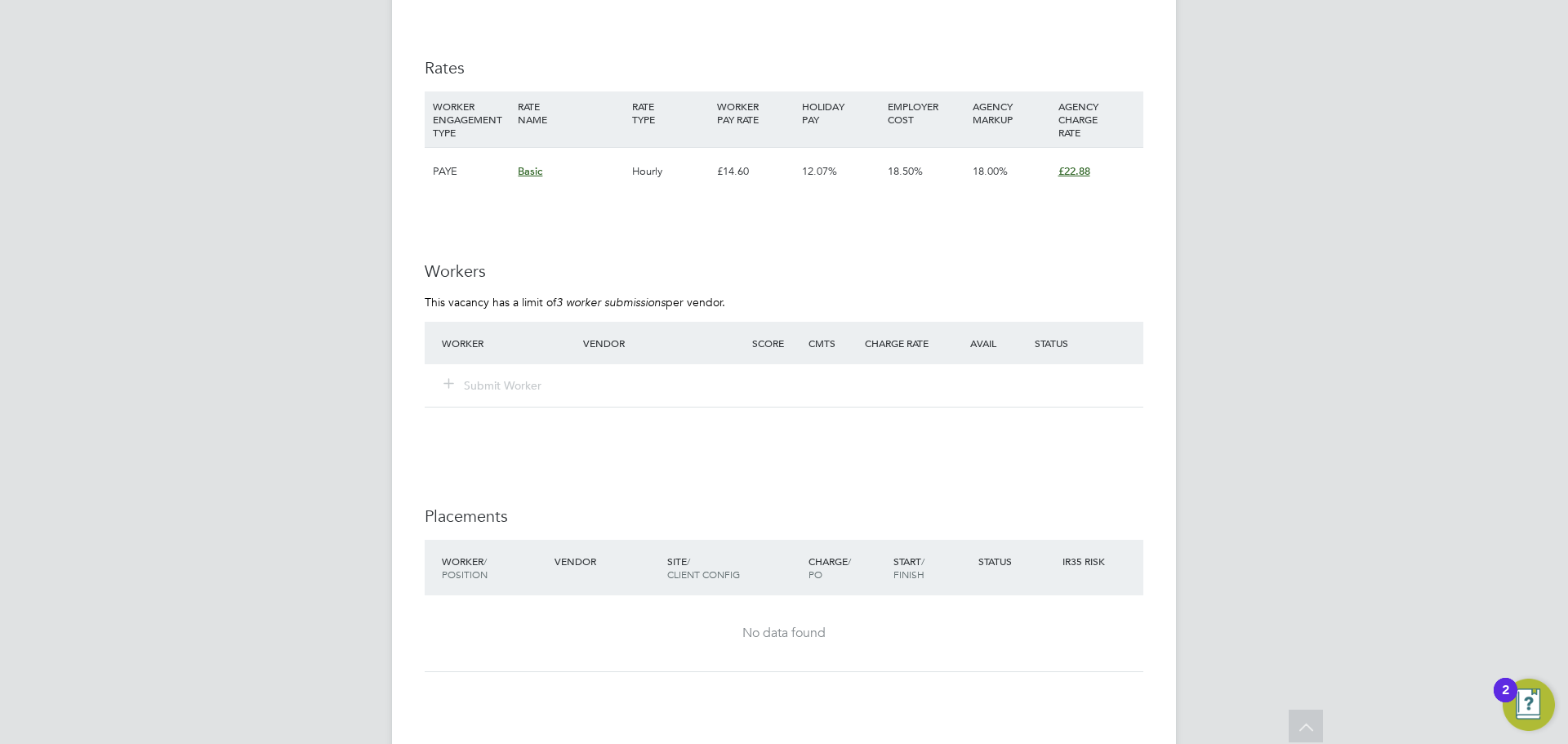
scroll to position [48, 115]
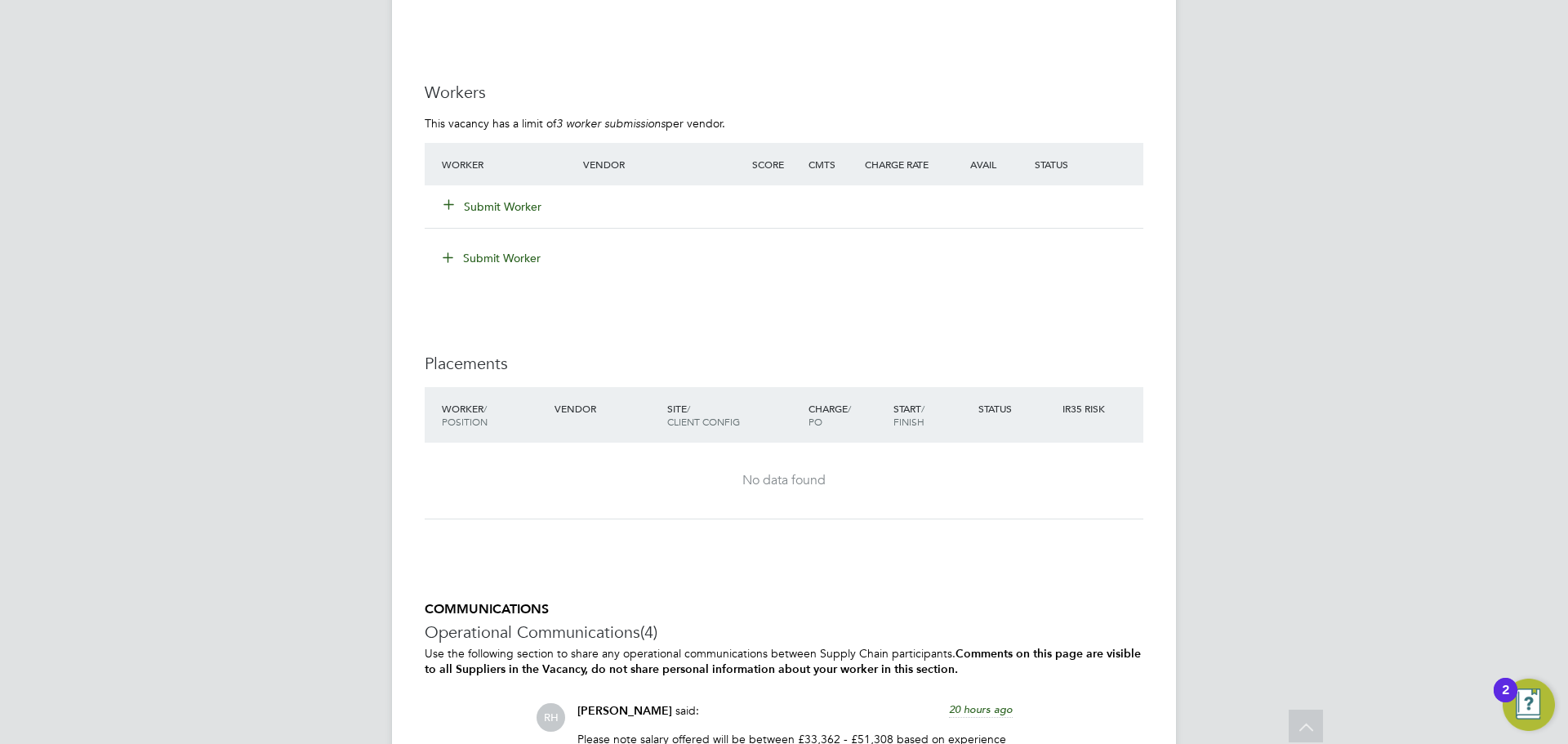
scroll to position [2538, 0]
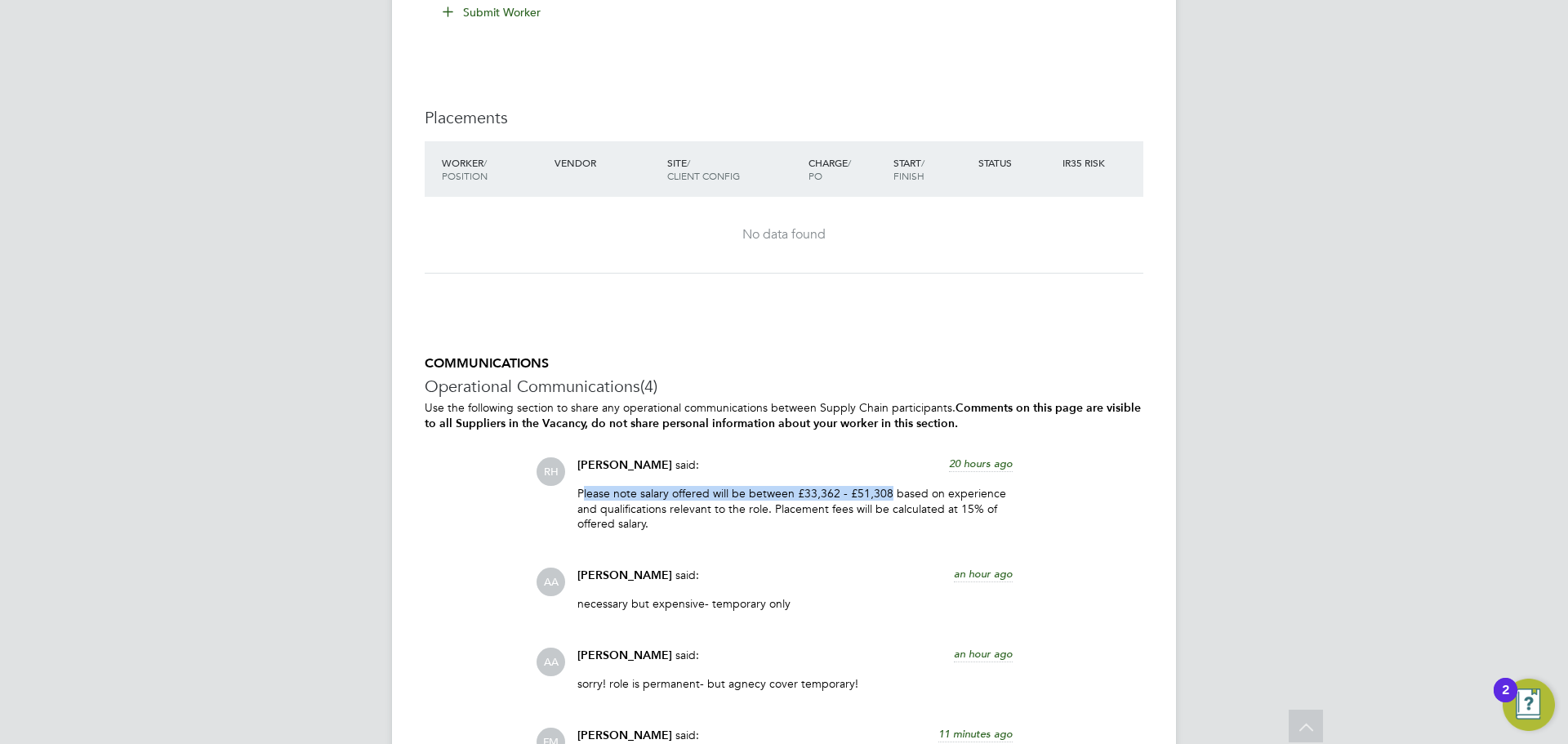
drag, startPoint x: 887, startPoint y: 494, endPoint x: 584, endPoint y: 487, distance: 303.1
click at [584, 487] on p "Please note salary offered will be between £33,362 - £51,308 based on experienc…" at bounding box center [795, 508] width 435 height 45
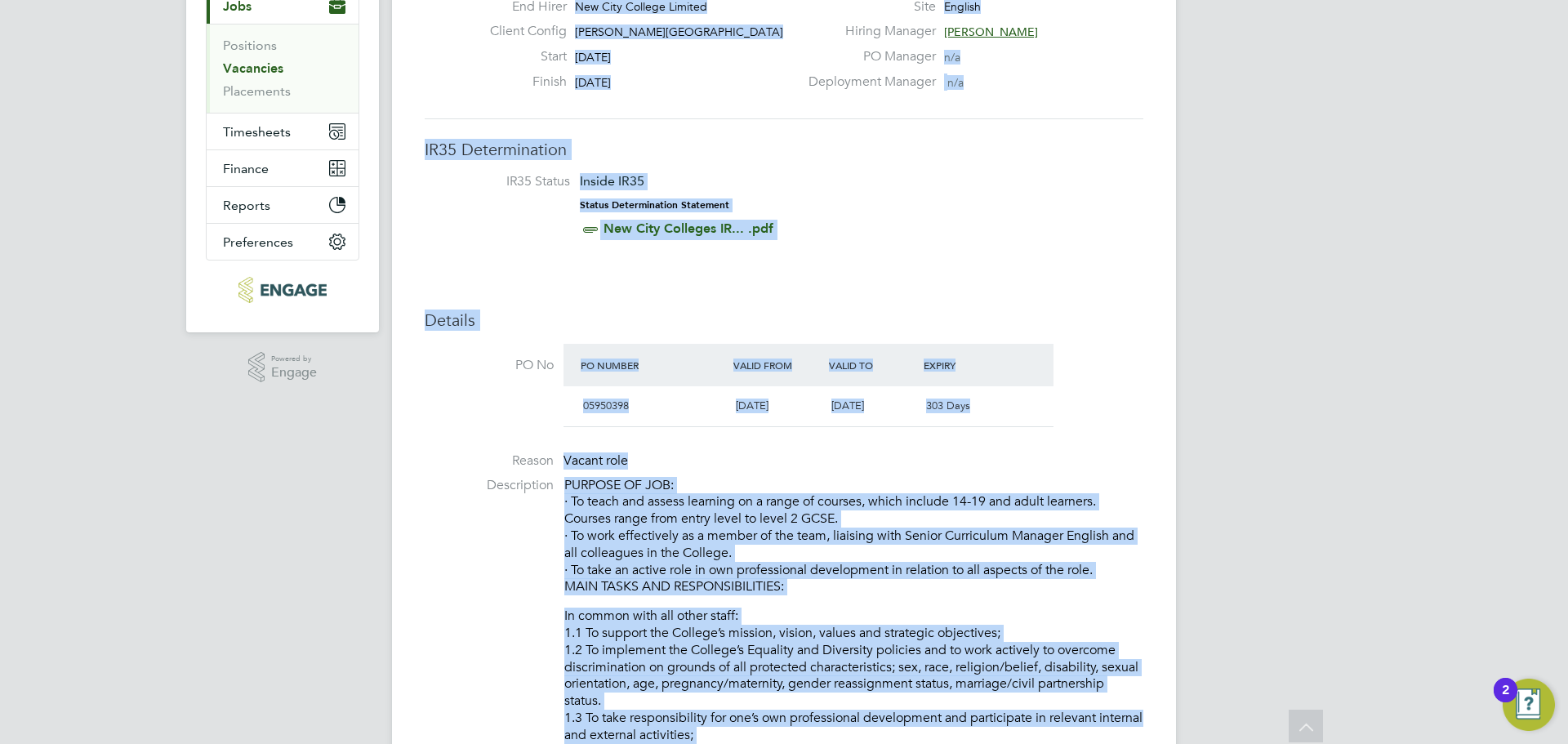
scroll to position [0, 0]
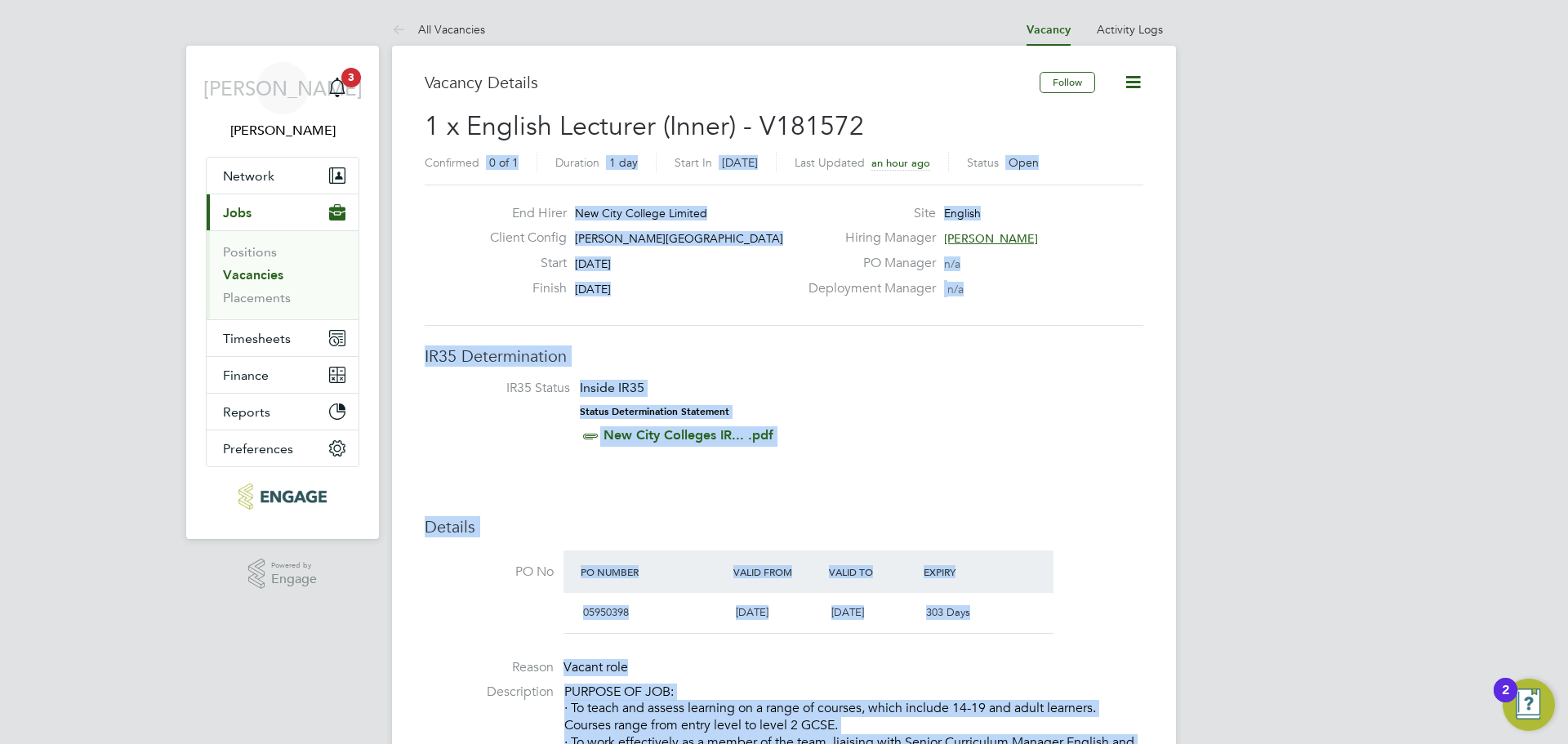
drag, startPoint x: 651, startPoint y: 525, endPoint x: 461, endPoint y: 147, distance: 423.1
click at [897, 381] on li "IR35 Status Inside IR35 Status Determination Statement New City Colleges IR... …" at bounding box center [784, 415] width 686 height 71
drag, startPoint x: 845, startPoint y: 391, endPoint x: 854, endPoint y: 400, distance: 12.7
click at [844, 392] on li "IR35 Status Inside IR35 Status Determination Statement New City Colleges IR... …" at bounding box center [784, 415] width 686 height 71
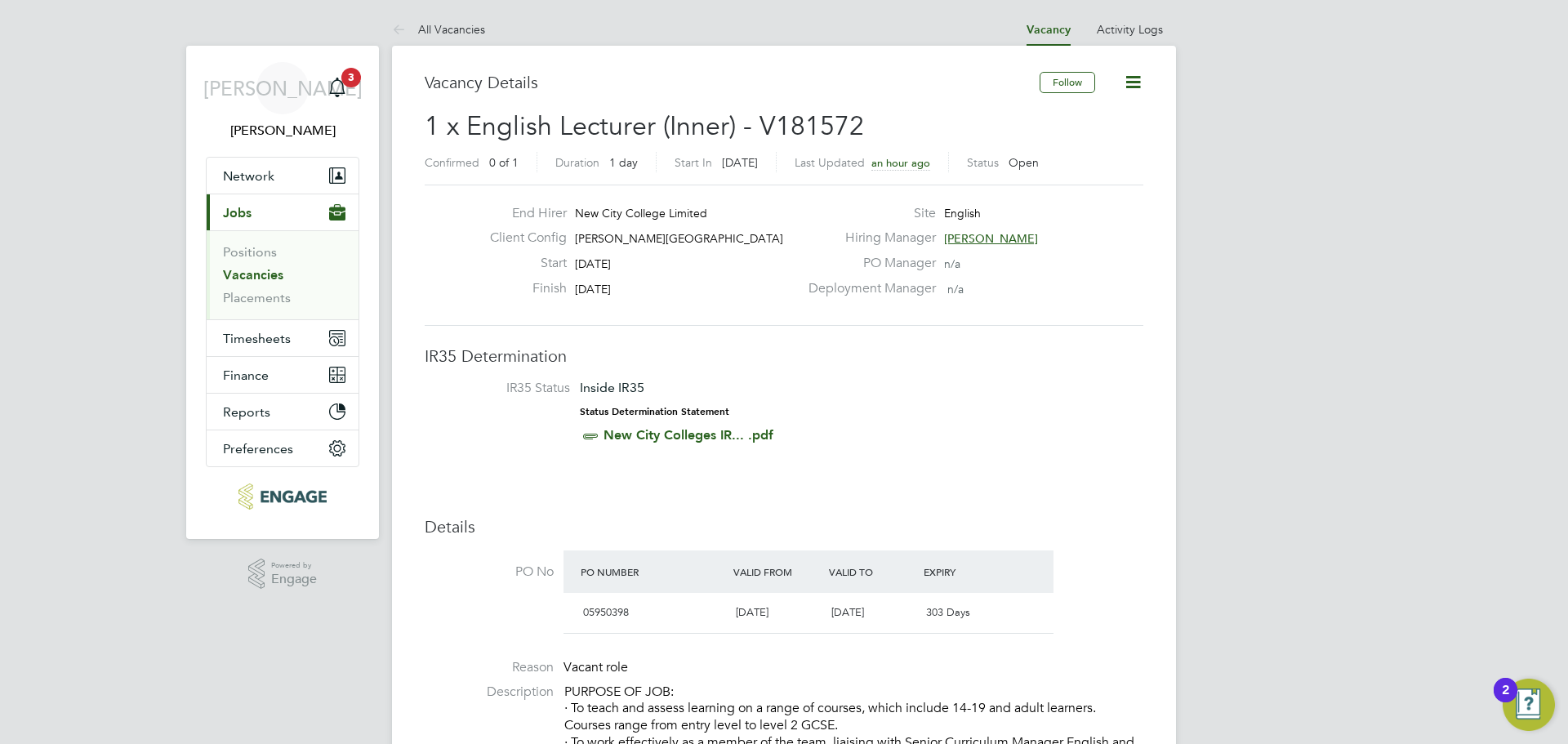
drag, startPoint x: 424, startPoint y: 82, endPoint x: 412, endPoint y: 52, distance: 32.3
drag, startPoint x: 420, startPoint y: 77, endPoint x: 353, endPoint y: 4, distance: 99.1
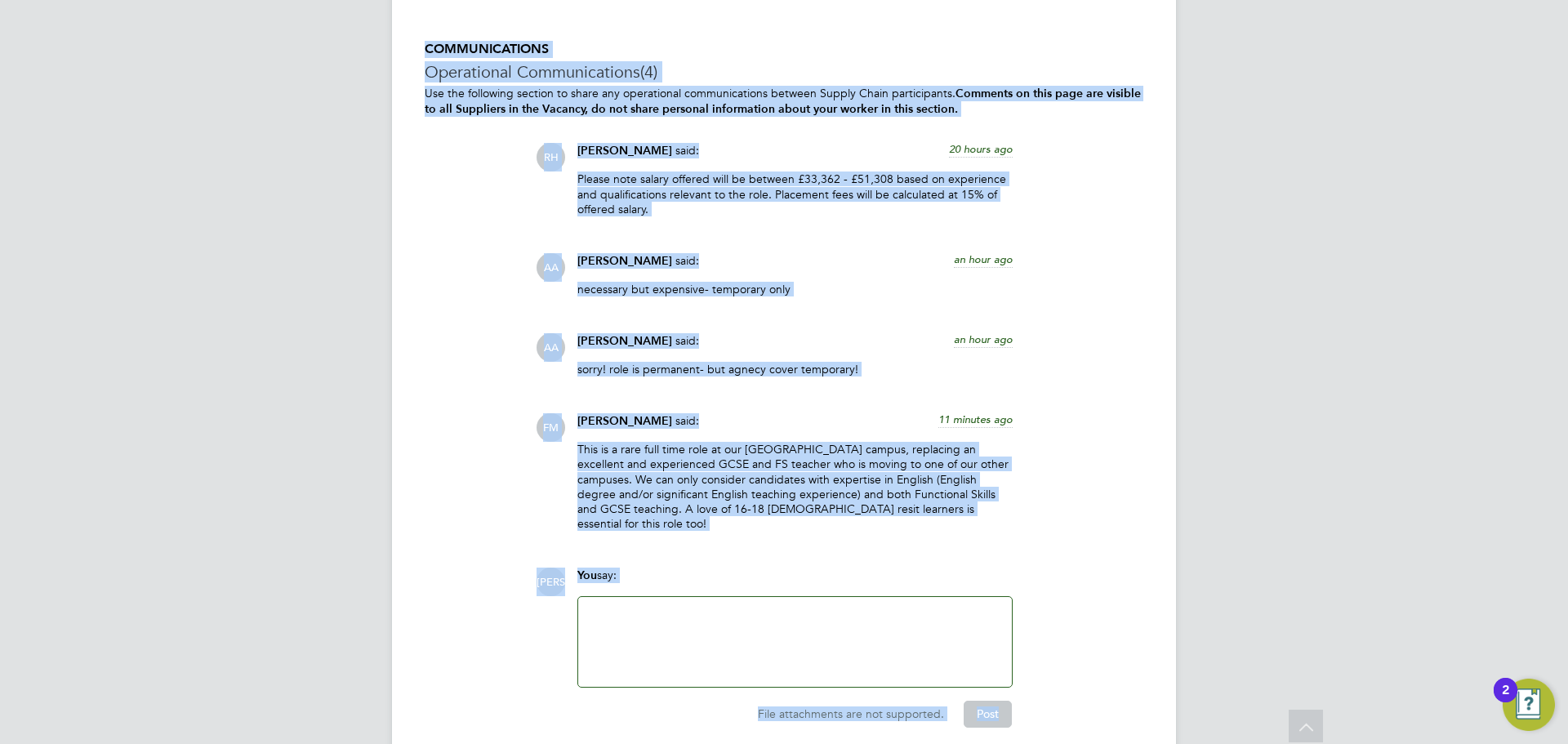
scroll to position [2901, 0]
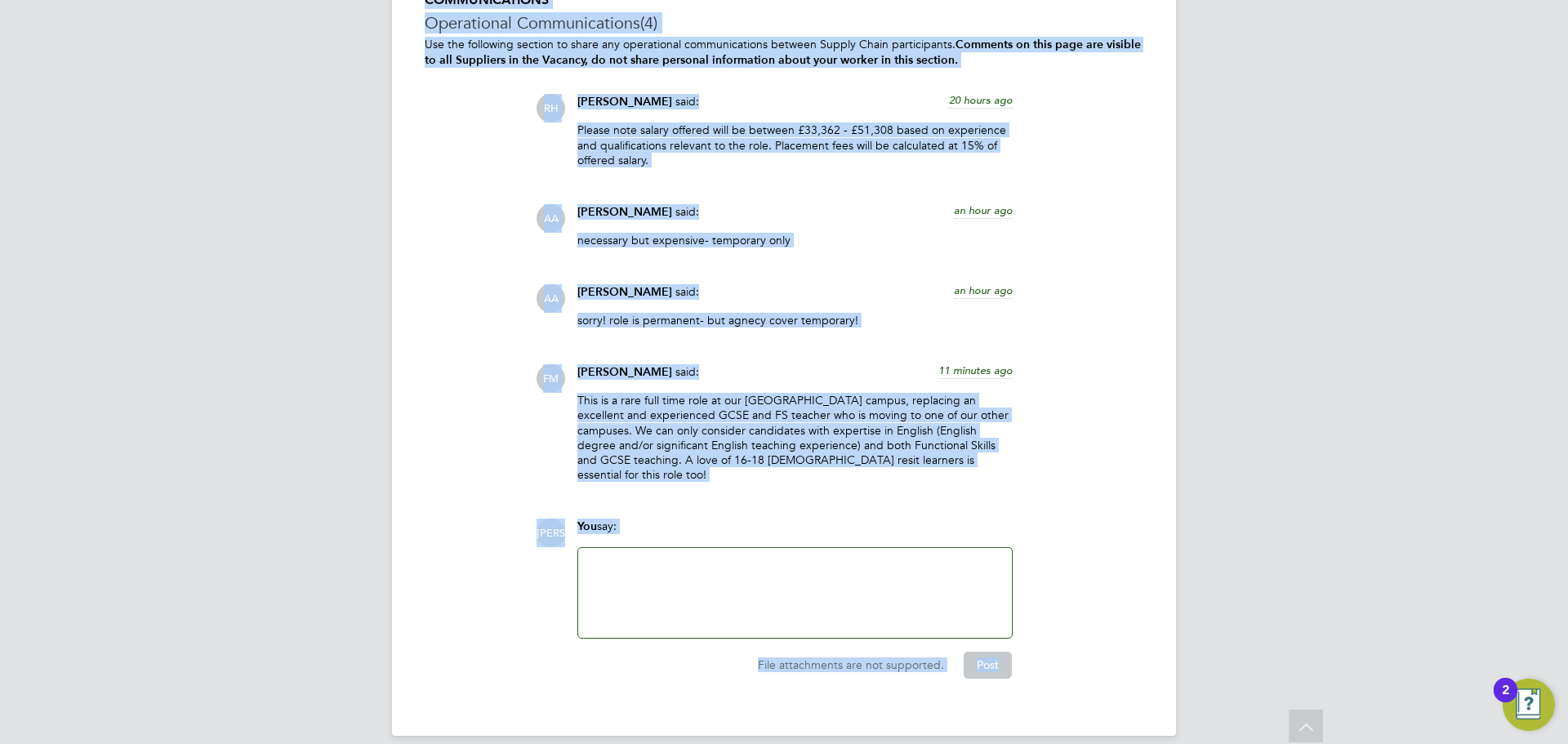
drag, startPoint x: 428, startPoint y: 84, endPoint x: 1022, endPoint y: 709, distance: 862.2
click at [779, 558] on div at bounding box center [795, 592] width 414 height 70
click at [653, 548] on div at bounding box center [795, 592] width 433 height 90
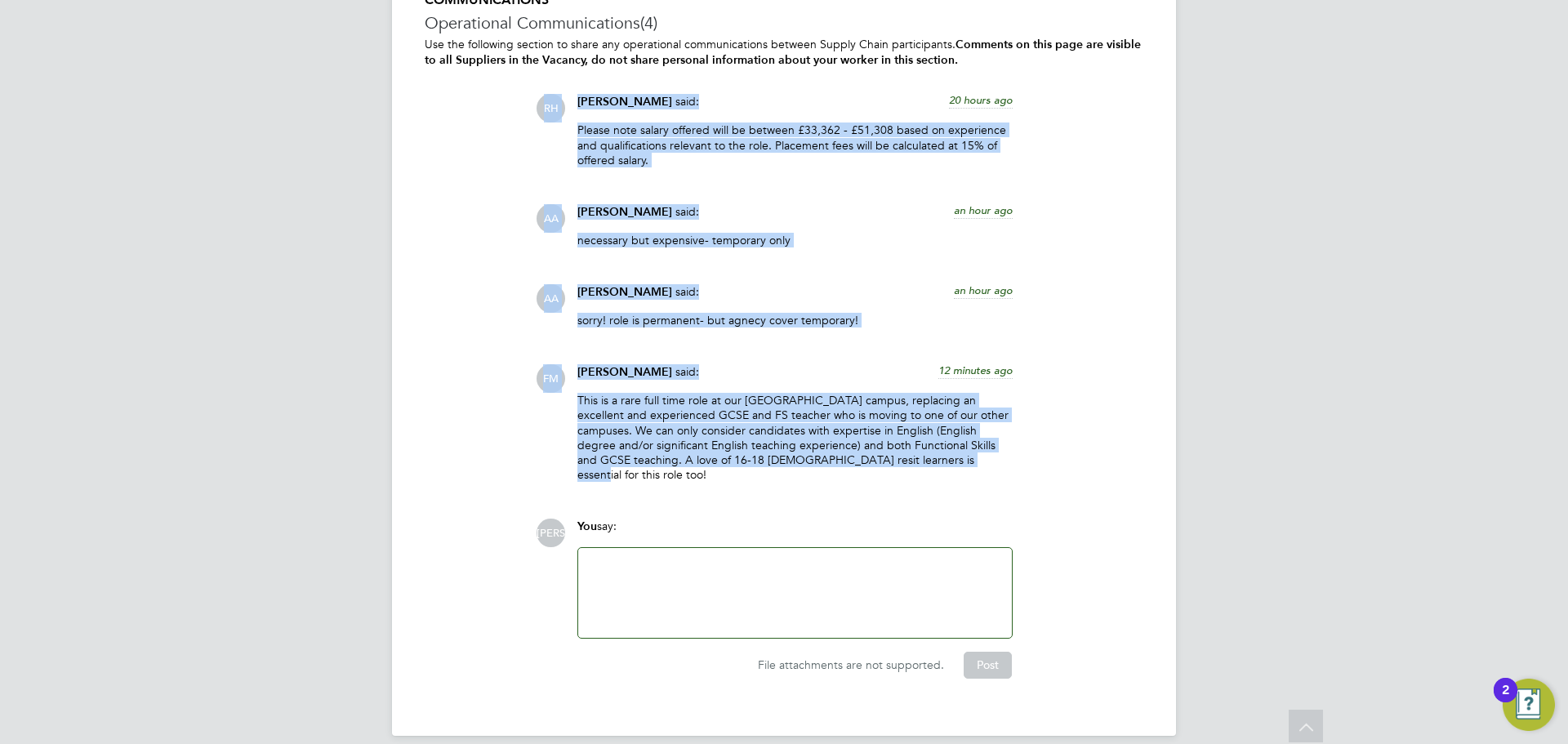
drag, startPoint x: 954, startPoint y: 471, endPoint x: 548, endPoint y: 105, distance: 546.6
click at [542, 98] on div "[PERSON_NAME] said: 20 hours ago Please note salary offered will be between £33…" at bounding box center [839, 294] width 607 height 400
click at [1045, 447] on div "FM [PERSON_NAME] said: 12 minutes ago This is a rare full time role at our [GEO…" at bounding box center [839, 429] width 607 height 130
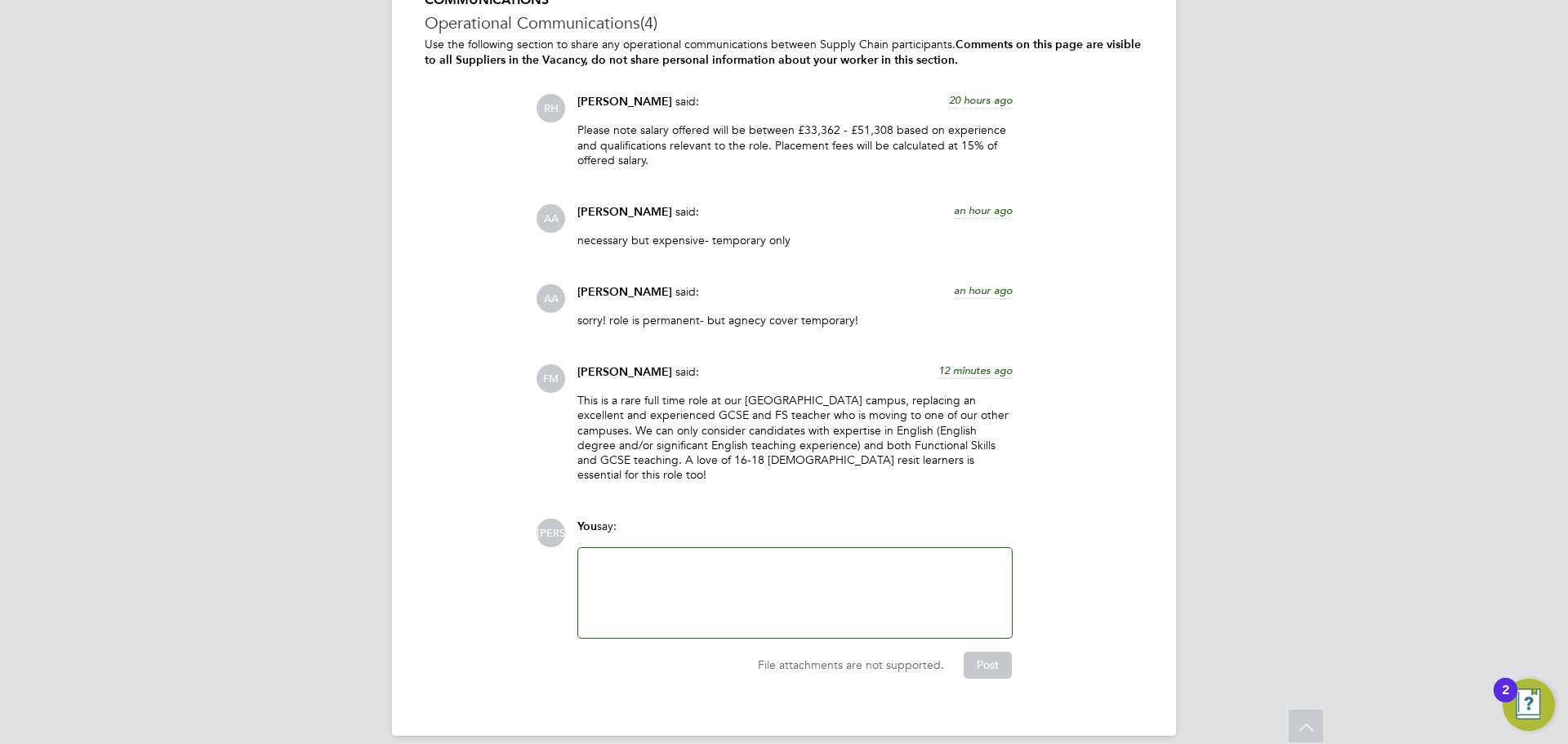
click at [973, 456] on p "This is a rare full time role at our [GEOGRAPHIC_DATA] campus, replacing an exc…" at bounding box center [795, 438] width 435 height 89
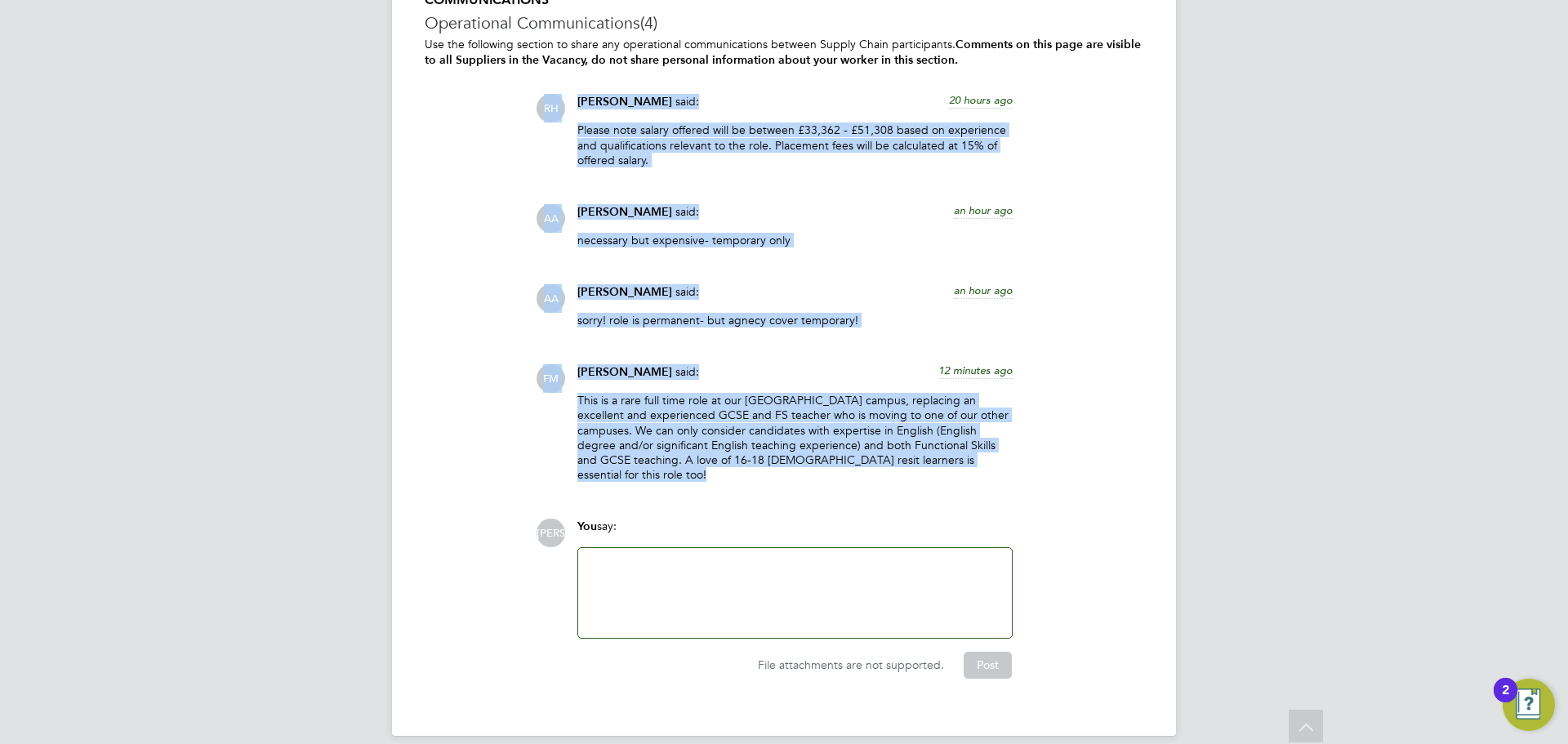
drag, startPoint x: 971, startPoint y: 456, endPoint x: 546, endPoint y: 98, distance: 555.7
click at [546, 98] on div "[PERSON_NAME] said: 20 hours ago Please note salary offered will be between £33…" at bounding box center [839, 294] width 607 height 400
